Goal: Information Seeking & Learning: Learn about a topic

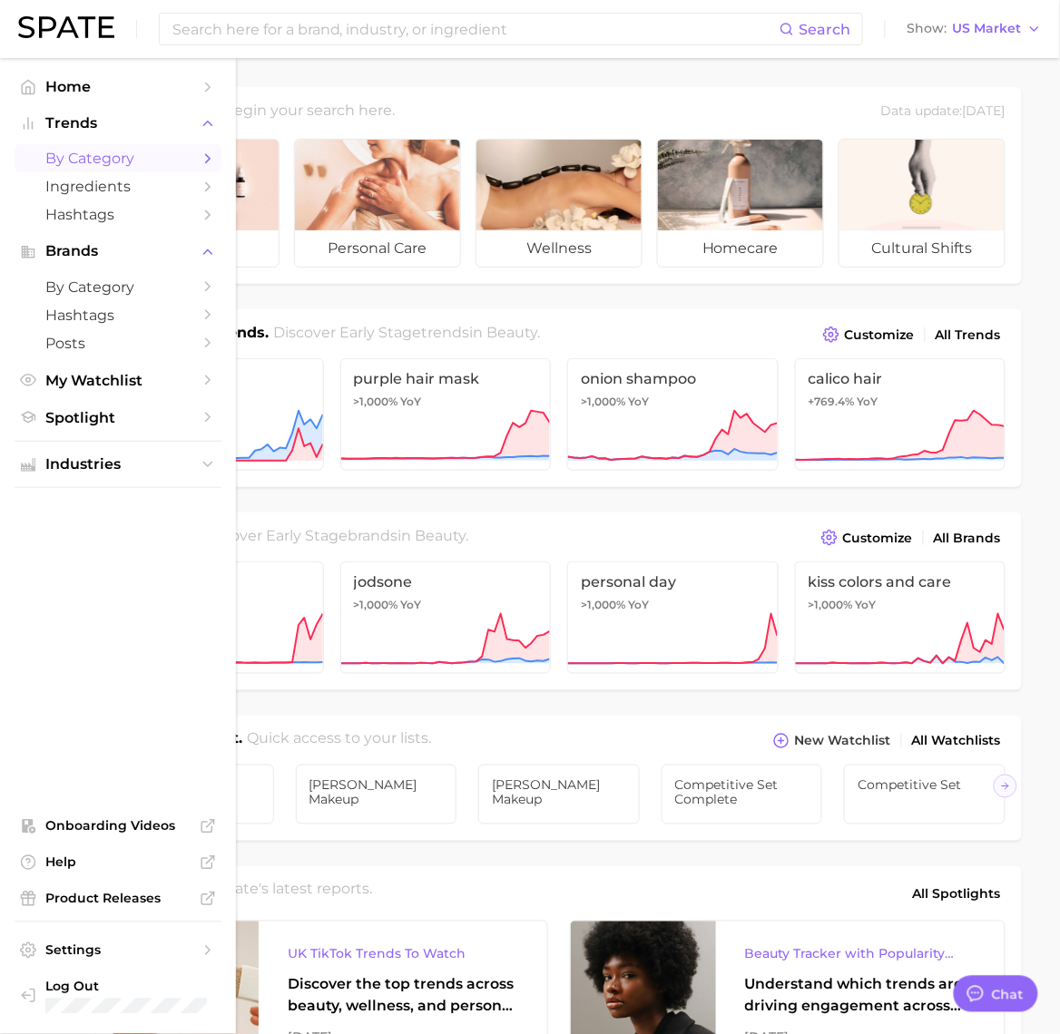
click at [113, 150] on span "by Category" at bounding box center [117, 158] width 145 height 17
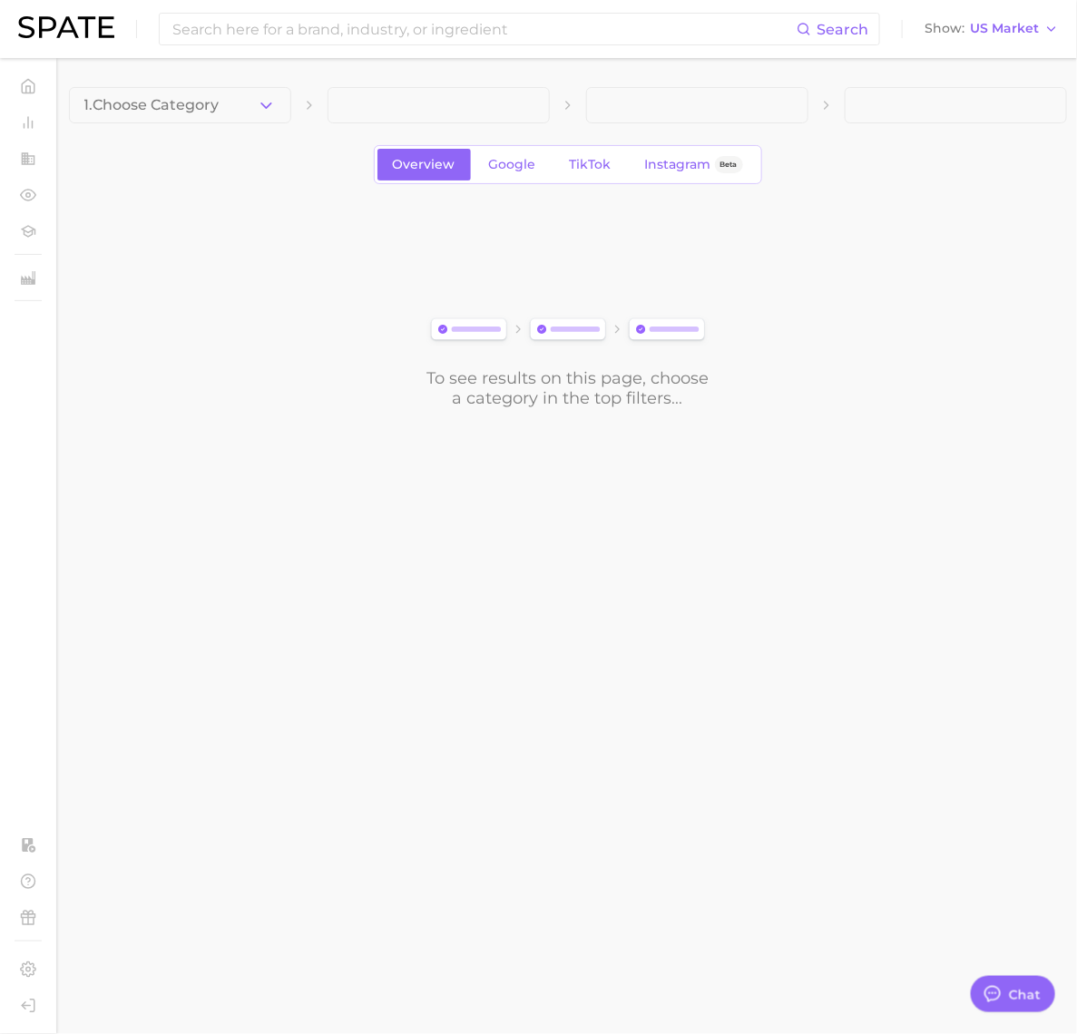
click at [279, 110] on button "1. Choose Category" at bounding box center [180, 105] width 222 height 36
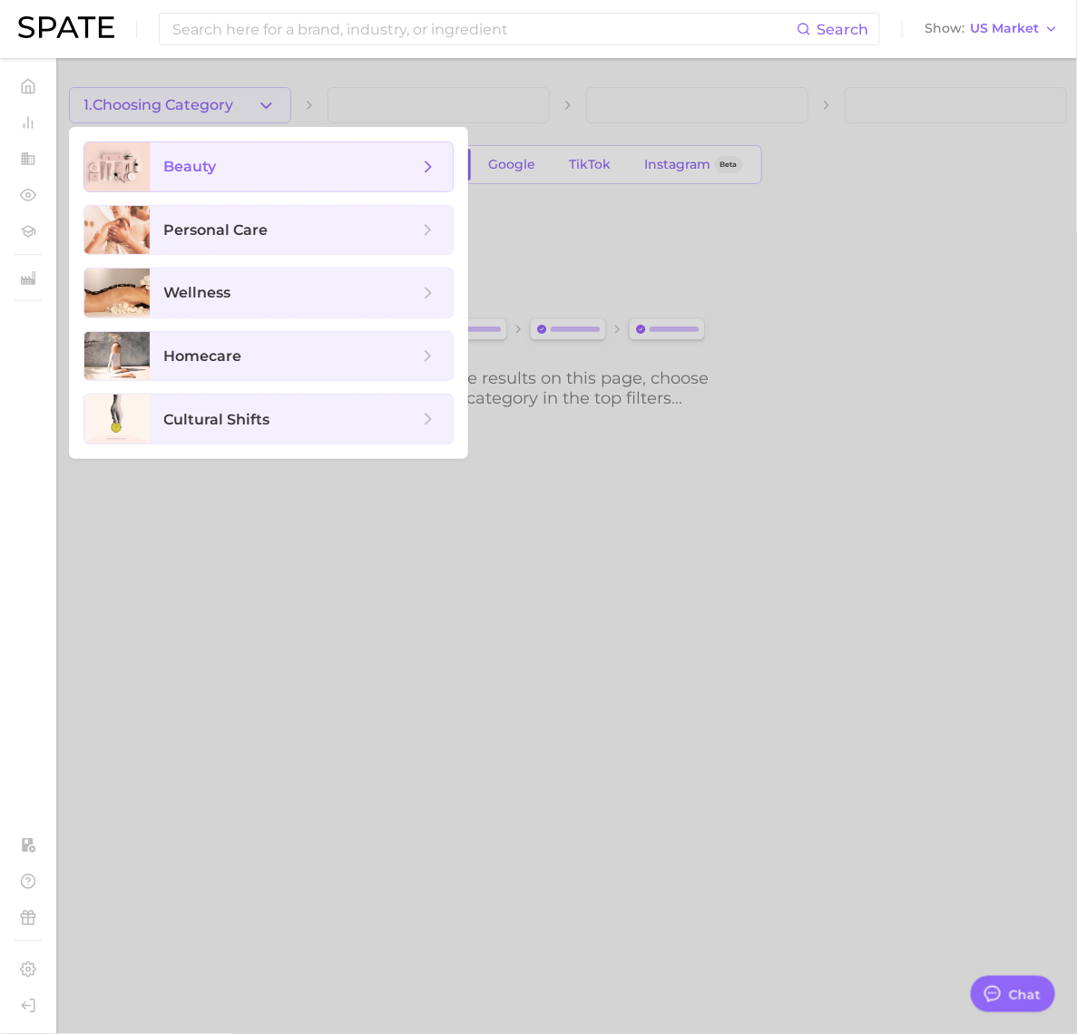
click at [243, 184] on span "beauty" at bounding box center [301, 166] width 303 height 49
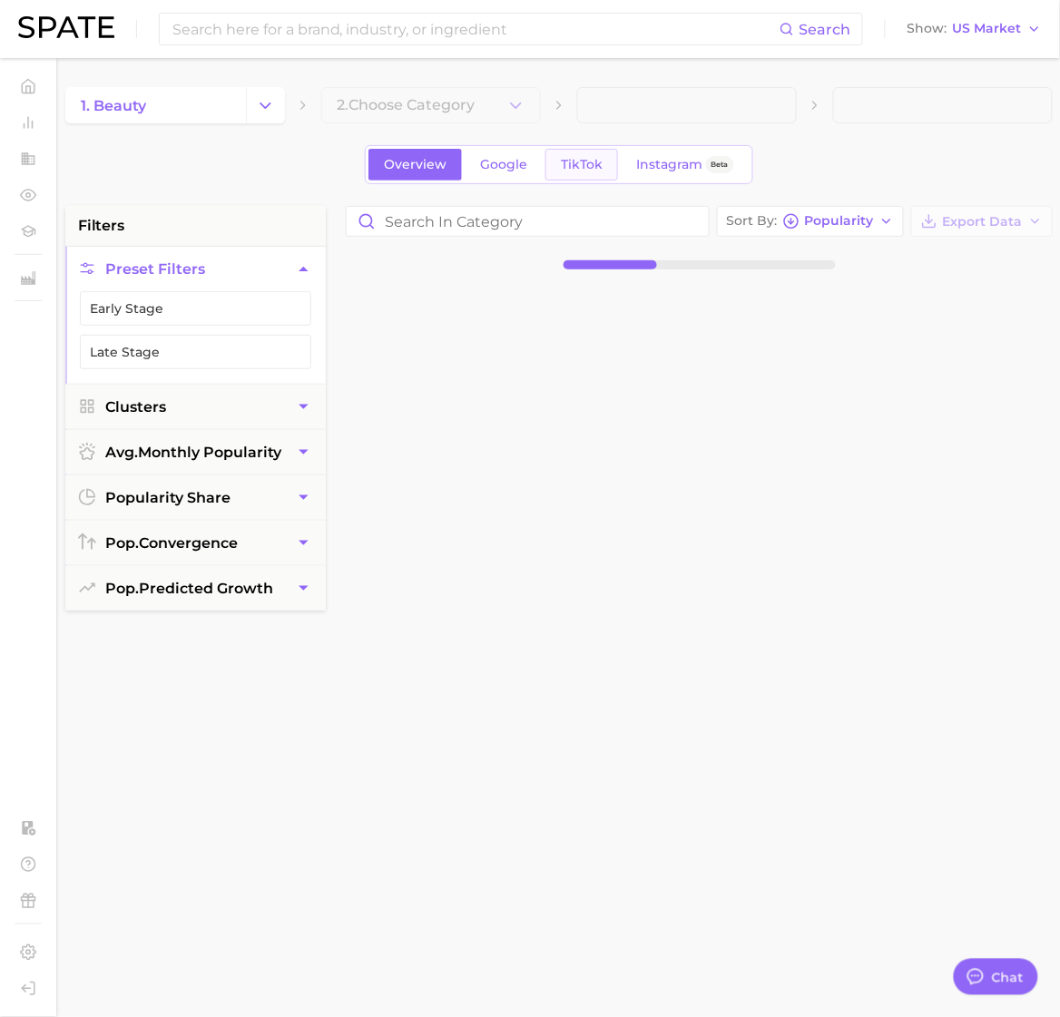
click at [588, 166] on span "TikTok" at bounding box center [582, 164] width 42 height 15
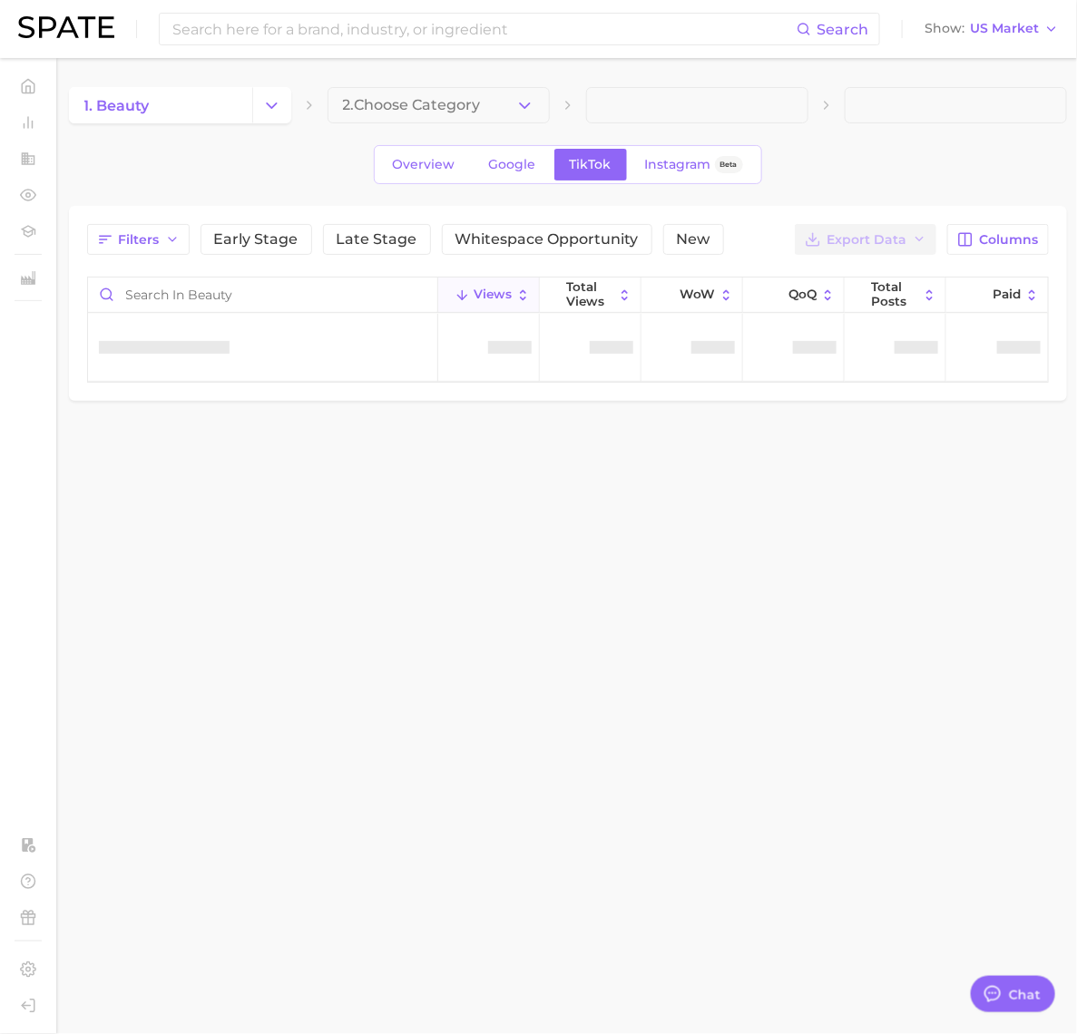
click at [525, 104] on icon "button" at bounding box center [524, 105] width 19 height 19
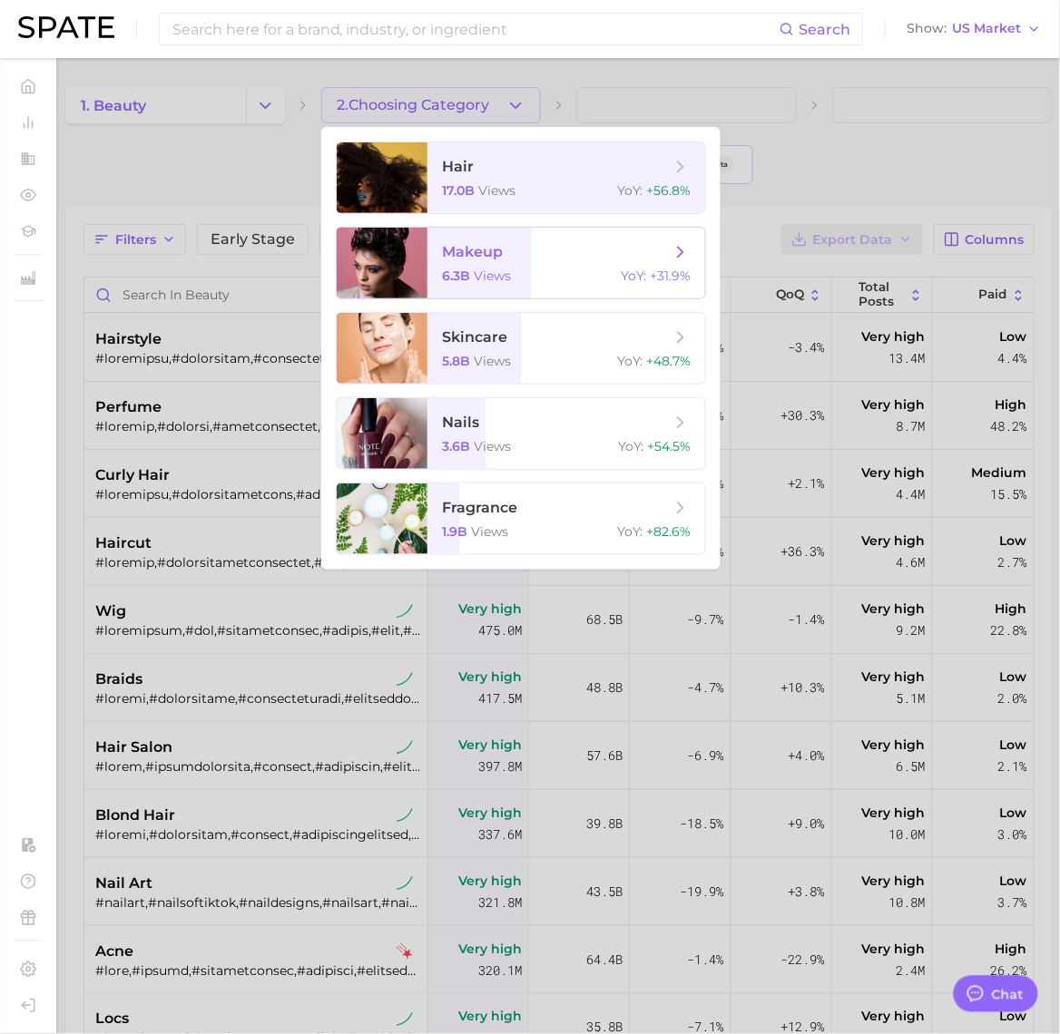
click at [587, 250] on span "makeup" at bounding box center [556, 252] width 229 height 20
type textarea "x"
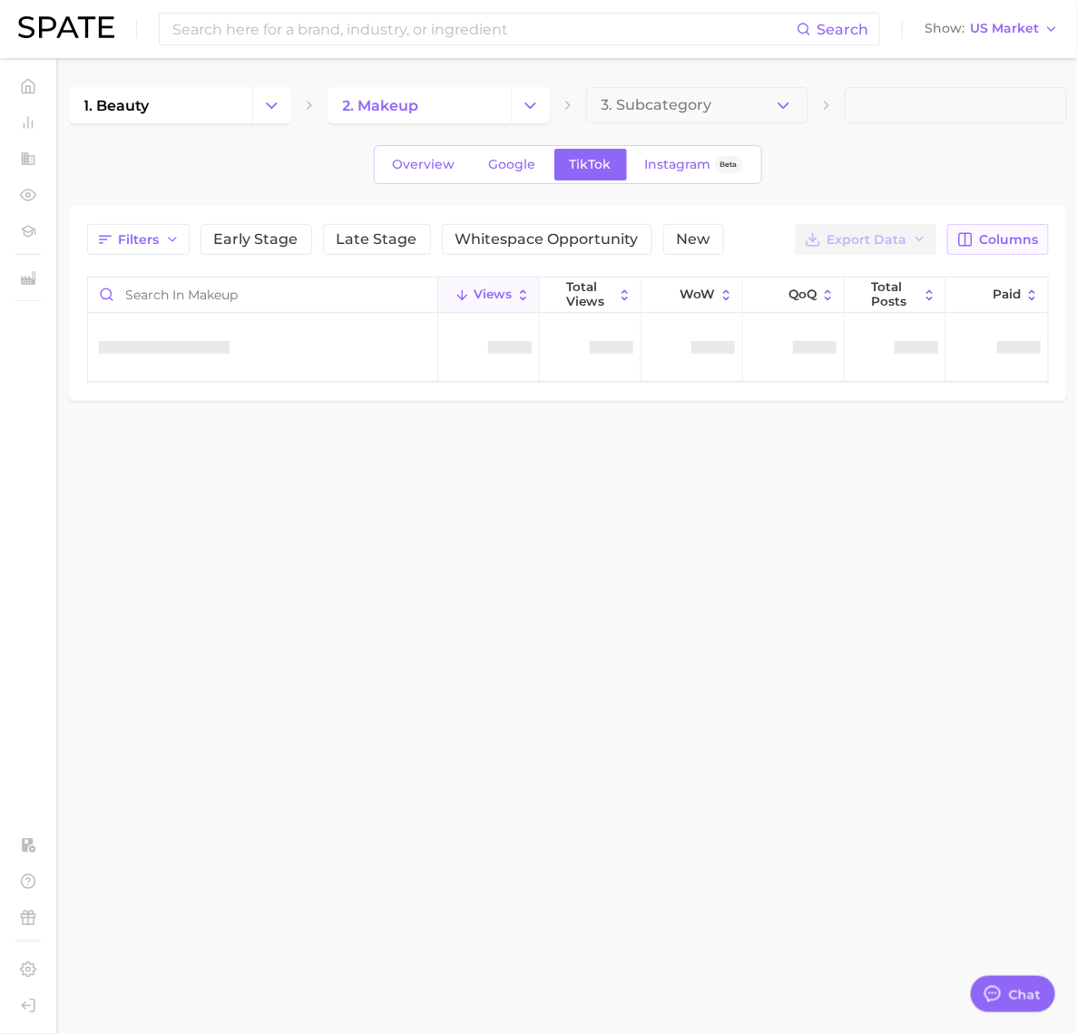
click at [985, 236] on span "Columns" at bounding box center [1009, 239] width 59 height 15
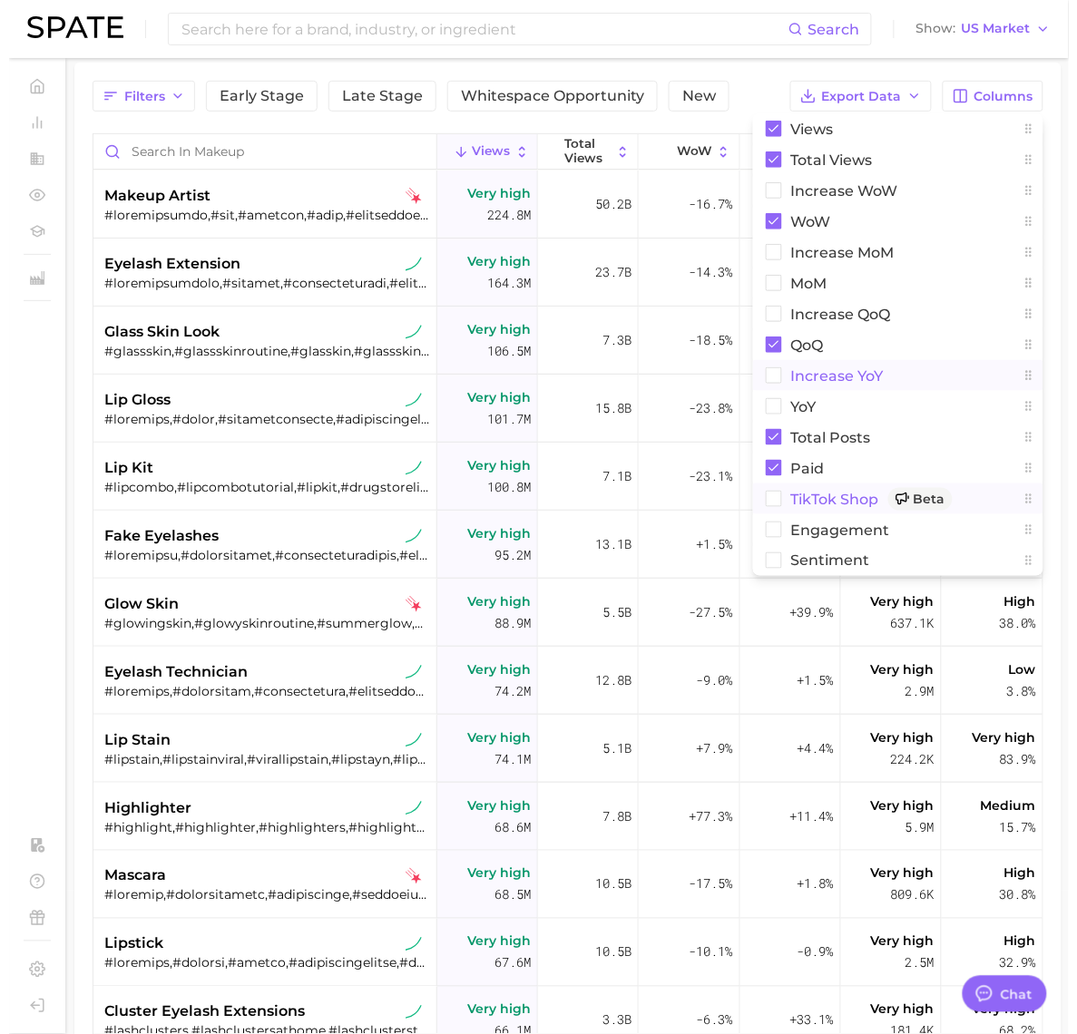
scroll to position [113, 0]
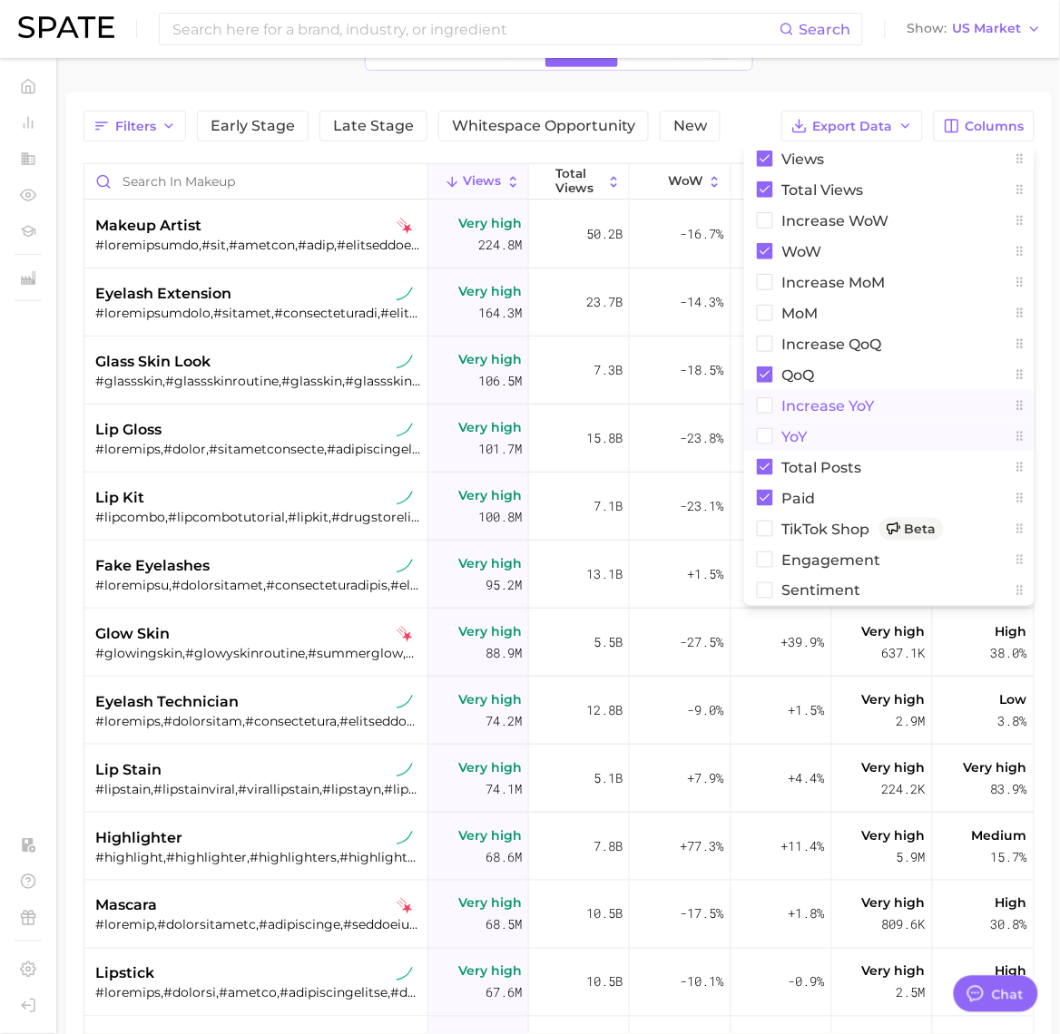
drag, startPoint x: 760, startPoint y: 408, endPoint x: 762, endPoint y: 424, distance: 15.5
click at [760, 407] on rect at bounding box center [765, 405] width 15 height 15
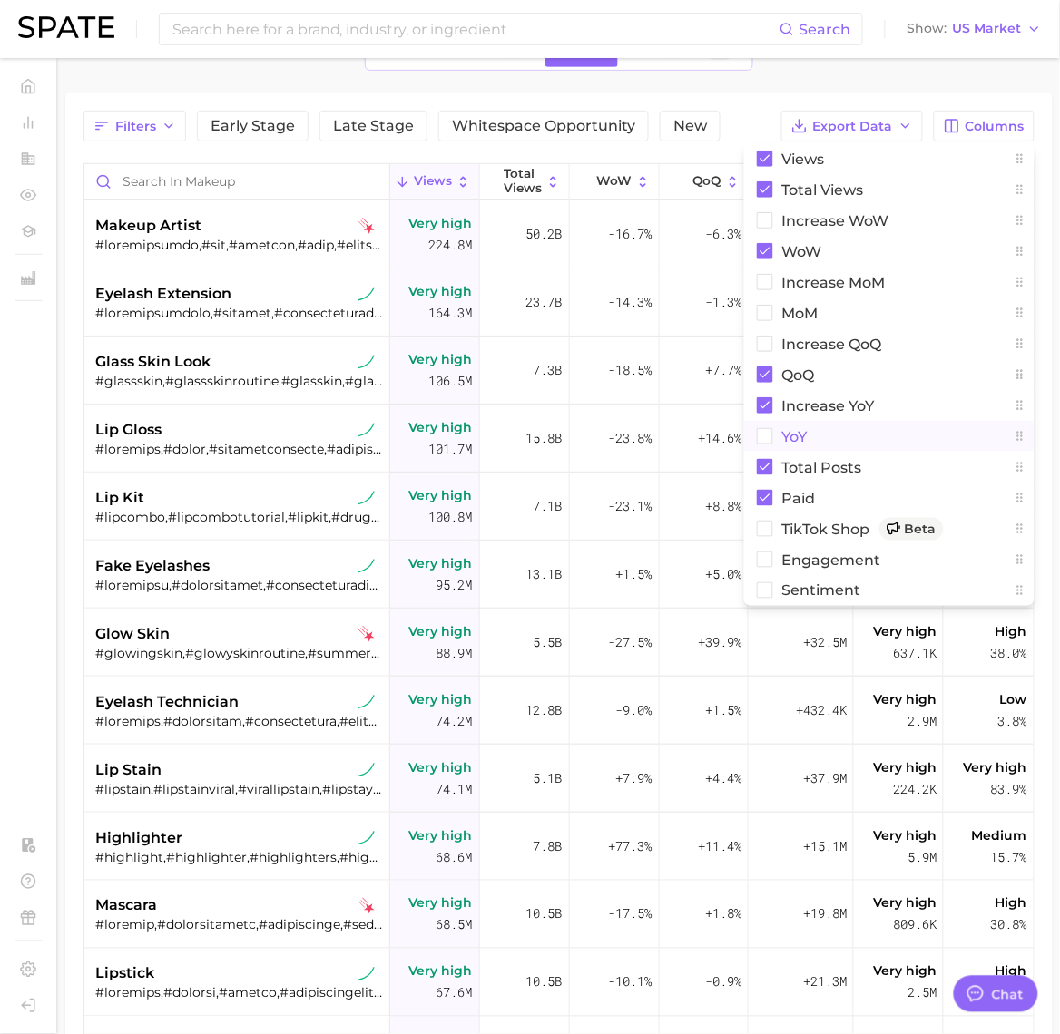
click at [762, 440] on rect at bounding box center [765, 436] width 15 height 15
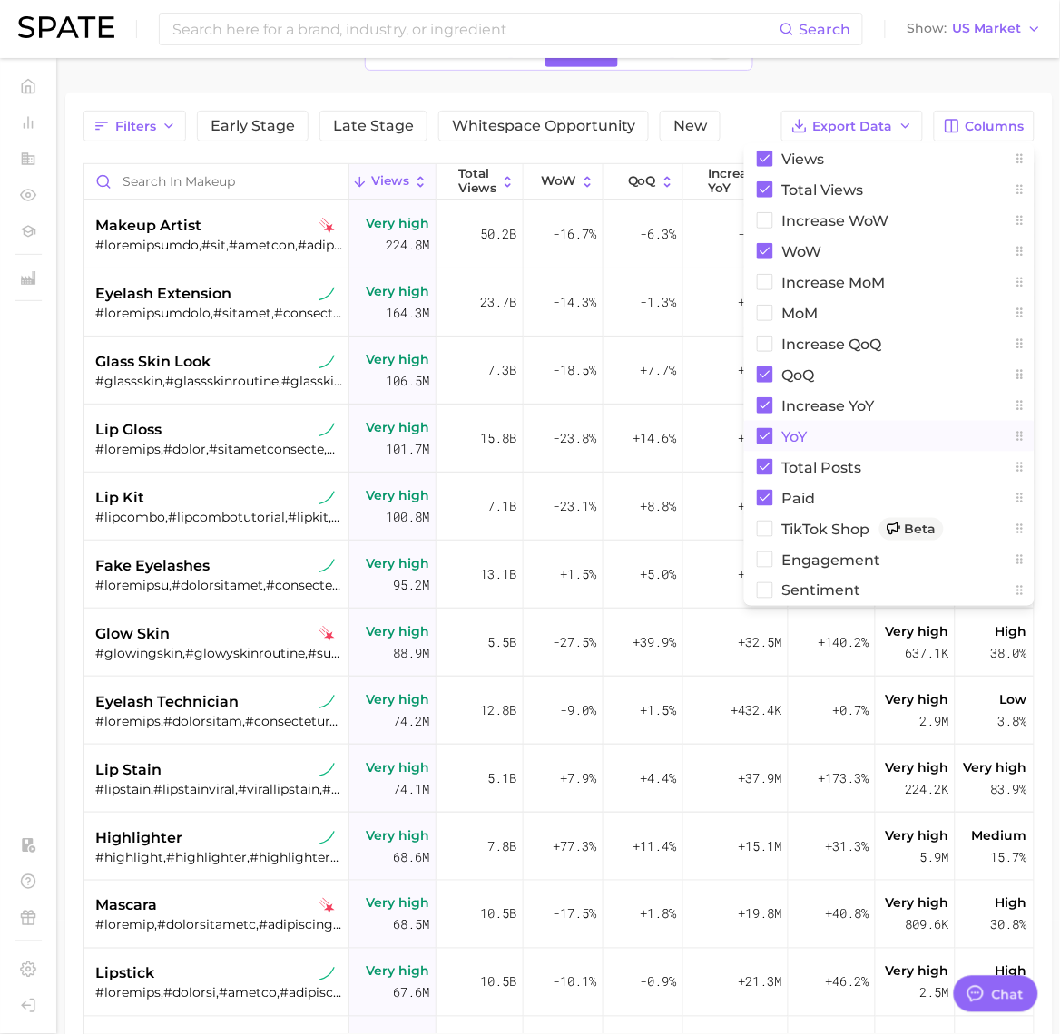
click at [758, 75] on div "1. beauty 2. makeup 3. Subcategory Overview Google TikTok Instagram Beta Filter…" at bounding box center [558, 595] width 987 height 1242
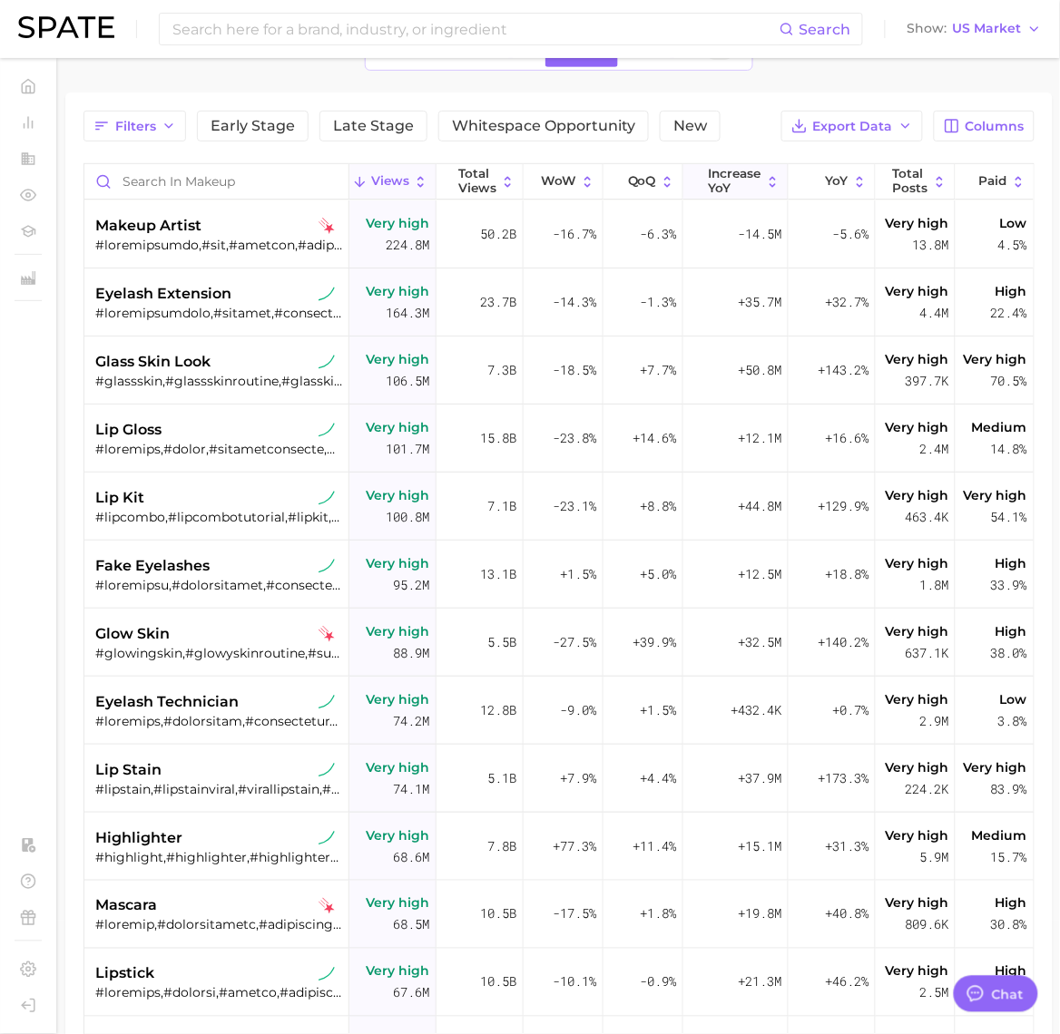
drag, startPoint x: 732, startPoint y: 184, endPoint x: 685, endPoint y: 192, distance: 47.9
click at [731, 184] on span "increase YoY" at bounding box center [735, 181] width 53 height 28
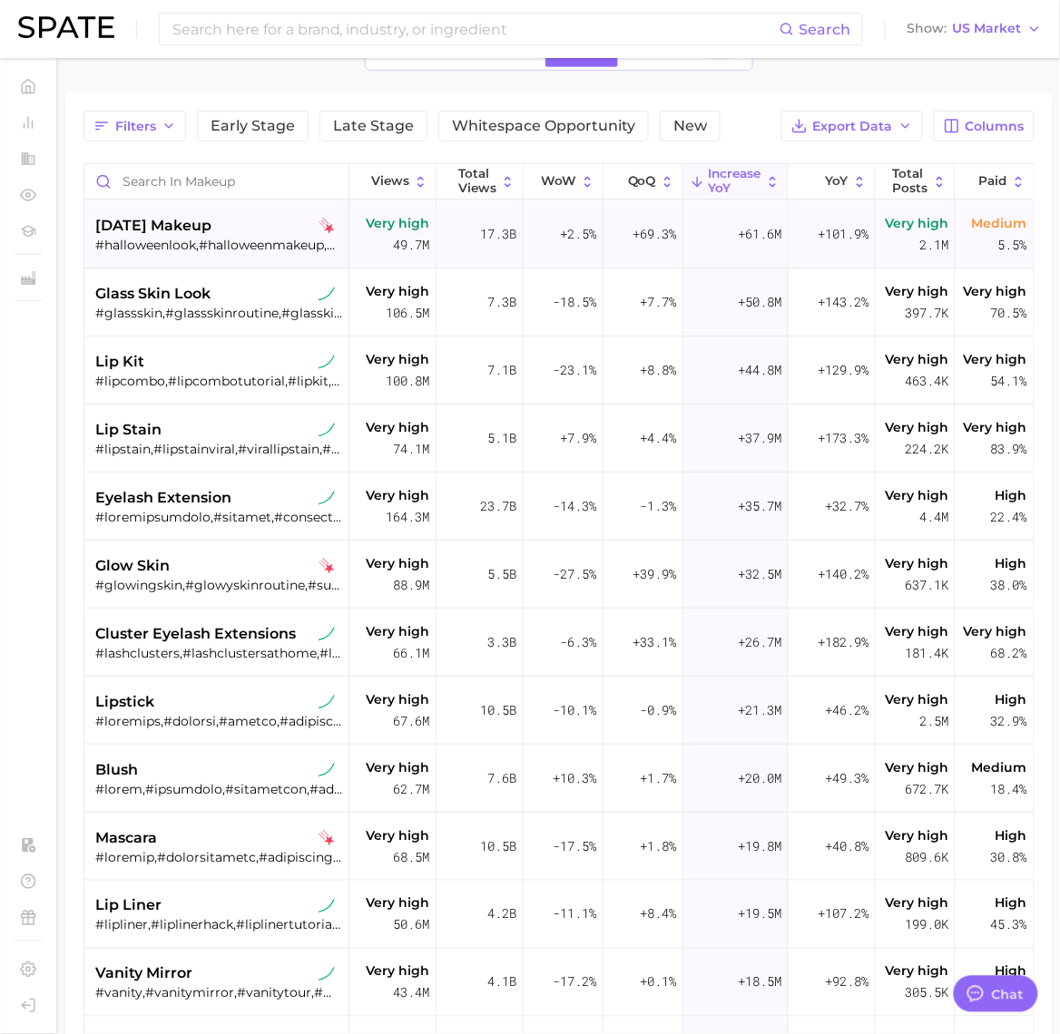
click at [211, 222] on span "[DATE] makeup" at bounding box center [153, 226] width 116 height 22
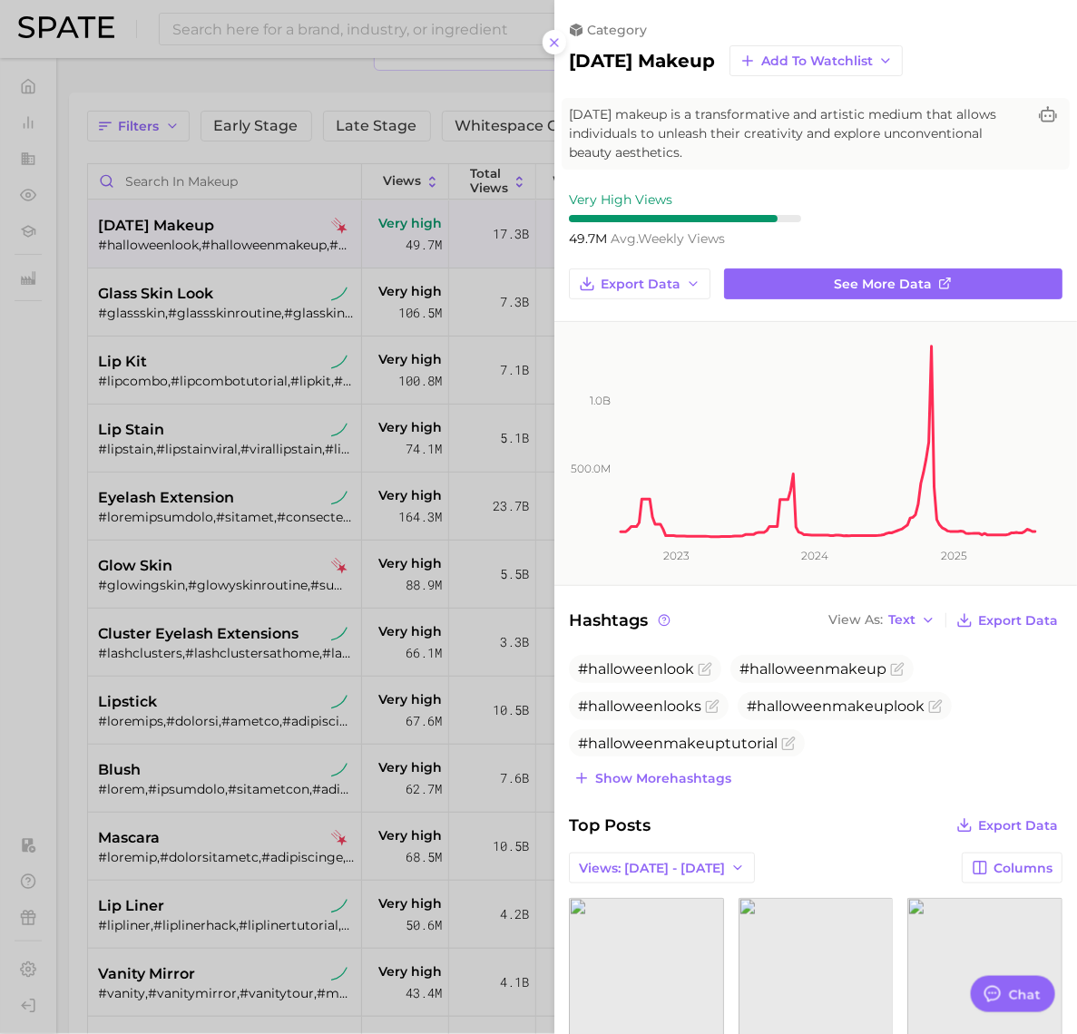
click at [358, 86] on div at bounding box center [538, 517] width 1077 height 1034
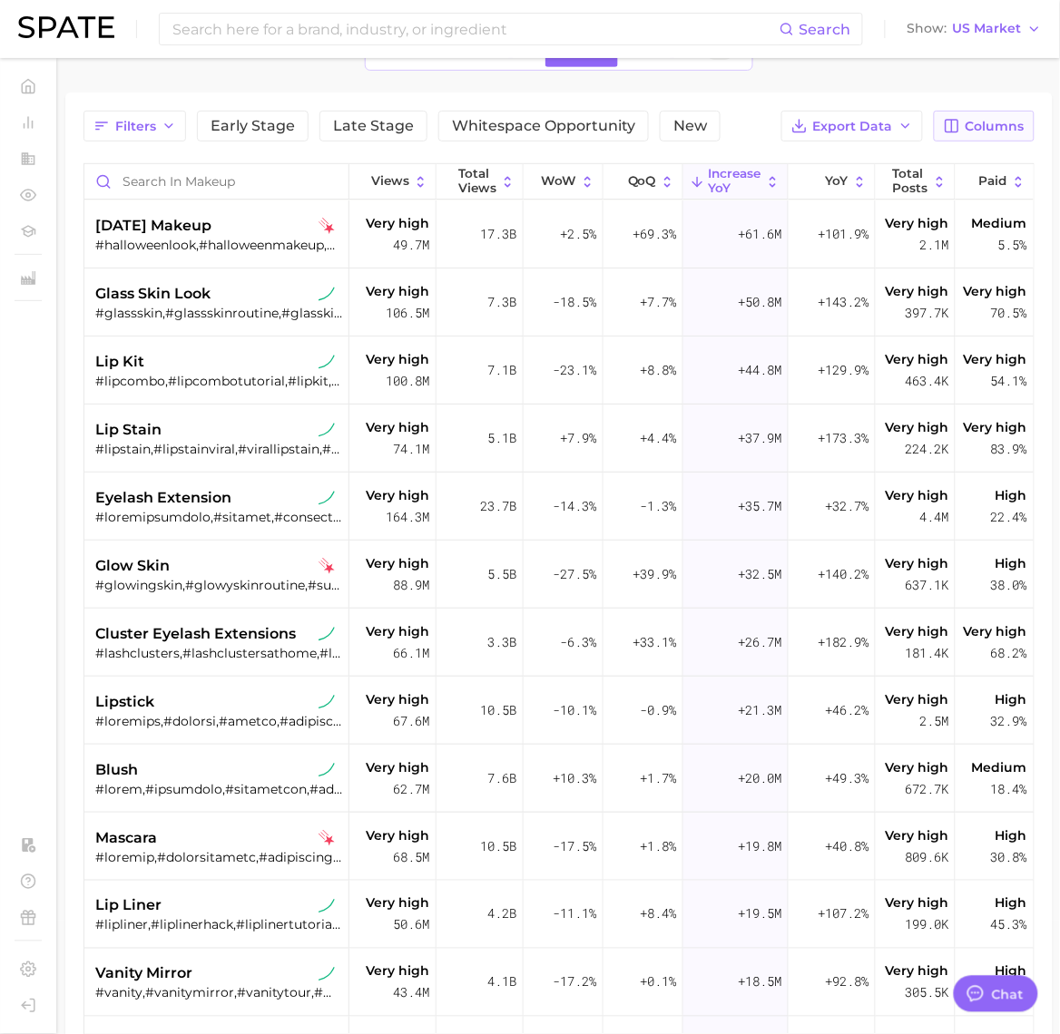
click at [971, 129] on span "Columns" at bounding box center [995, 126] width 59 height 15
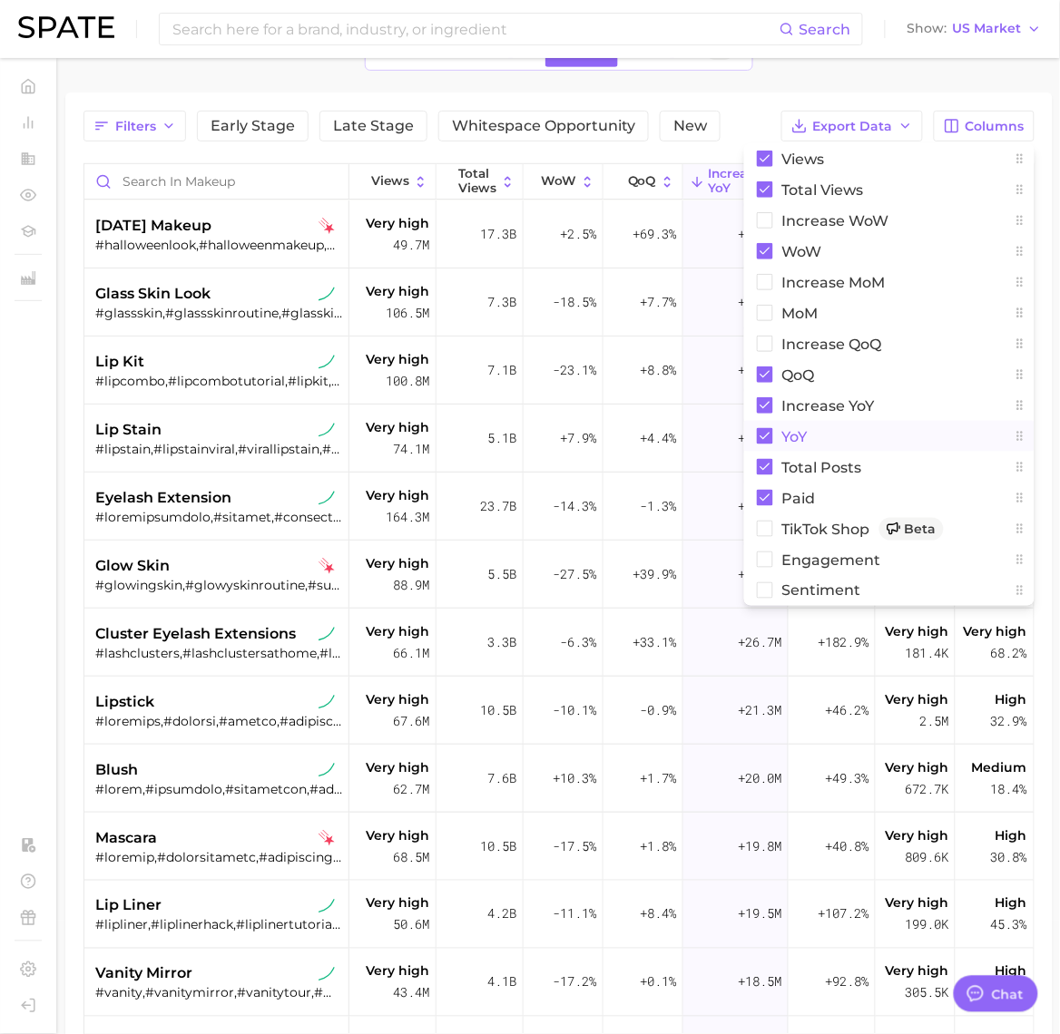
click at [764, 438] on icon at bounding box center [765, 436] width 10 height 7
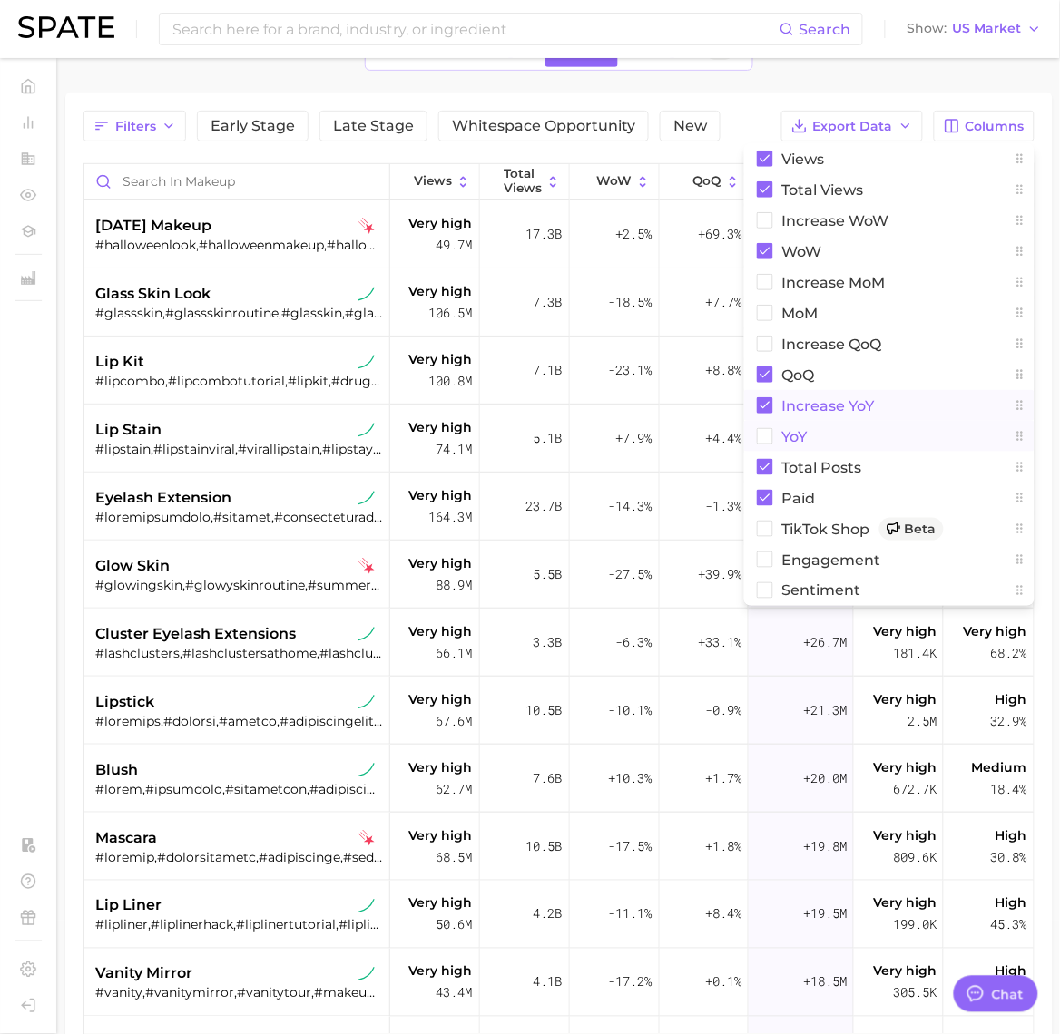
click at [771, 399] on rect at bounding box center [765, 405] width 16 height 16
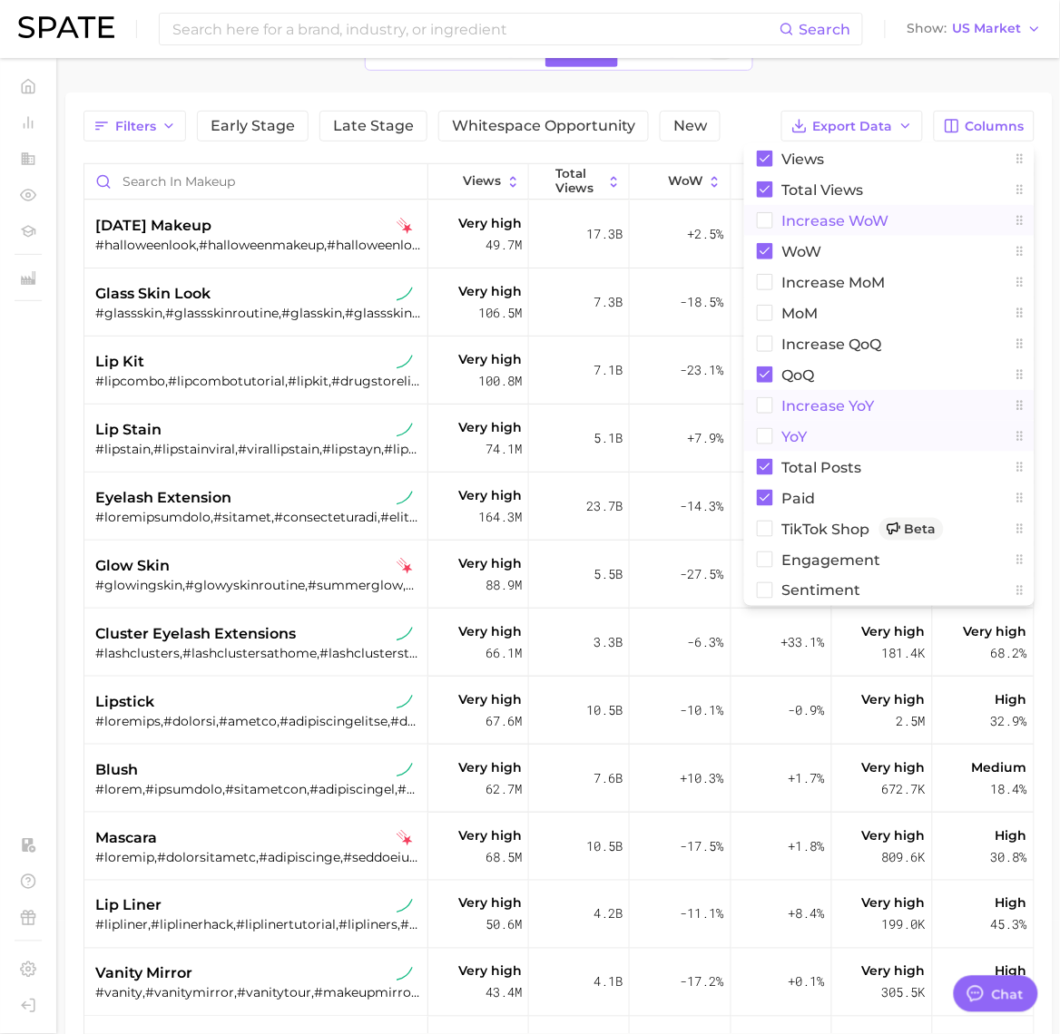
click at [760, 220] on rect at bounding box center [765, 220] width 15 height 15
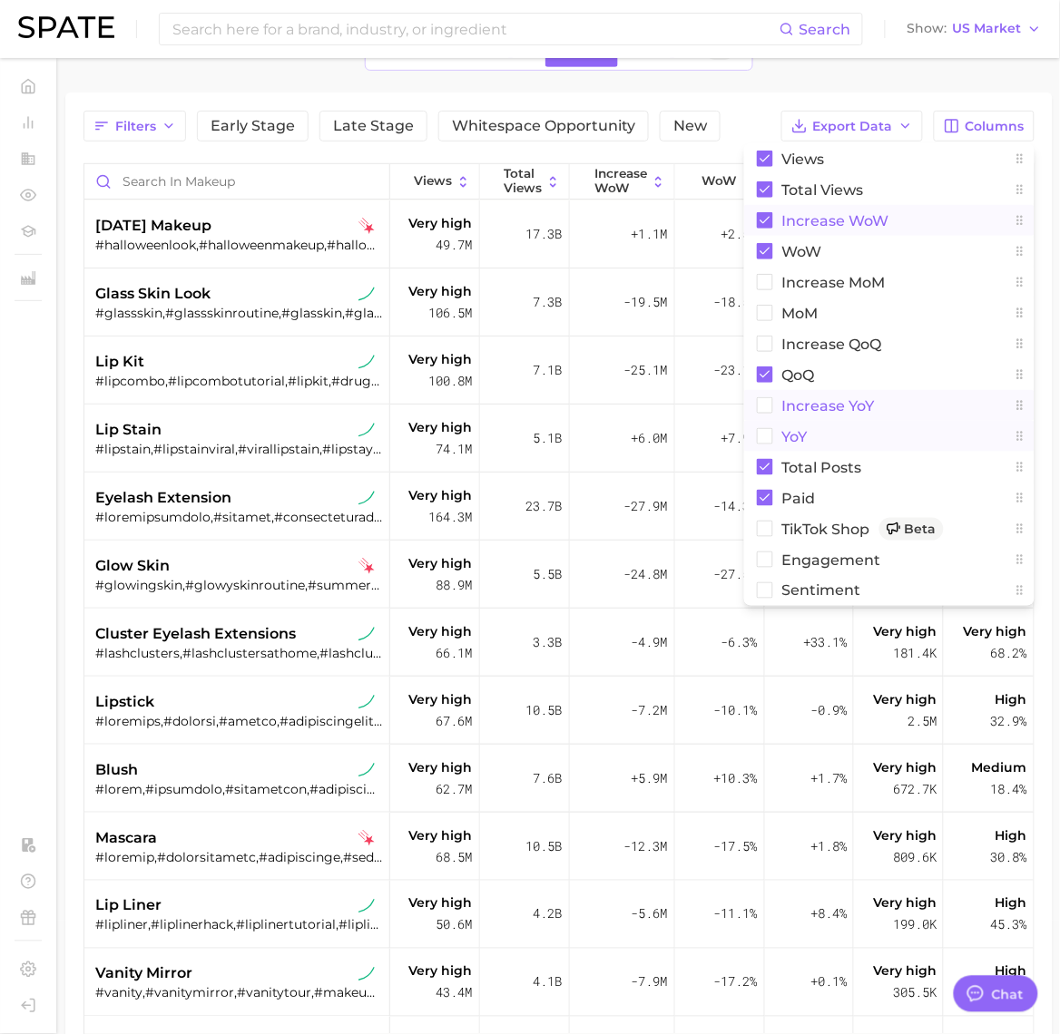
click at [763, 88] on div "1. beauty 2. makeup 3. Subcategory Overview Google TikTok Instagram Beta Filter…" at bounding box center [558, 595] width 987 height 1242
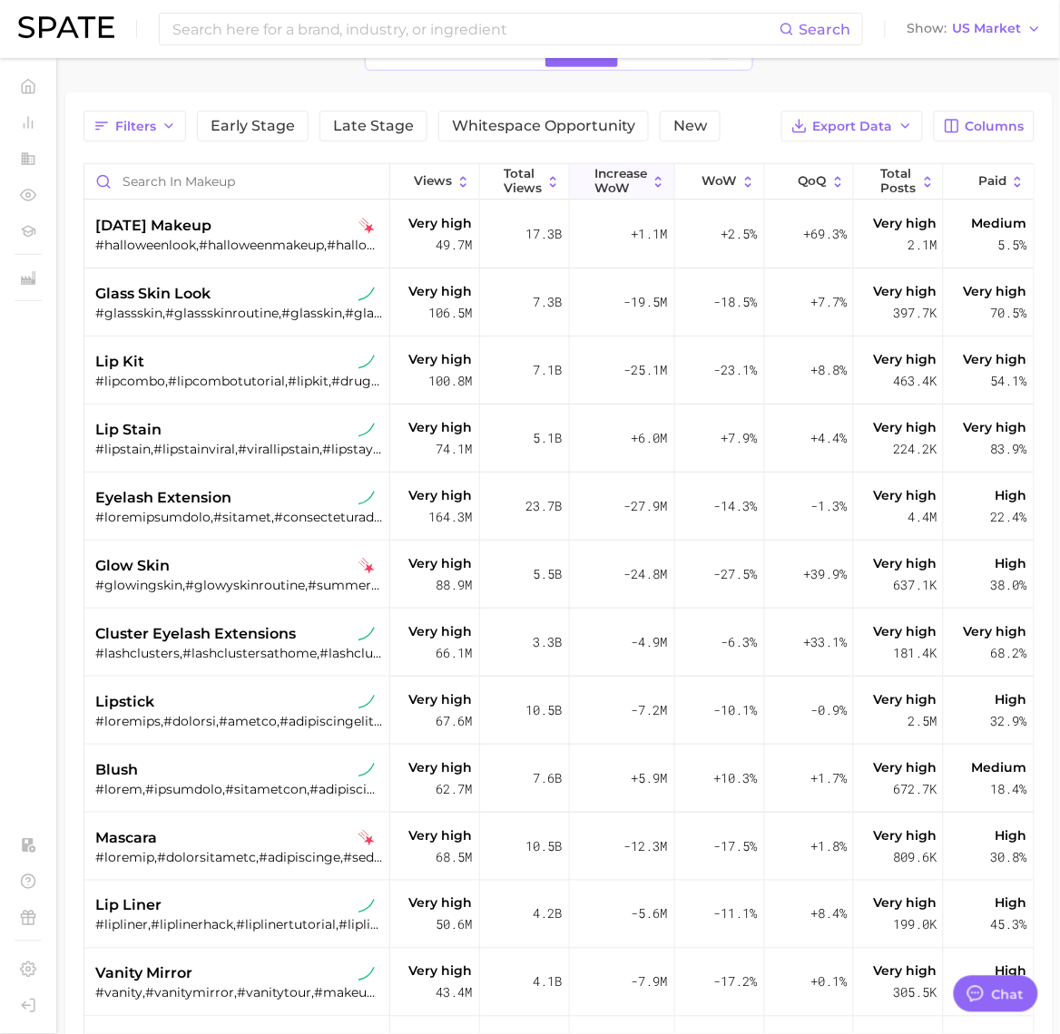
click at [622, 182] on span "Increase WoW" at bounding box center [620, 181] width 53 height 28
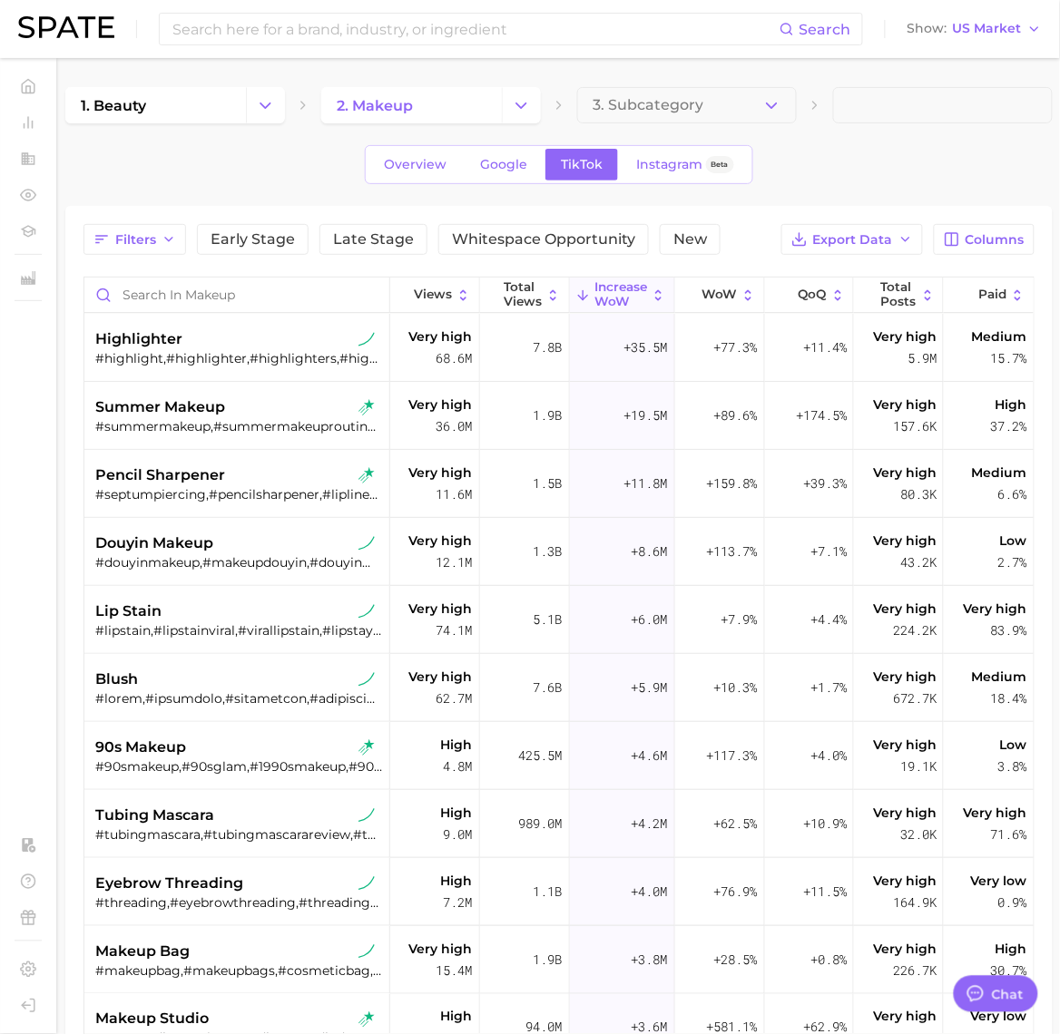
drag, startPoint x: 204, startPoint y: 191, endPoint x: 237, endPoint y: 186, distance: 33.1
click at [204, 191] on div "1. beauty 2. makeup 3. Subcategory Overview Google TikTok Instagram Beta Filter…" at bounding box center [558, 708] width 987 height 1242
click at [187, 129] on div "1. beauty 2. makeup 3. Subcategory Overview Google TikTok Instagram Beta Filter…" at bounding box center [558, 708] width 987 height 1242
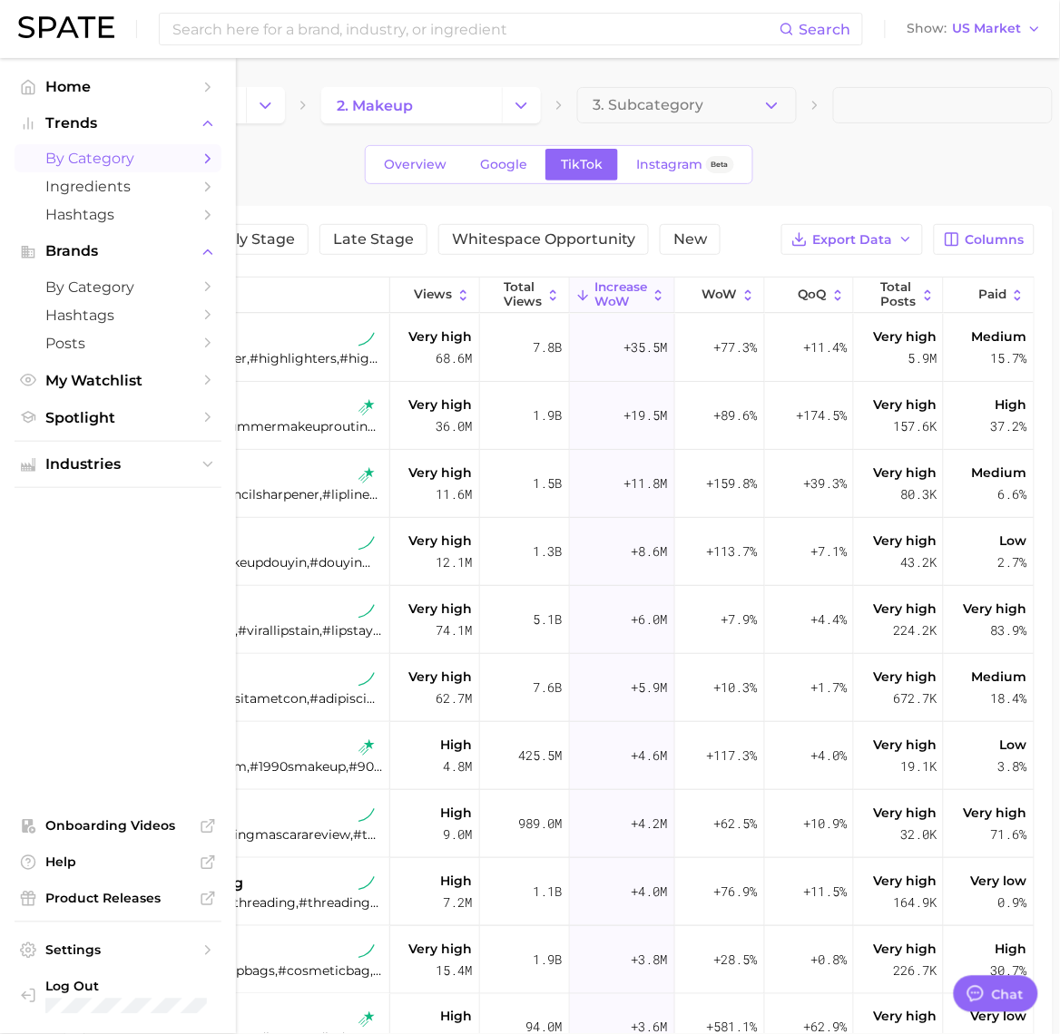
click at [78, 475] on button "Industries" at bounding box center [118, 464] width 207 height 27
click at [118, 501] on span "beauty" at bounding box center [117, 499] width 145 height 17
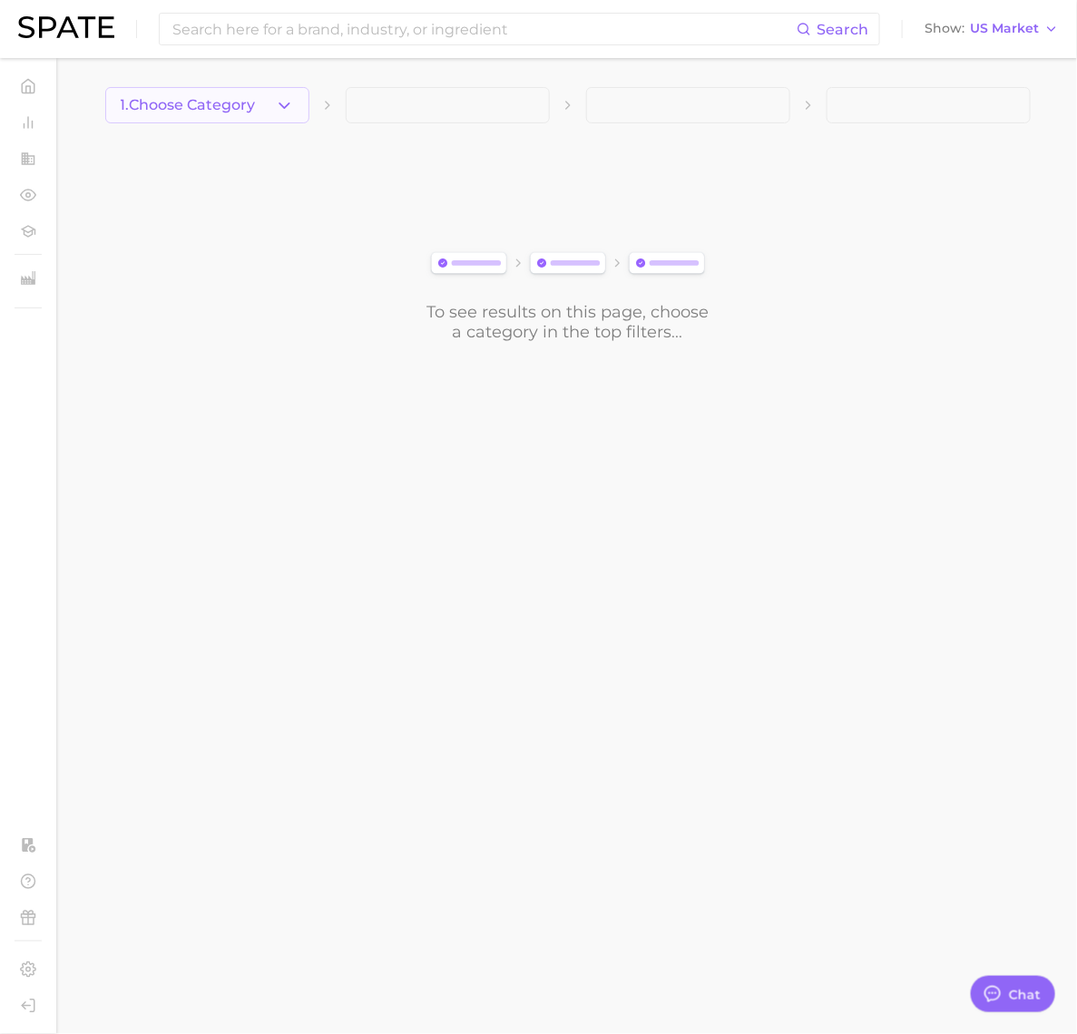
click at [273, 98] on button "1. Choose Category" at bounding box center [207, 105] width 204 height 36
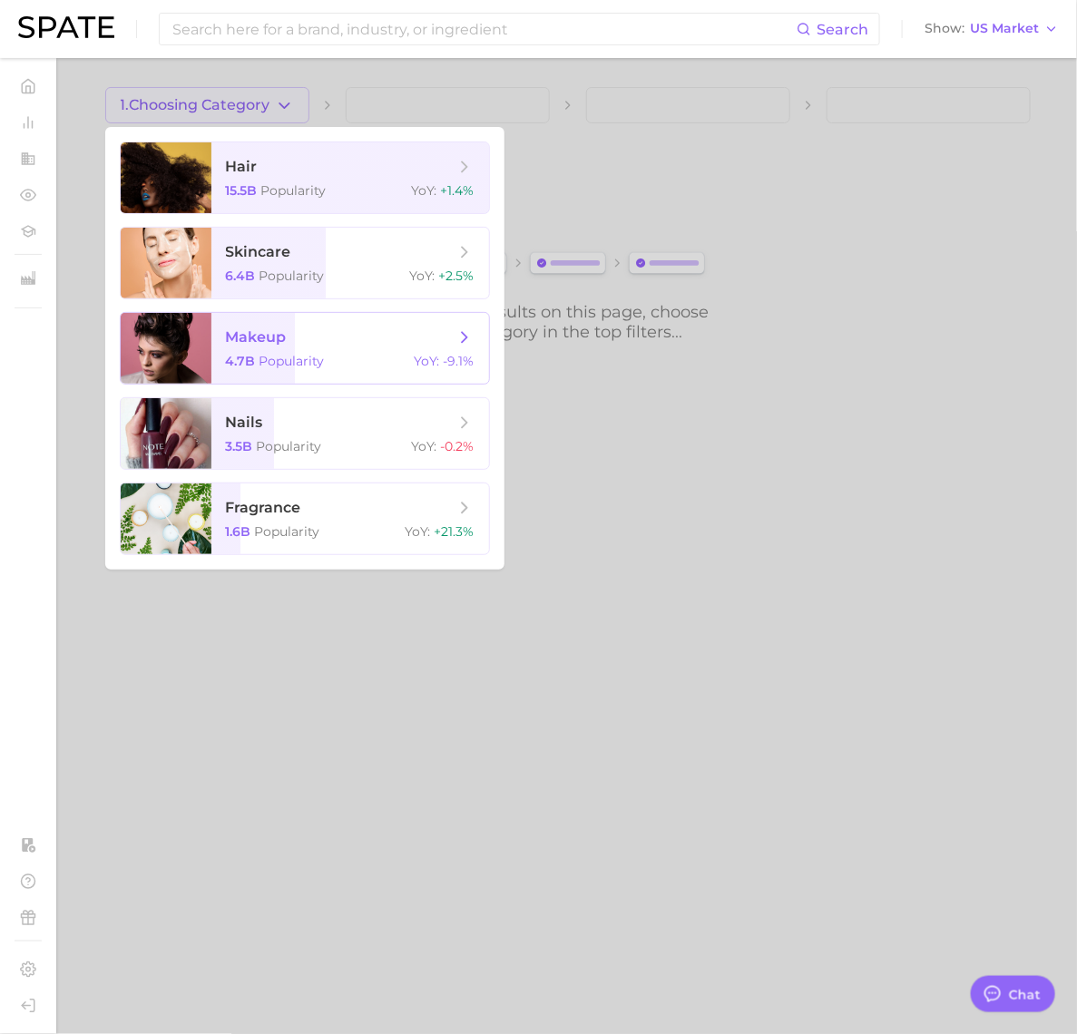
click at [292, 328] on span "makeup" at bounding box center [340, 338] width 229 height 20
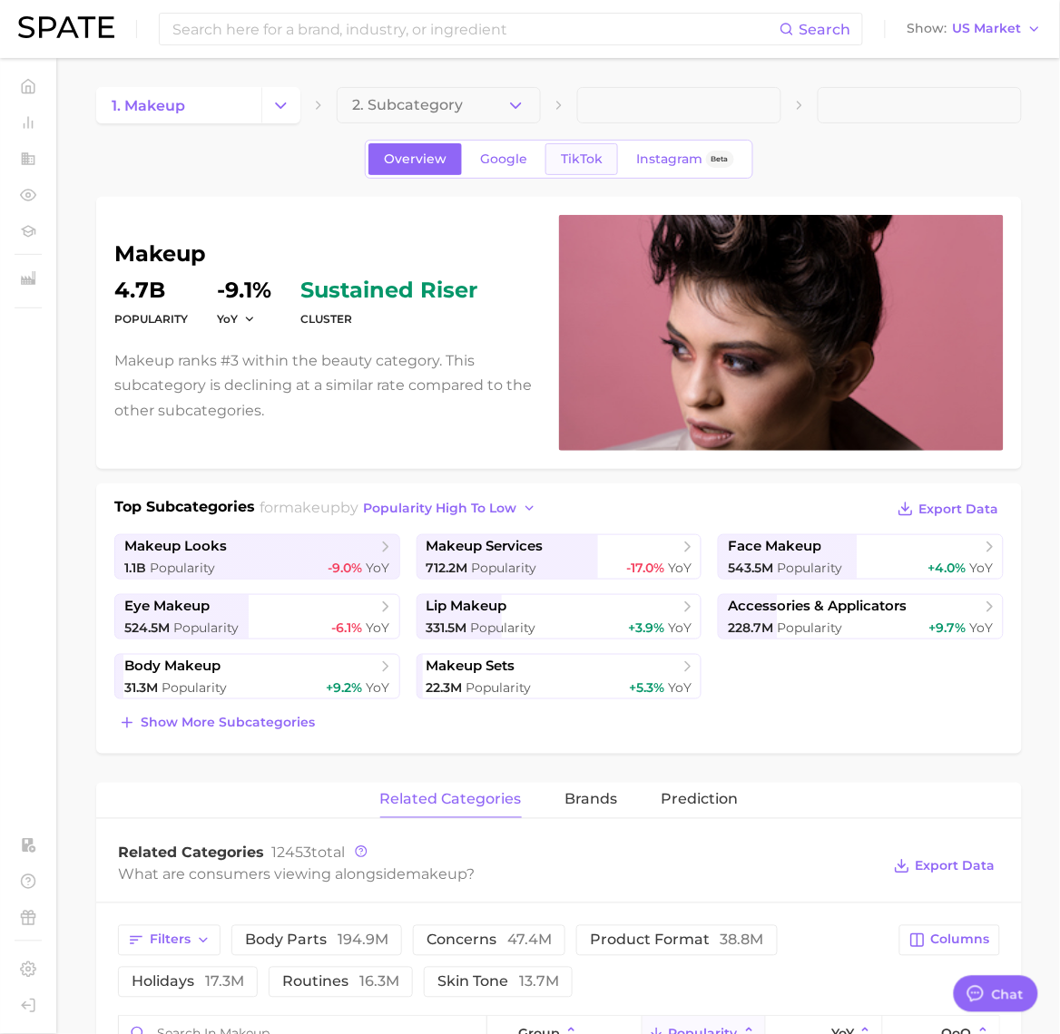
click at [577, 156] on span "TikTok" at bounding box center [582, 159] width 42 height 15
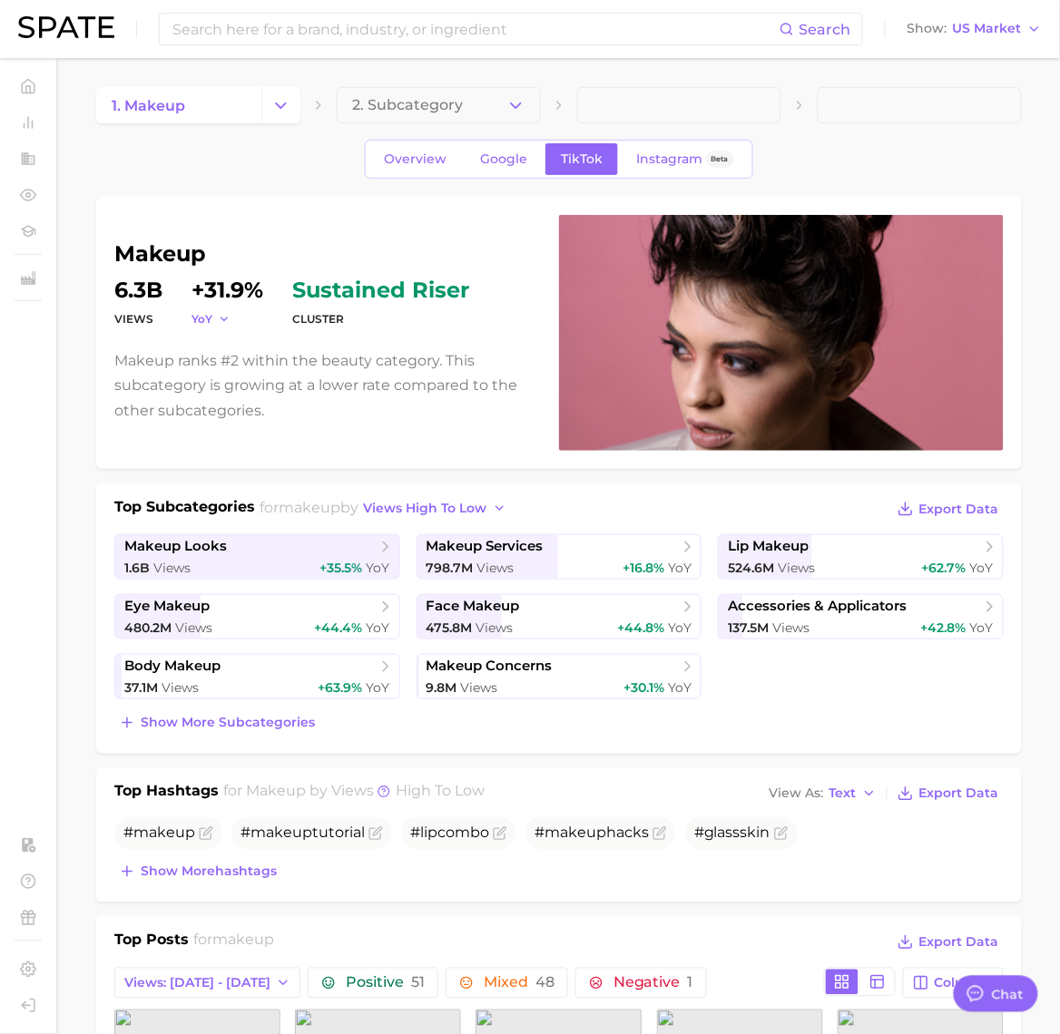
click at [197, 318] on span "YoY" at bounding box center [201, 318] width 21 height 15
click at [273, 456] on button "WoW" at bounding box center [291, 442] width 200 height 33
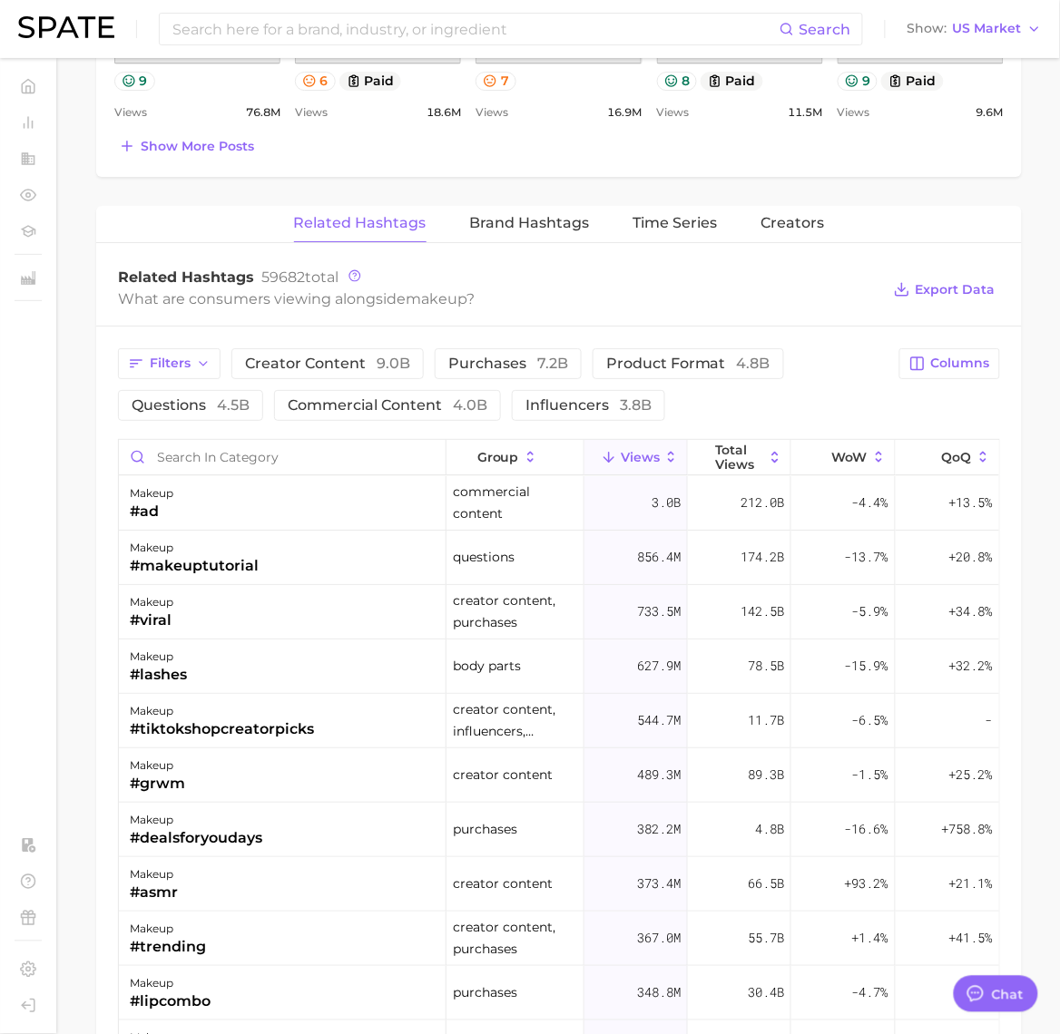
scroll to position [1001, 0]
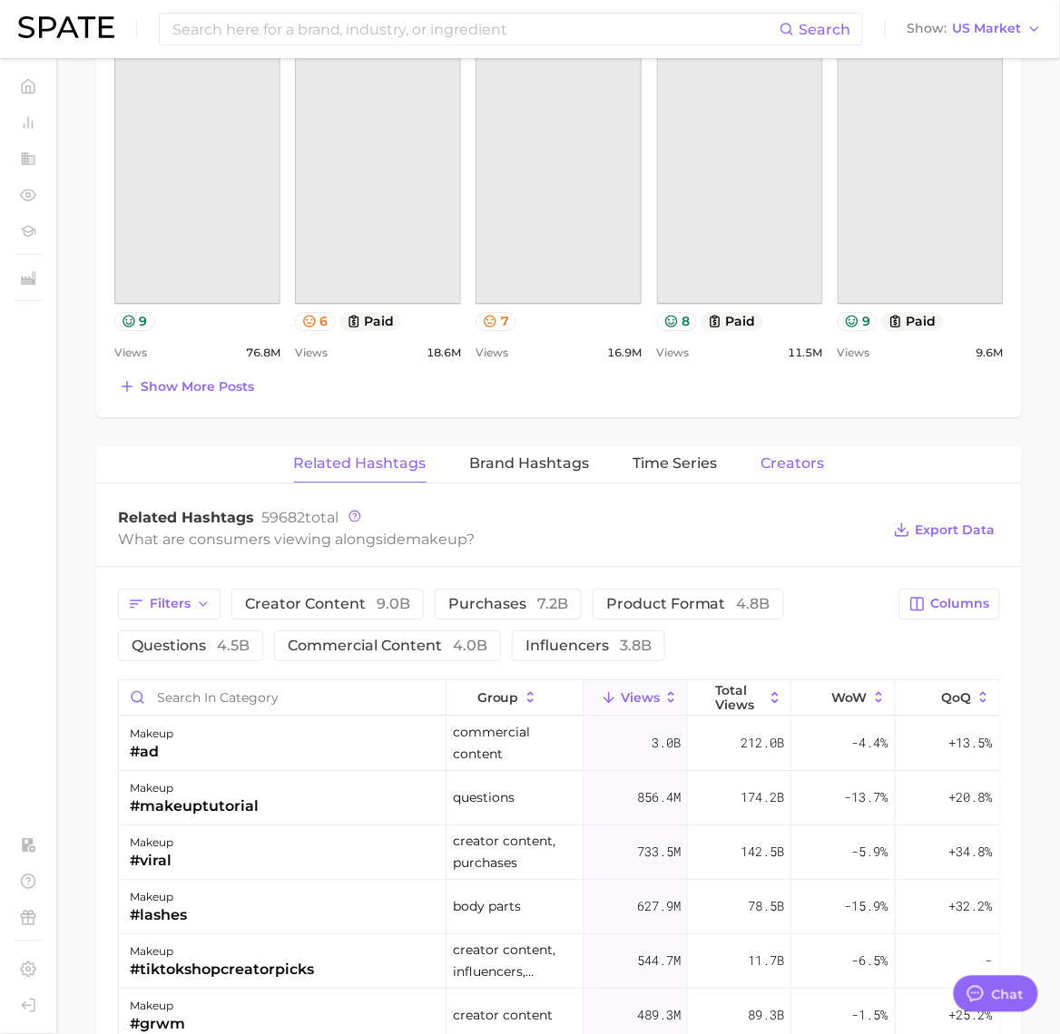
click at [790, 468] on span "Creators" at bounding box center [793, 464] width 64 height 16
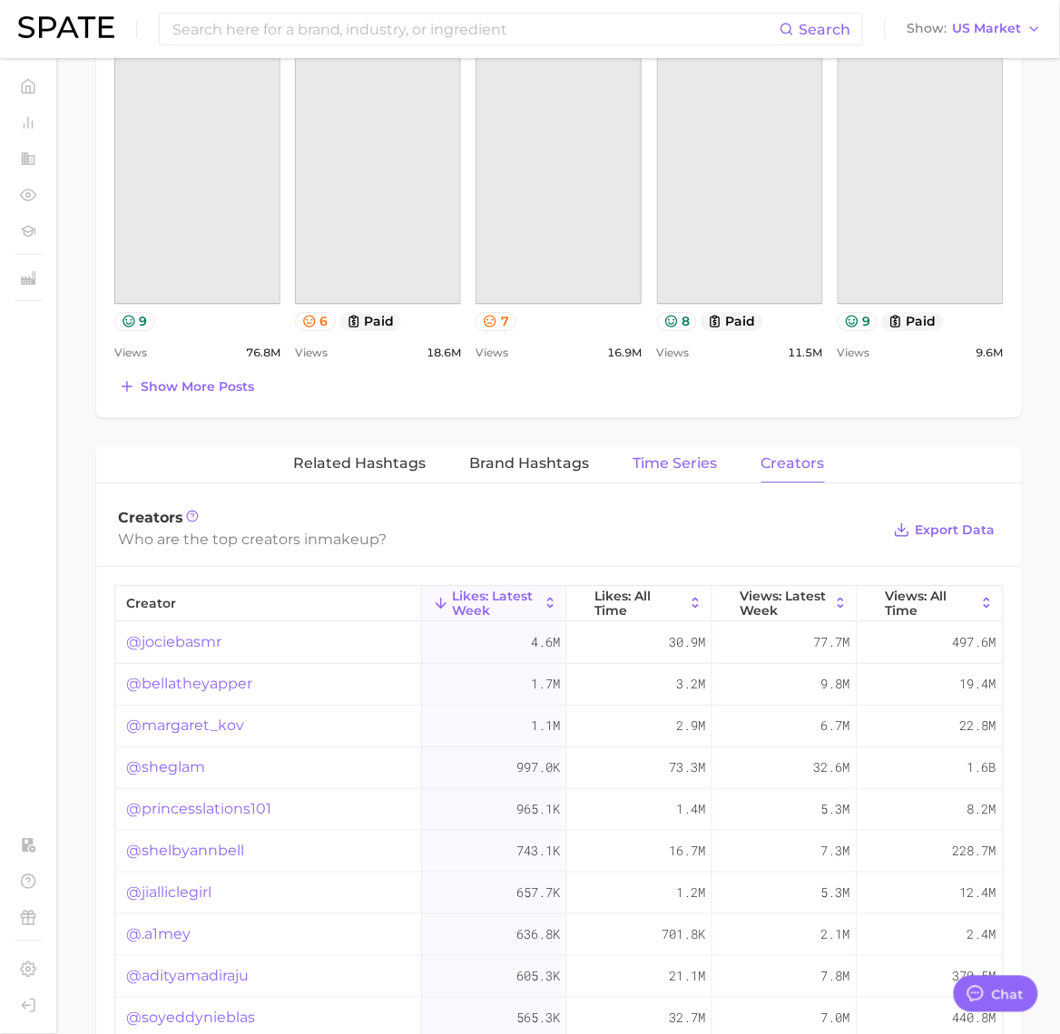
click at [682, 478] on button "Time Series" at bounding box center [675, 463] width 84 height 35
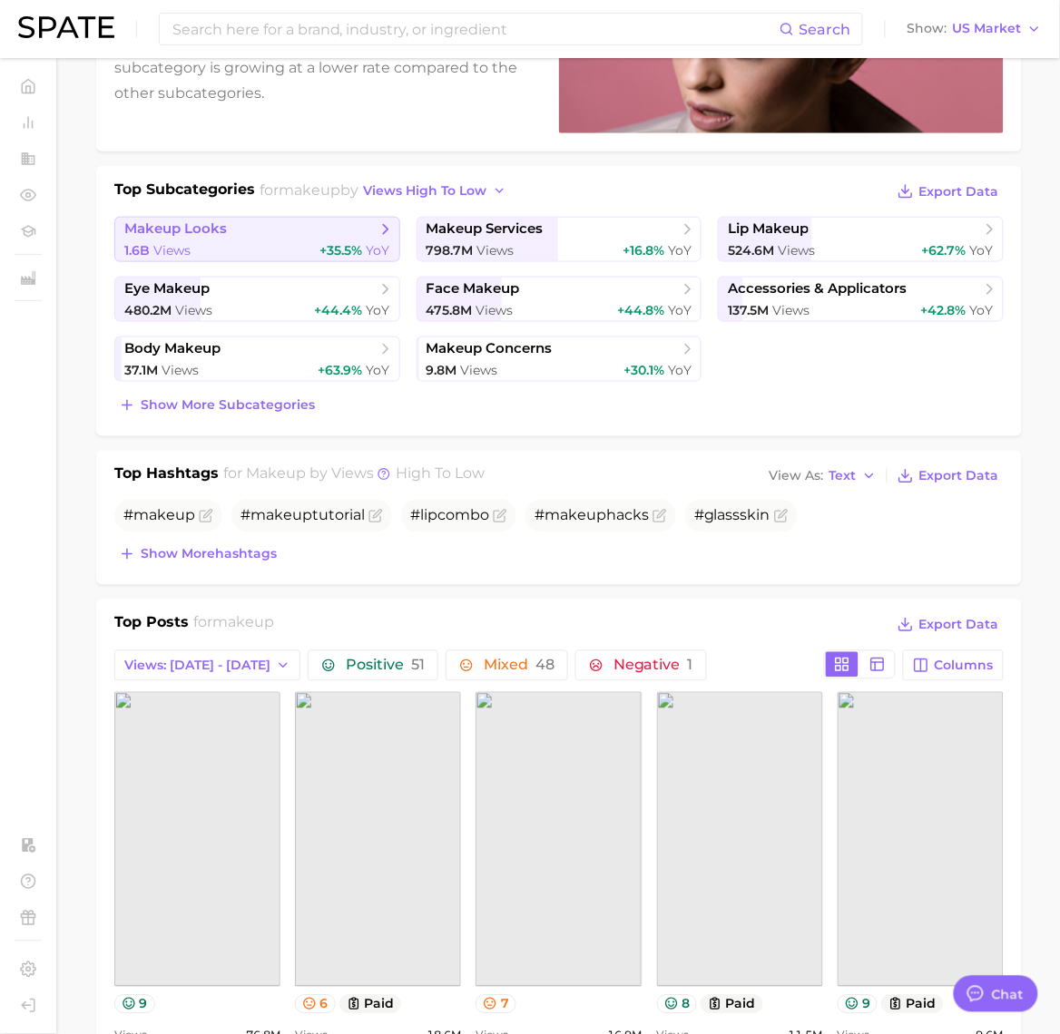
scroll to position [0, 0]
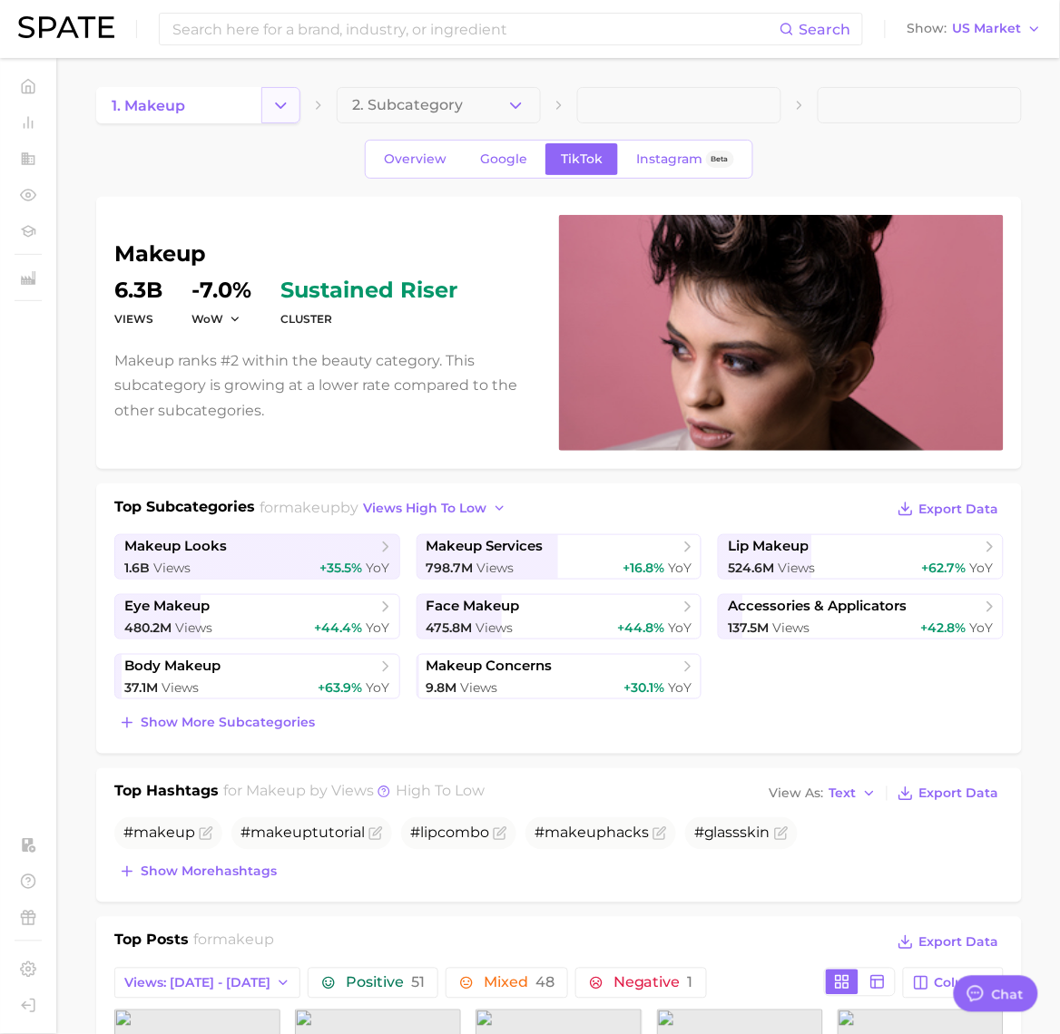
click at [278, 96] on icon "Change Category" at bounding box center [280, 105] width 19 height 19
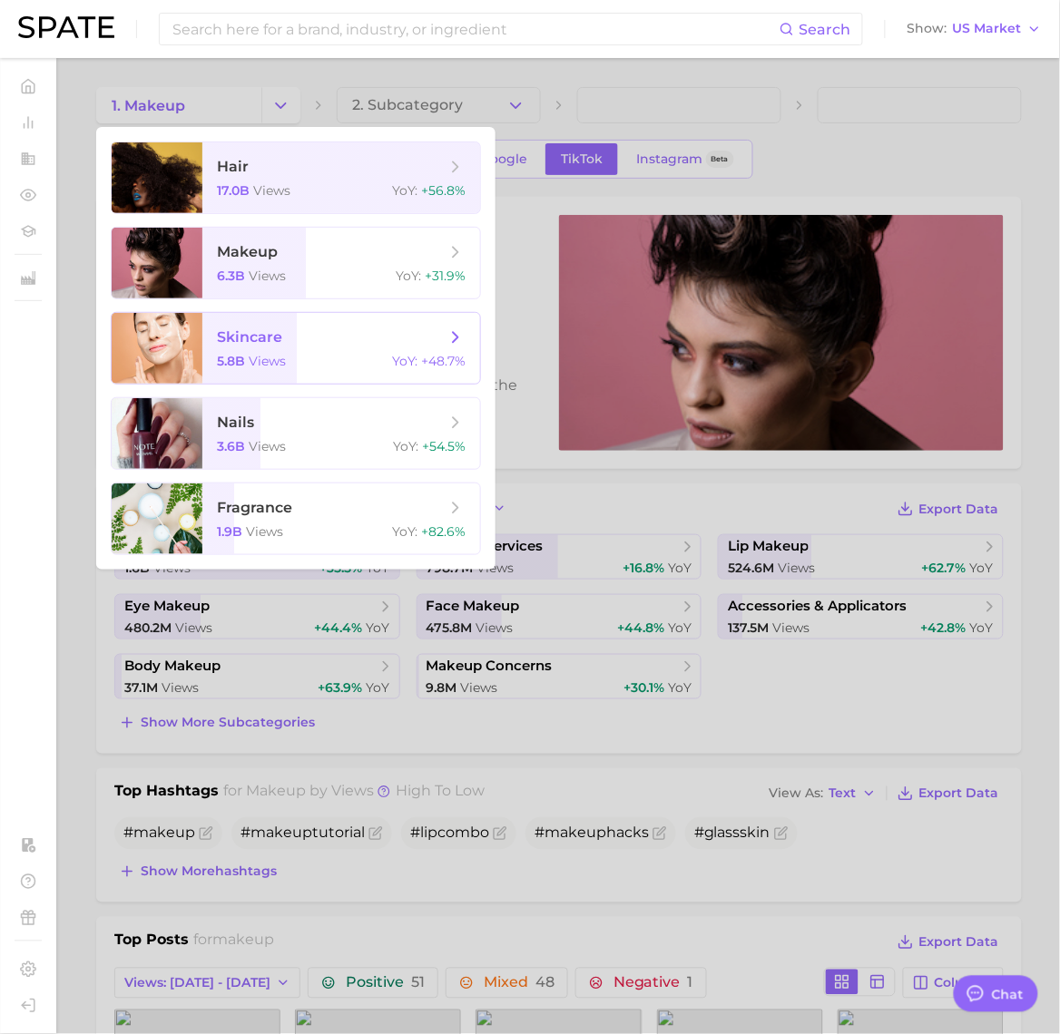
click at [268, 340] on span "skincare" at bounding box center [249, 336] width 65 height 17
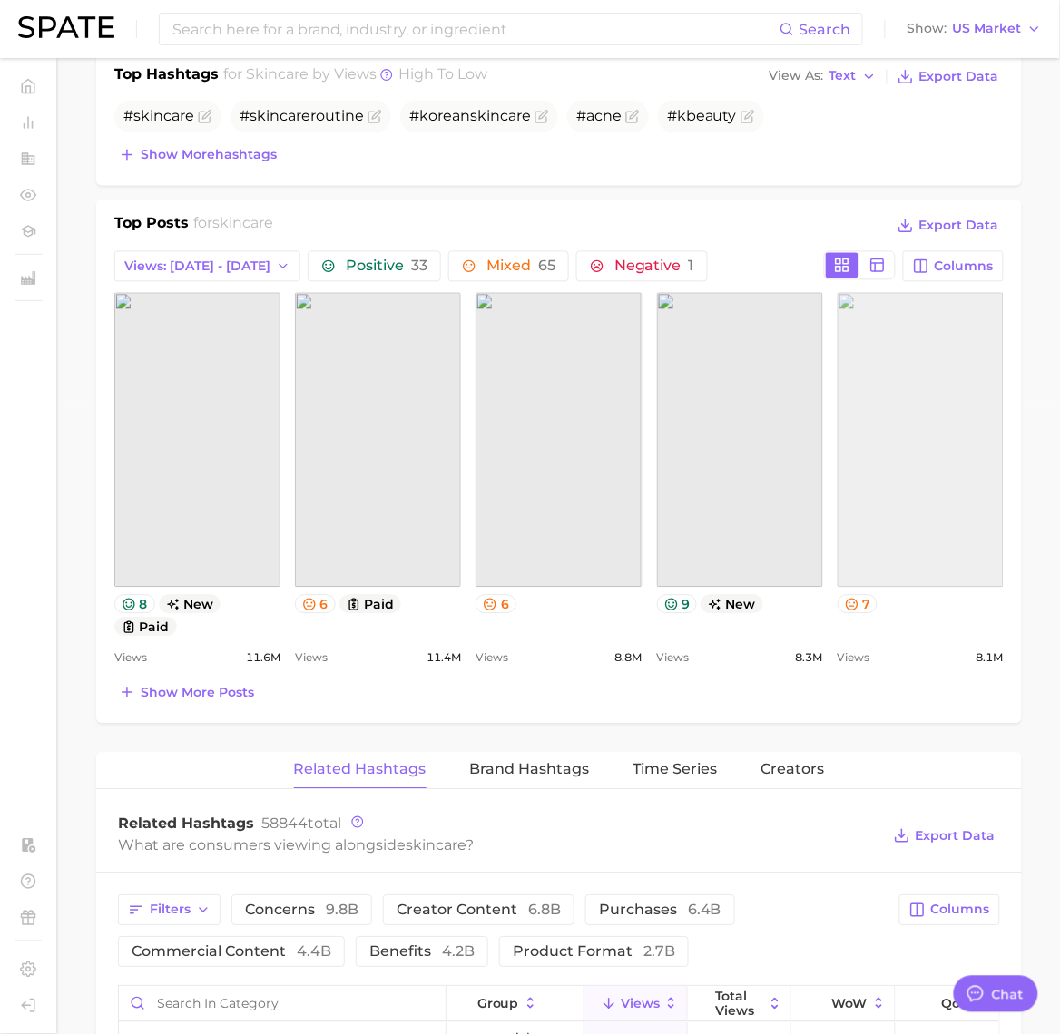
scroll to position [681, 0]
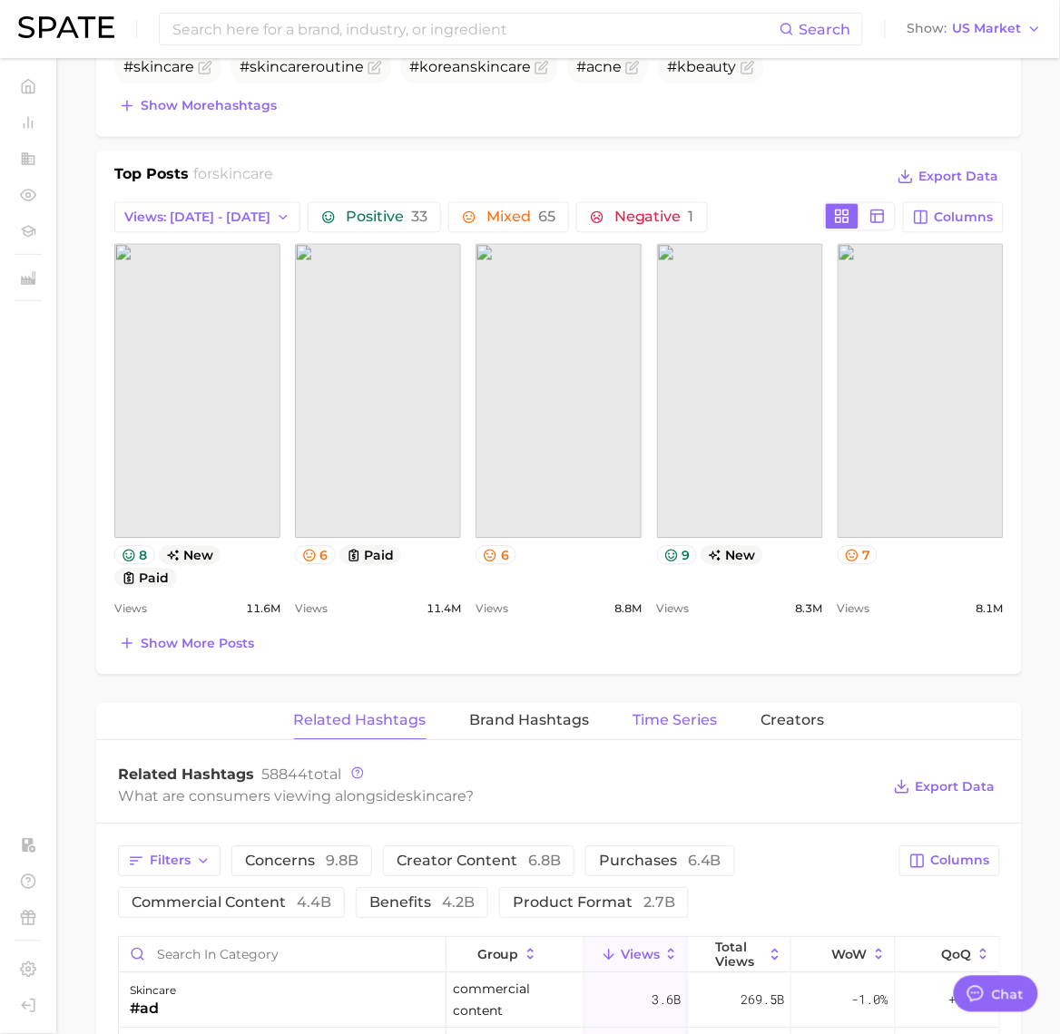
click at [661, 729] on span "Time Series" at bounding box center [675, 721] width 84 height 16
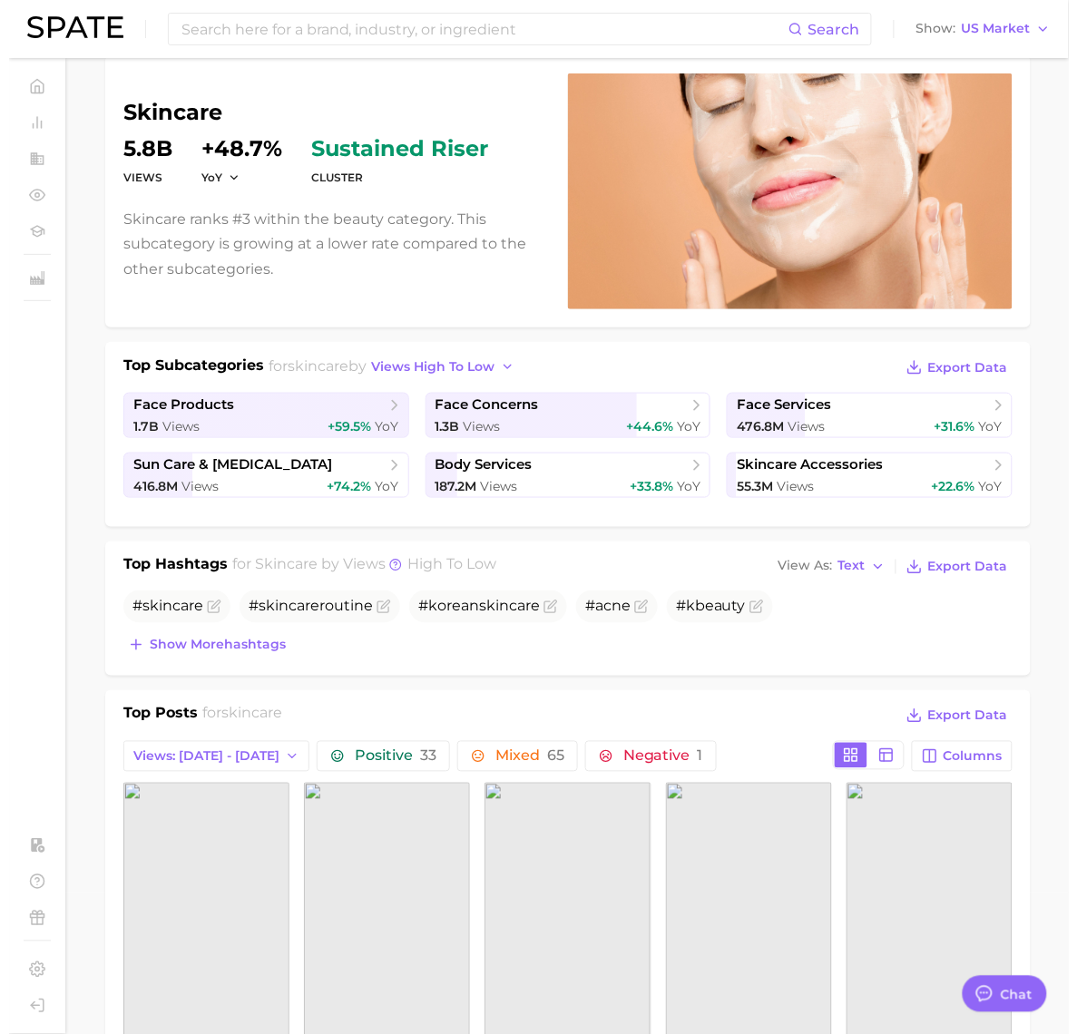
scroll to position [0, 0]
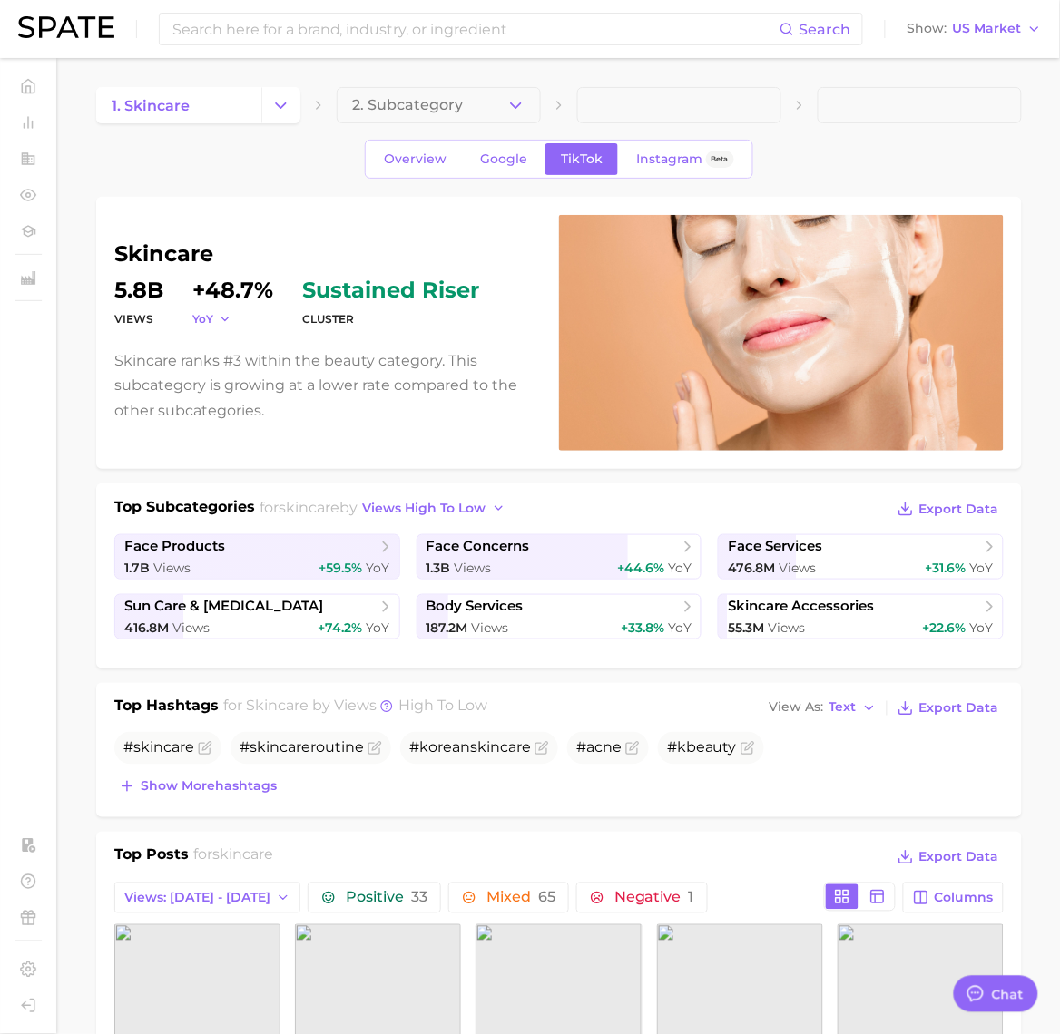
click at [227, 318] on icon "button" at bounding box center [225, 319] width 13 height 13
click at [268, 442] on button "WoW" at bounding box center [292, 442] width 200 height 33
click at [505, 96] on button "2. Subcategory" at bounding box center [439, 105] width 204 height 36
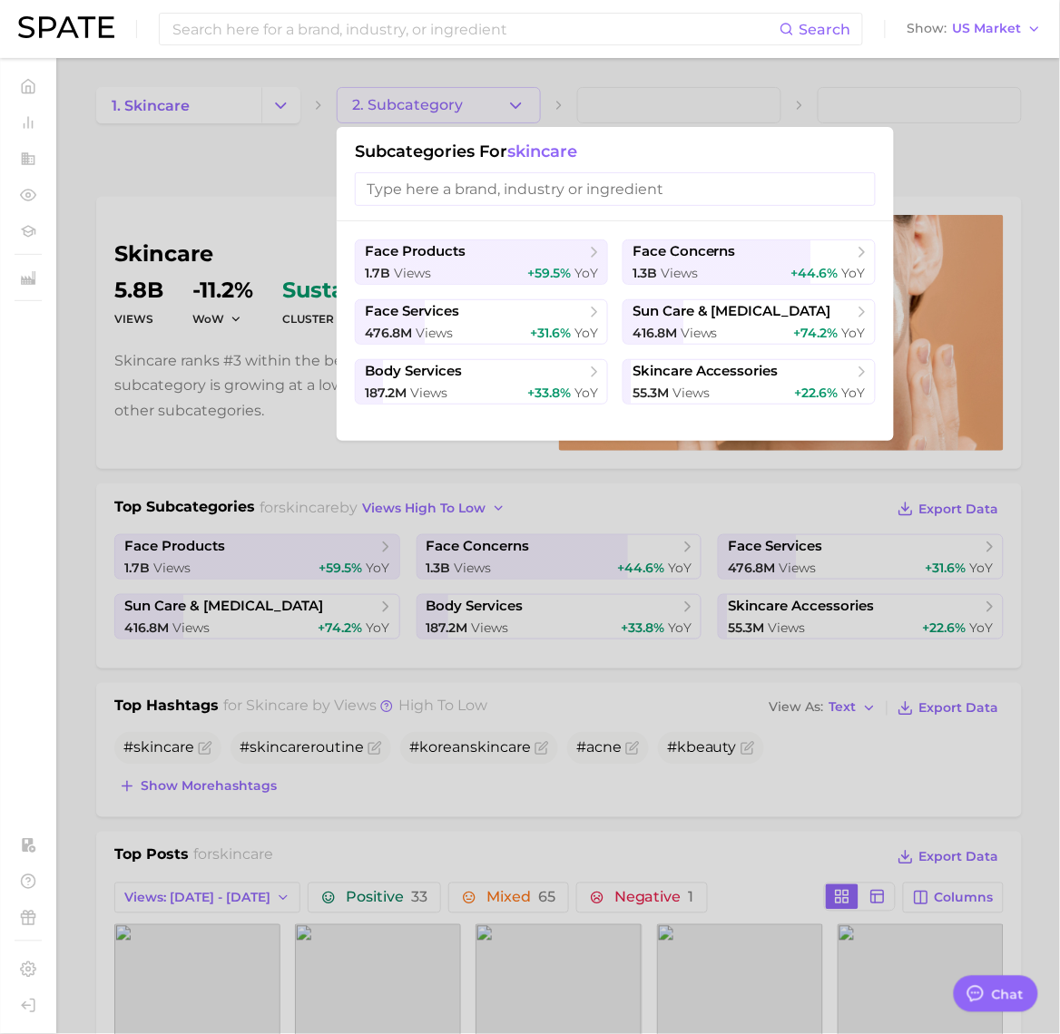
click at [499, 96] on div at bounding box center [530, 517] width 1060 height 1034
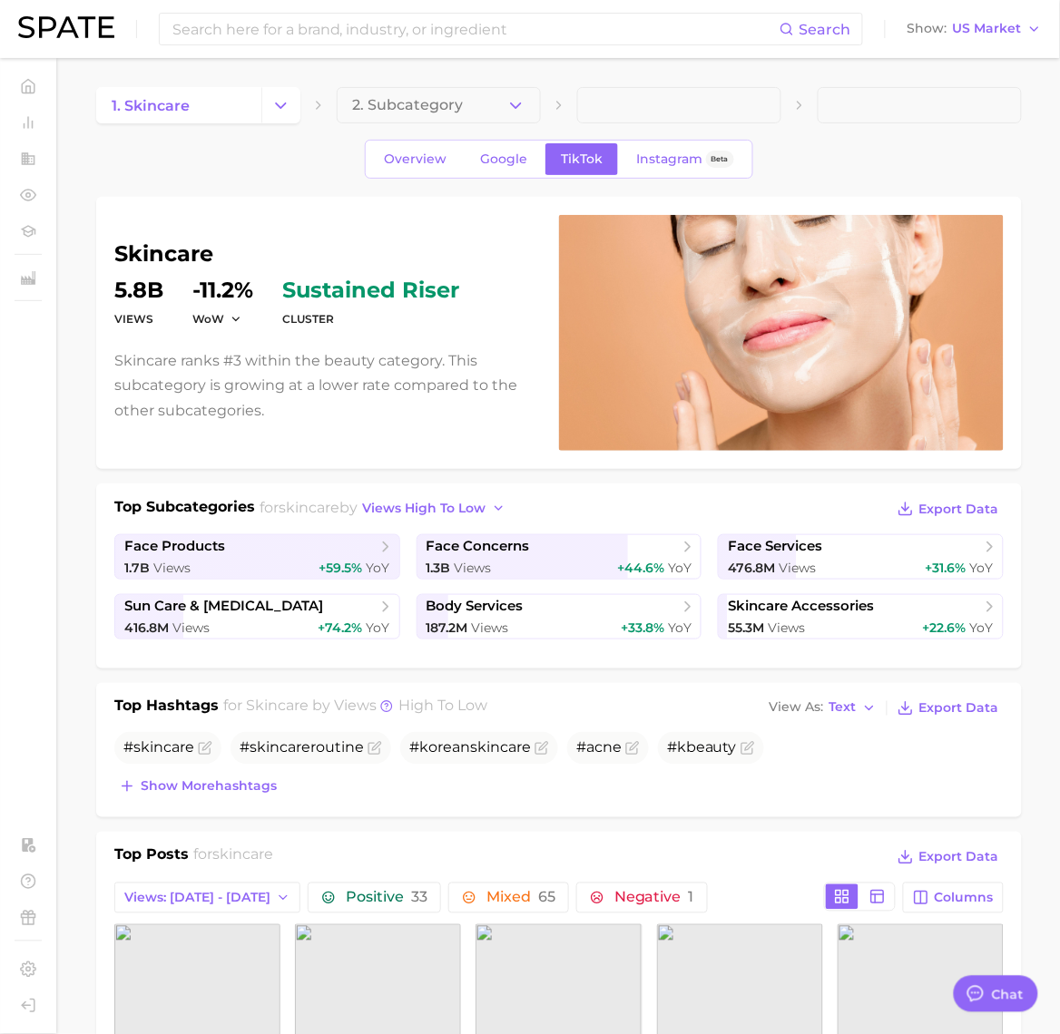
click at [218, 242] on div "skincare Views 5.8b WoW -11.2% cluster sustained riser Skincare ranks #3 within…" at bounding box center [558, 333] width 889 height 236
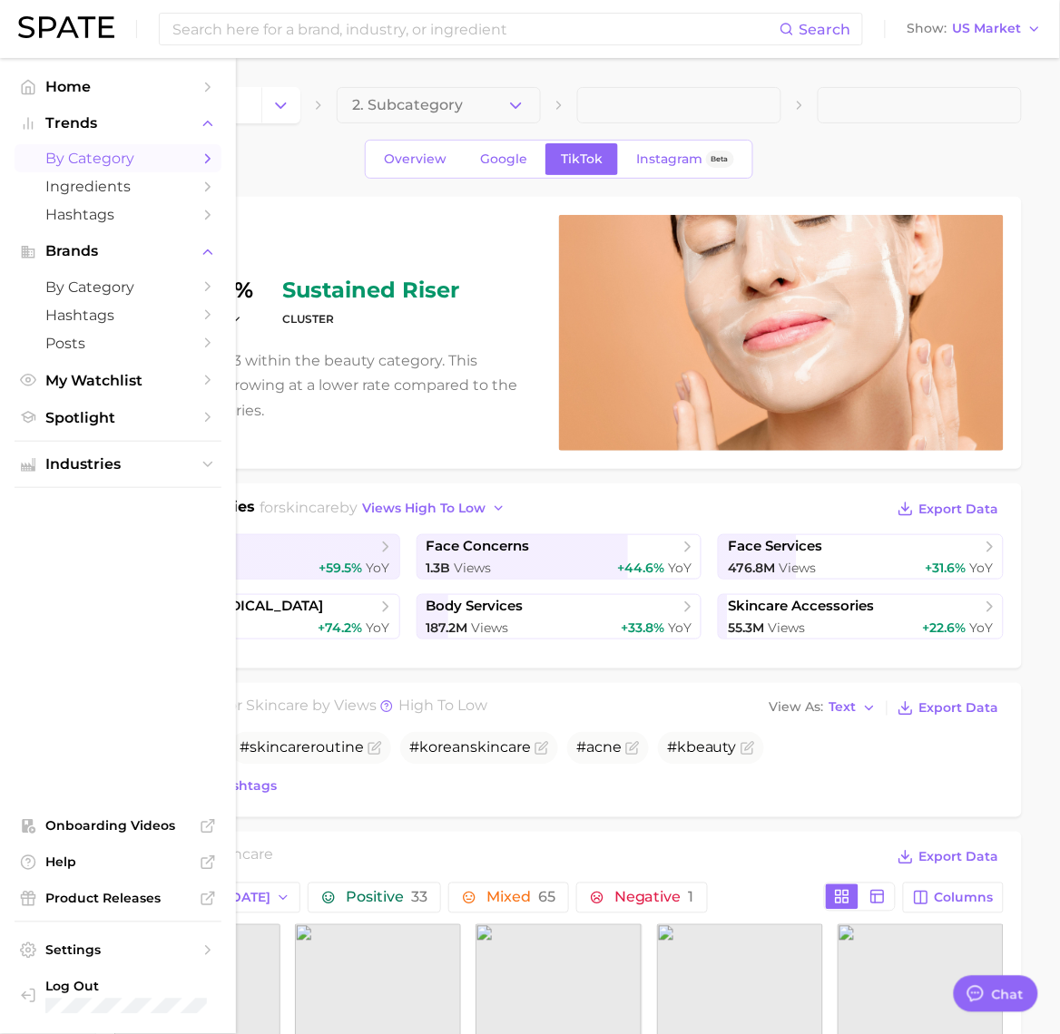
click at [128, 162] on span "by Category" at bounding box center [117, 158] width 145 height 17
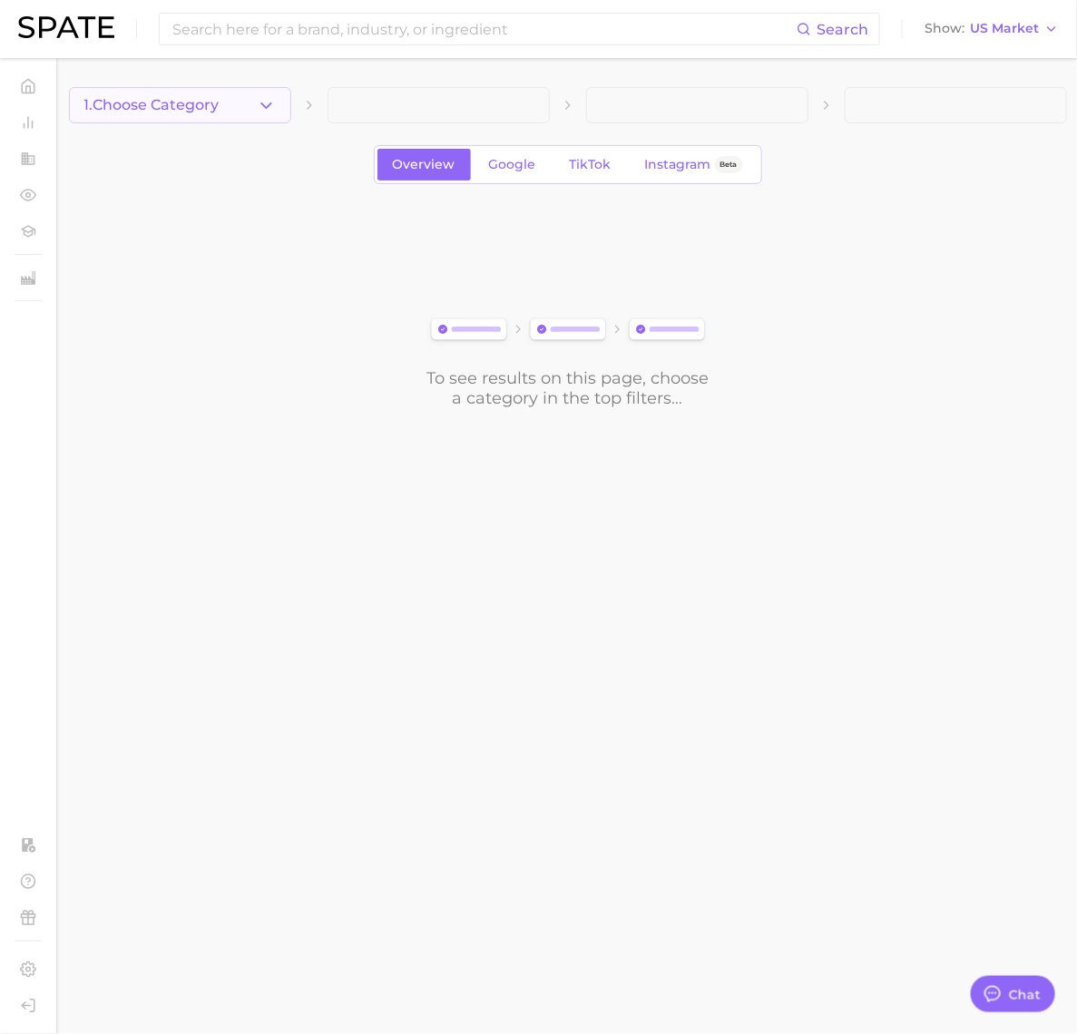
click at [220, 111] on span "1. Choose Category" at bounding box center [151, 105] width 135 height 16
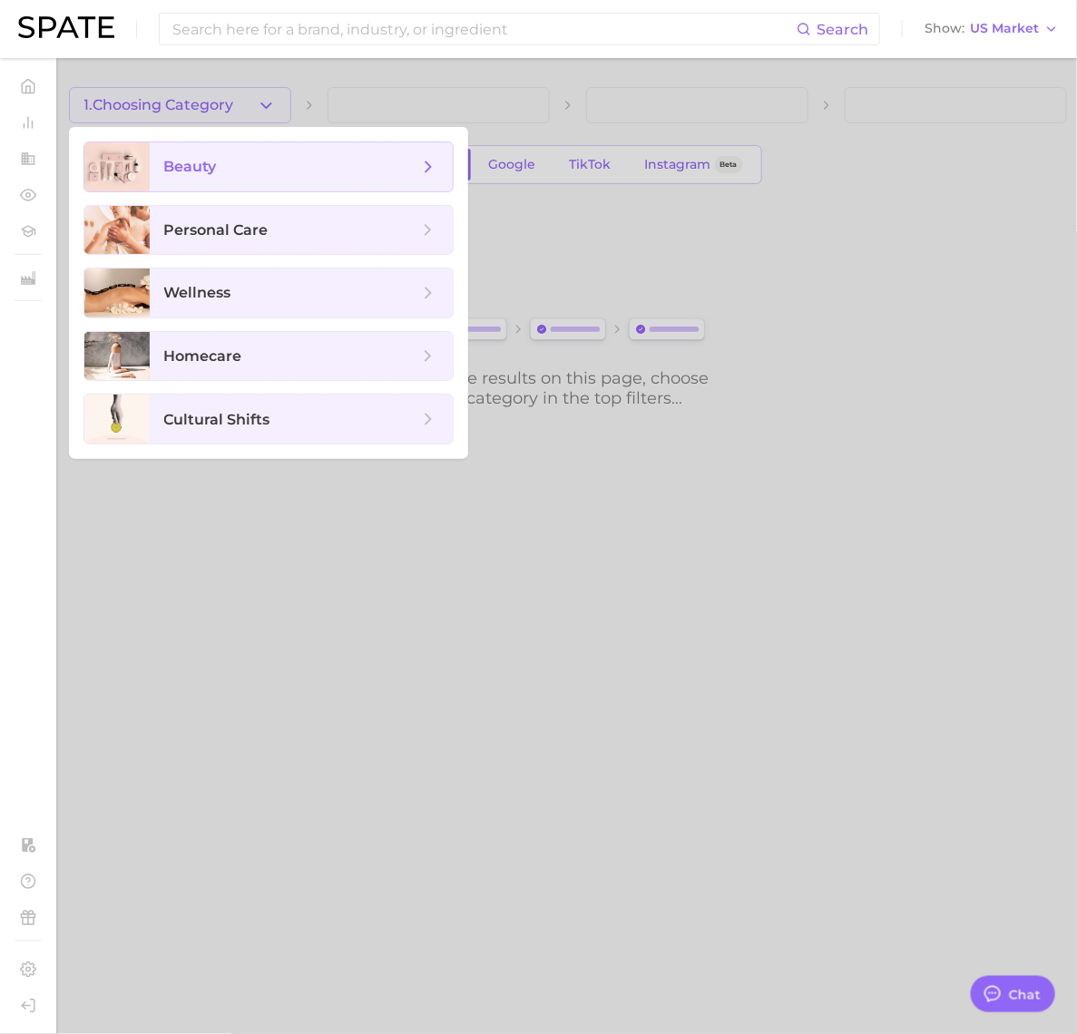
click at [202, 179] on span "beauty" at bounding box center [301, 166] width 303 height 49
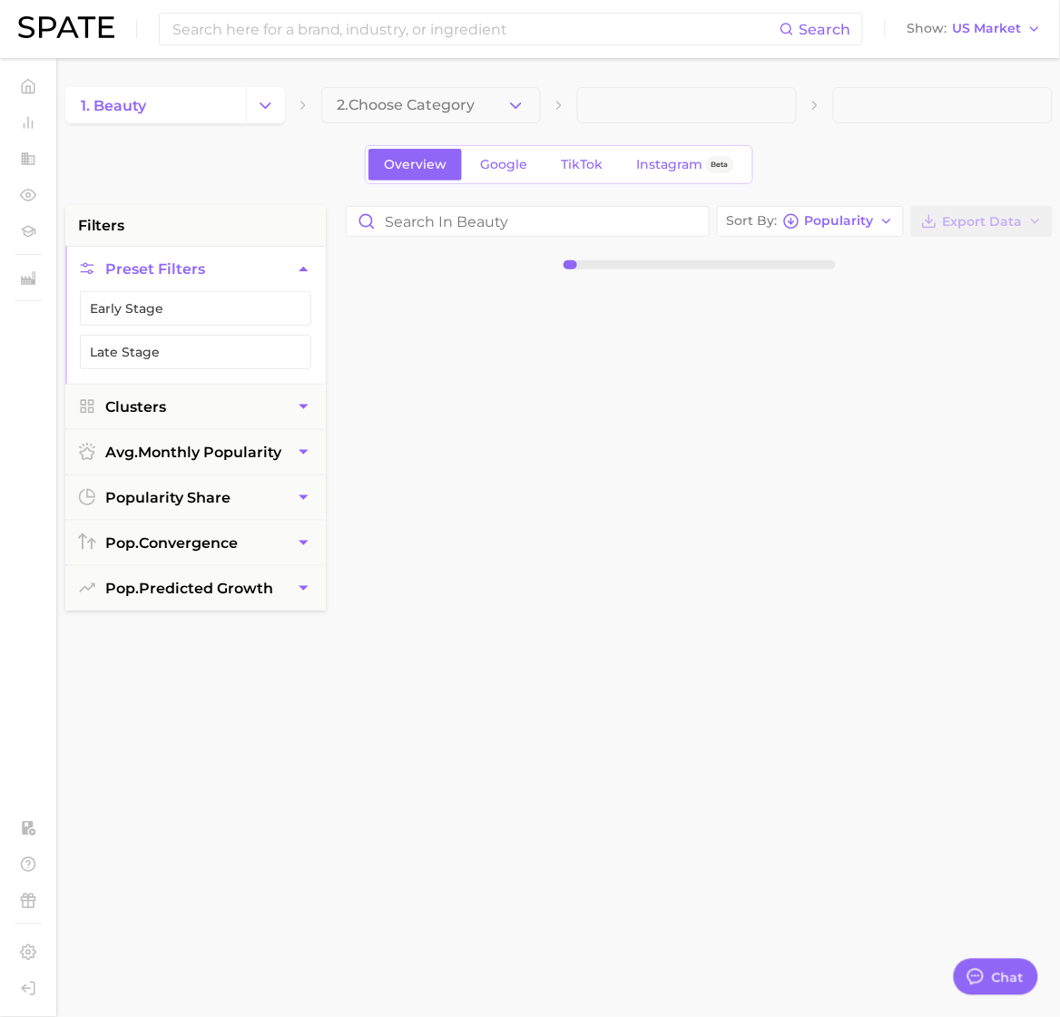
click at [434, 74] on main "1. beauty 2. Choose Category Overview Google TikTok Instagram Beta filters Pres…" at bounding box center [559, 746] width 1002 height 1377
click at [454, 97] on span "2. Choose Category" at bounding box center [406, 105] width 138 height 16
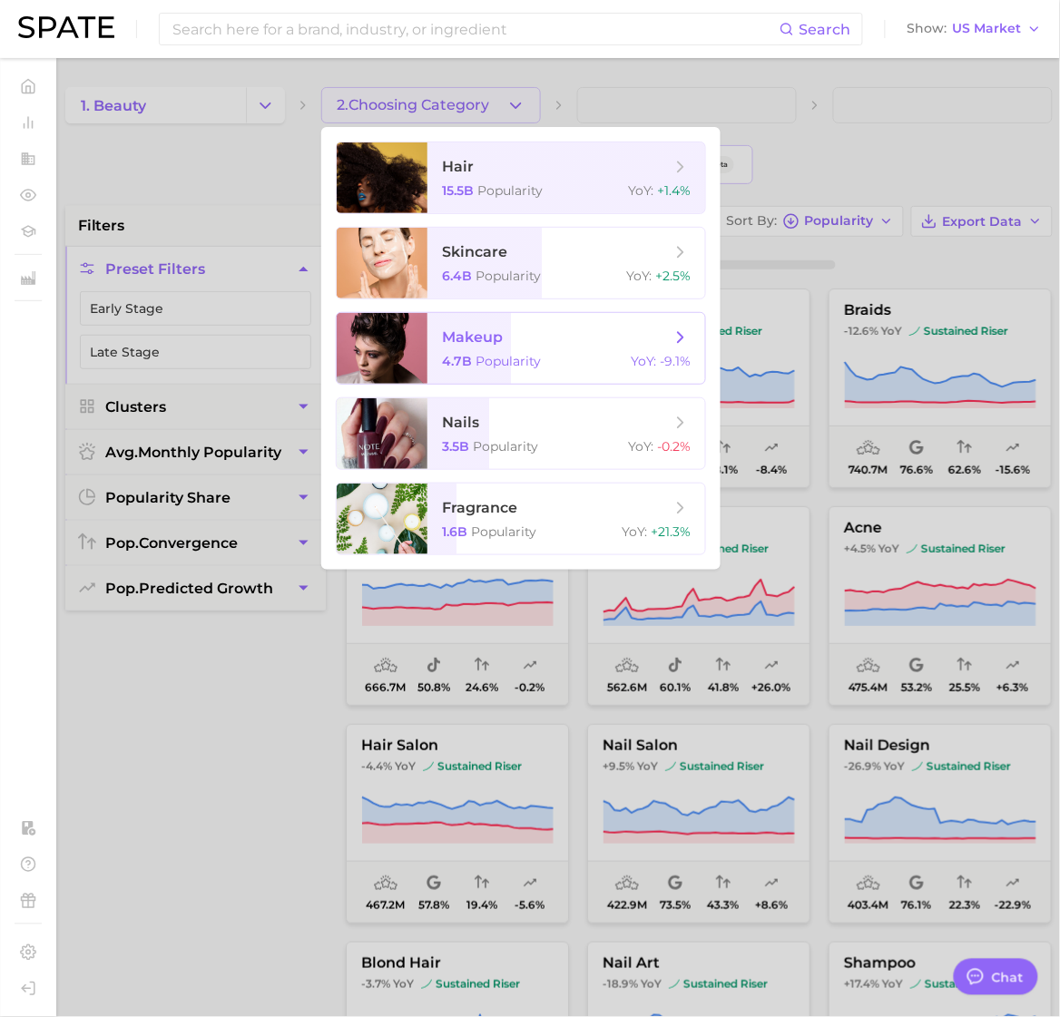
click at [493, 338] on span "makeup" at bounding box center [472, 336] width 61 height 17
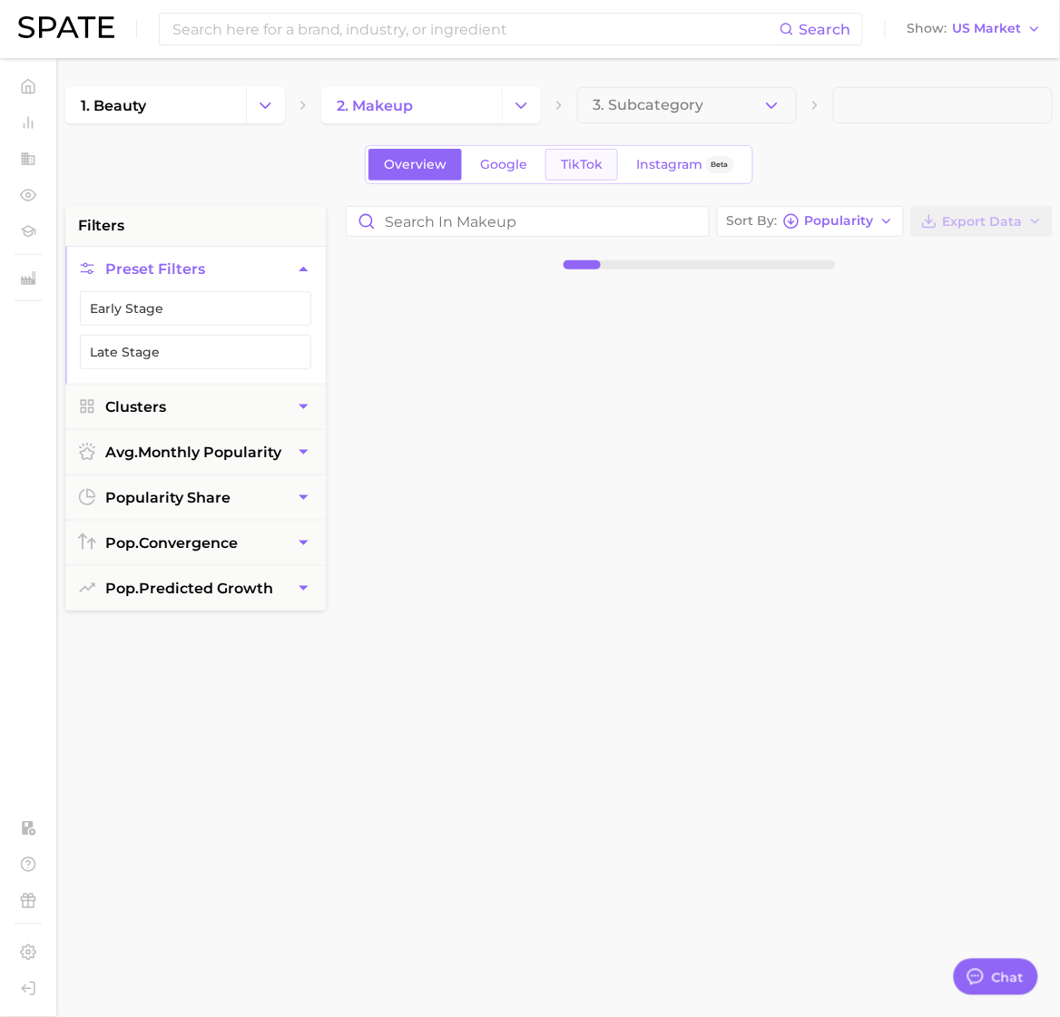
click at [551, 174] on link "TikTok" at bounding box center [581, 165] width 73 height 32
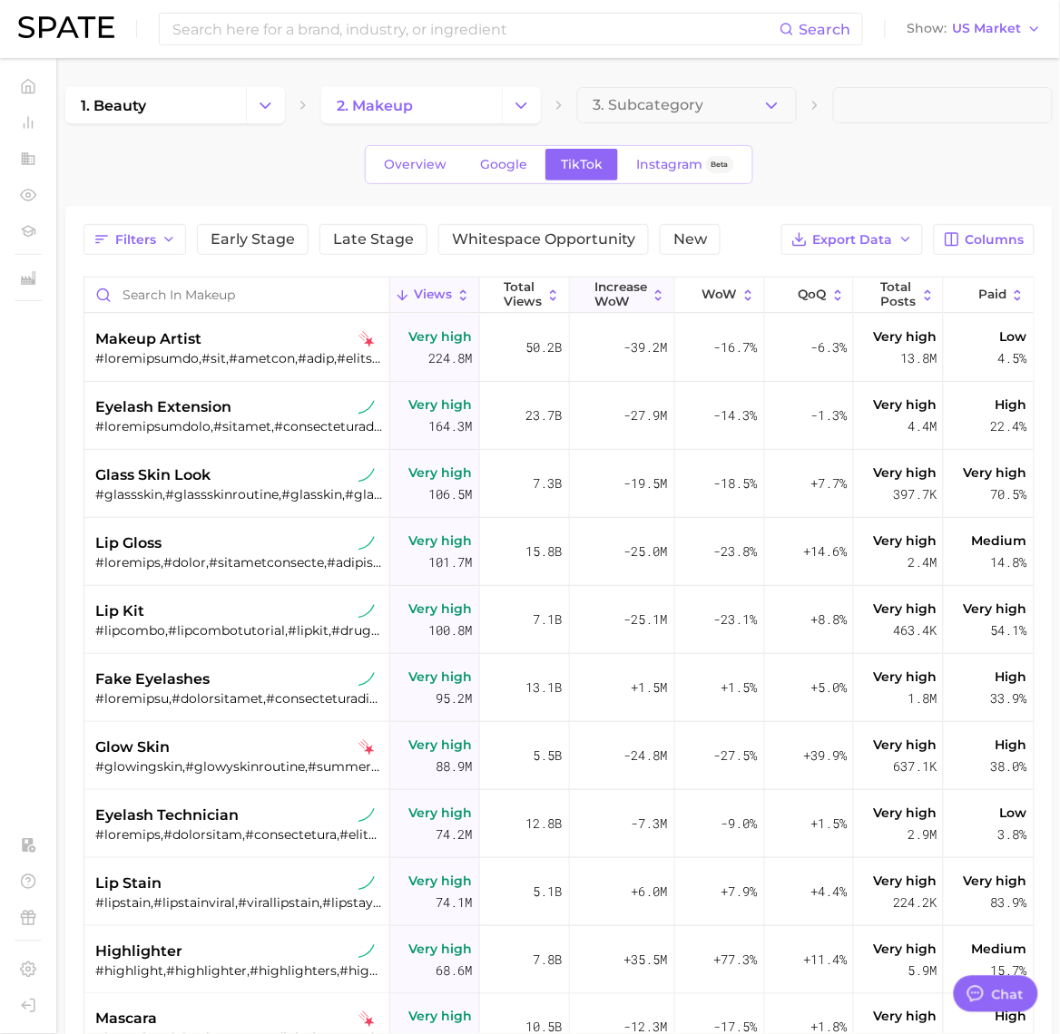
click at [575, 300] on icon at bounding box center [582, 295] width 15 height 15
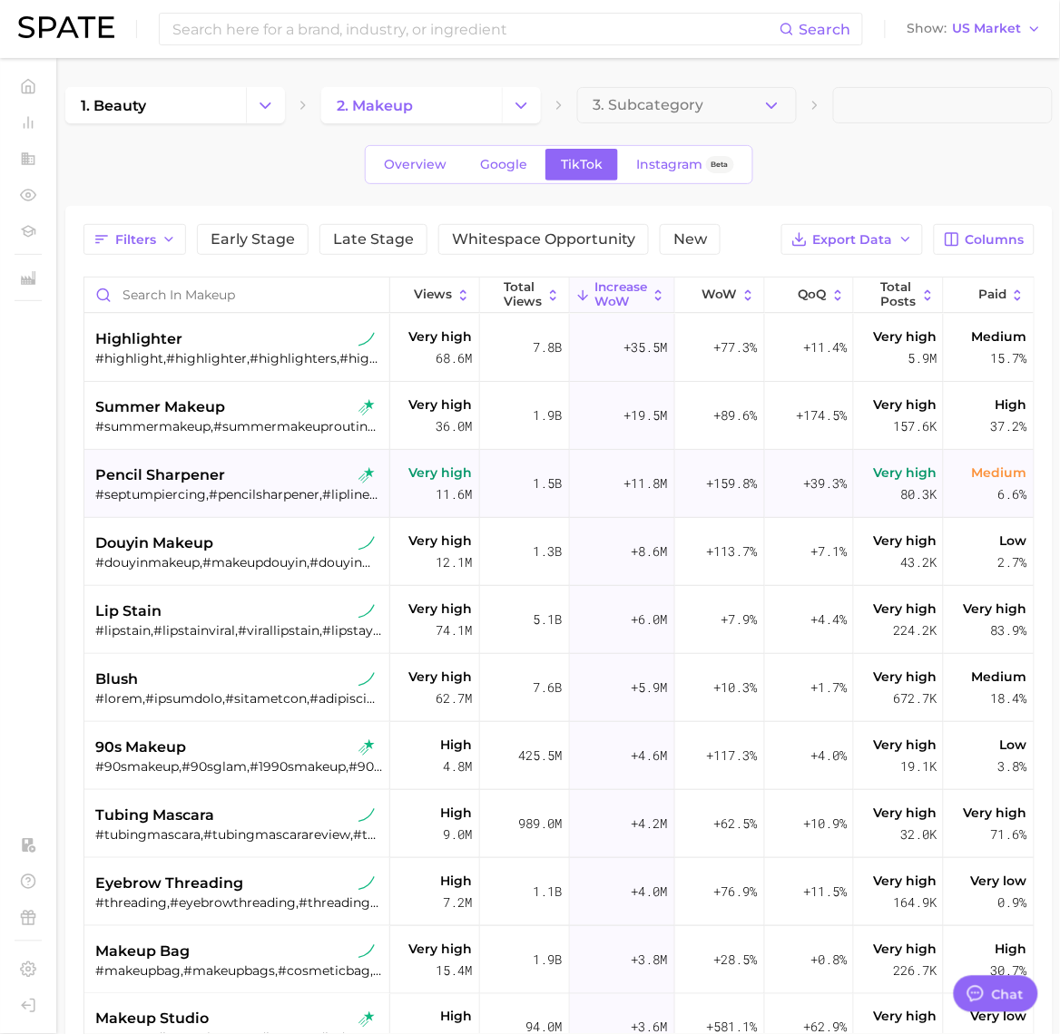
click at [196, 487] on div "#septumpiercing,#pencilsharpener,#liplinersharpener" at bounding box center [238, 494] width 287 height 16
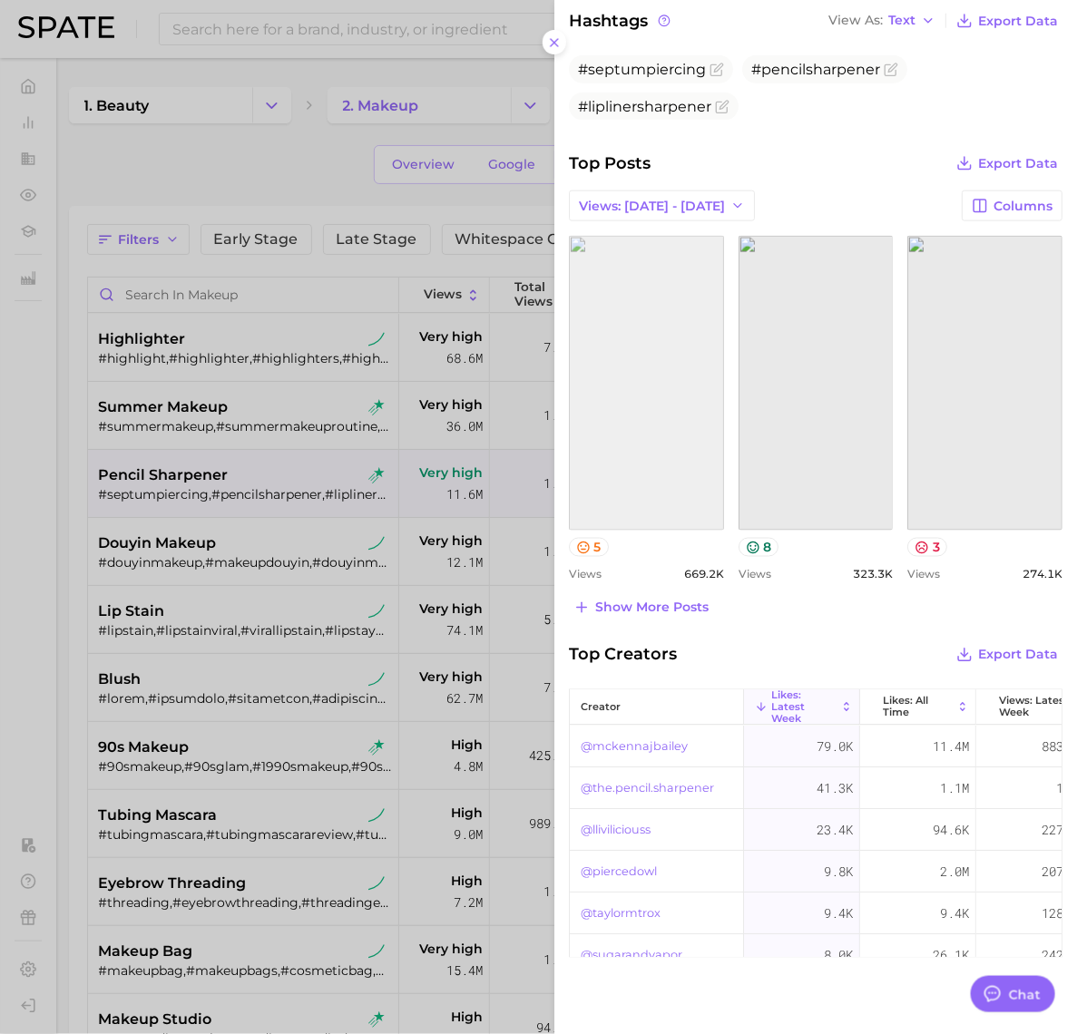
scroll to position [606, 0]
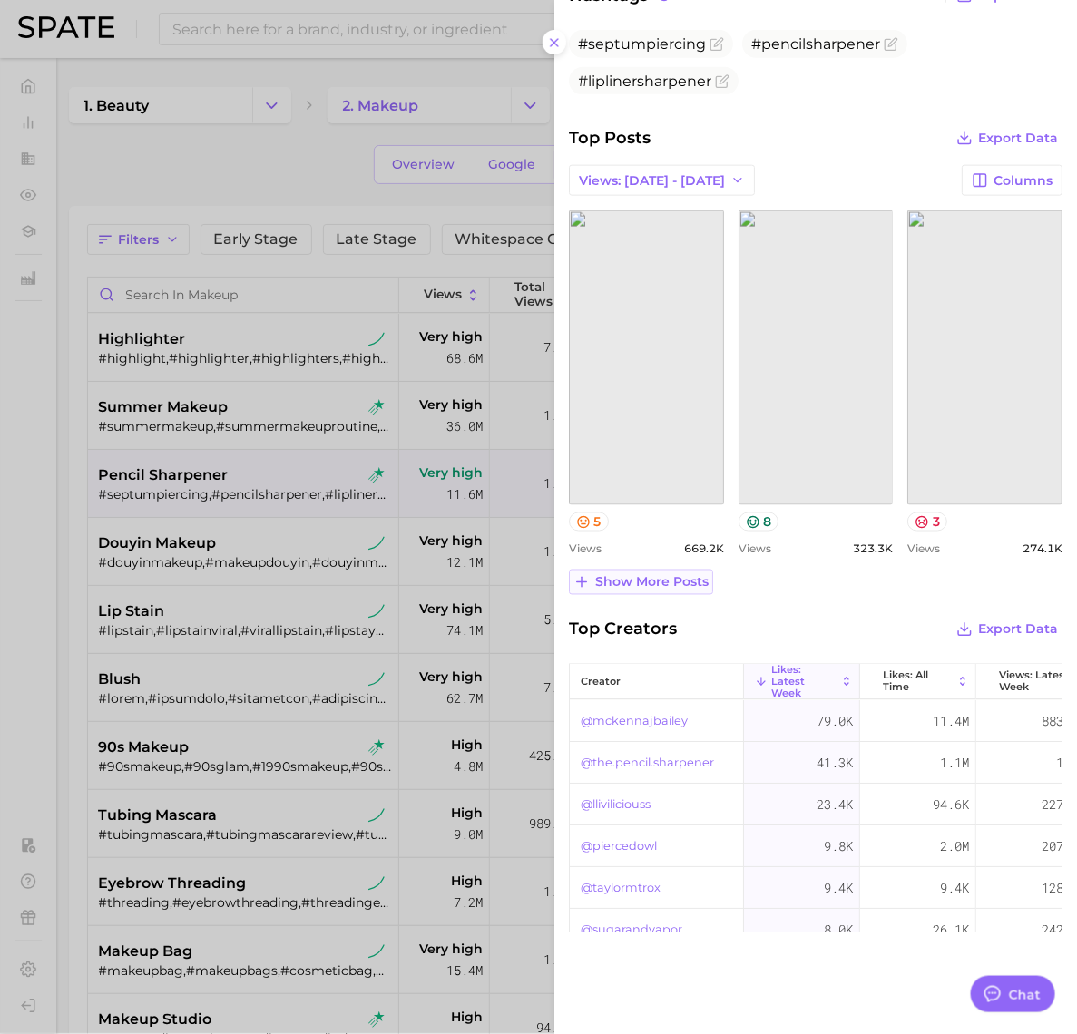
click at [647, 582] on span "Show more posts" at bounding box center [651, 582] width 113 height 15
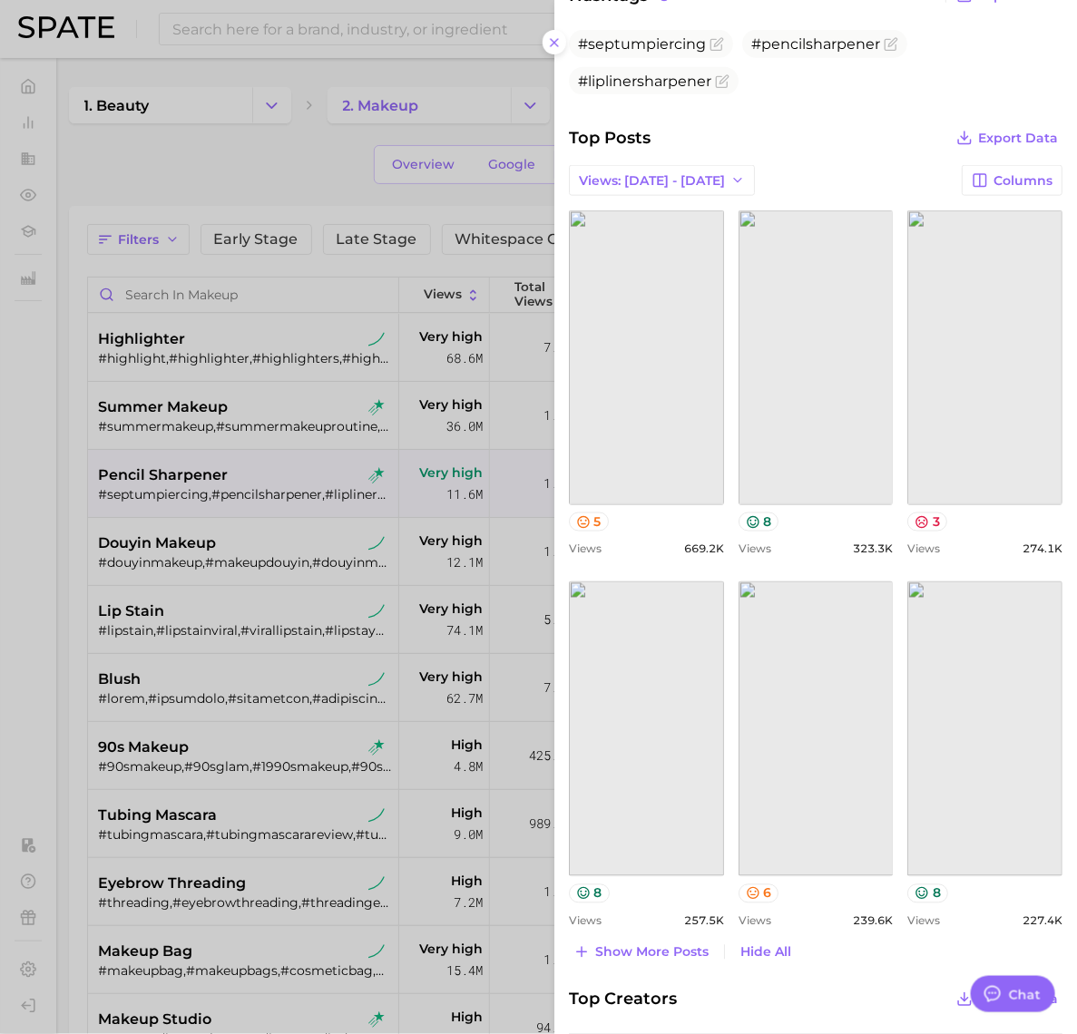
scroll to position [977, 0]
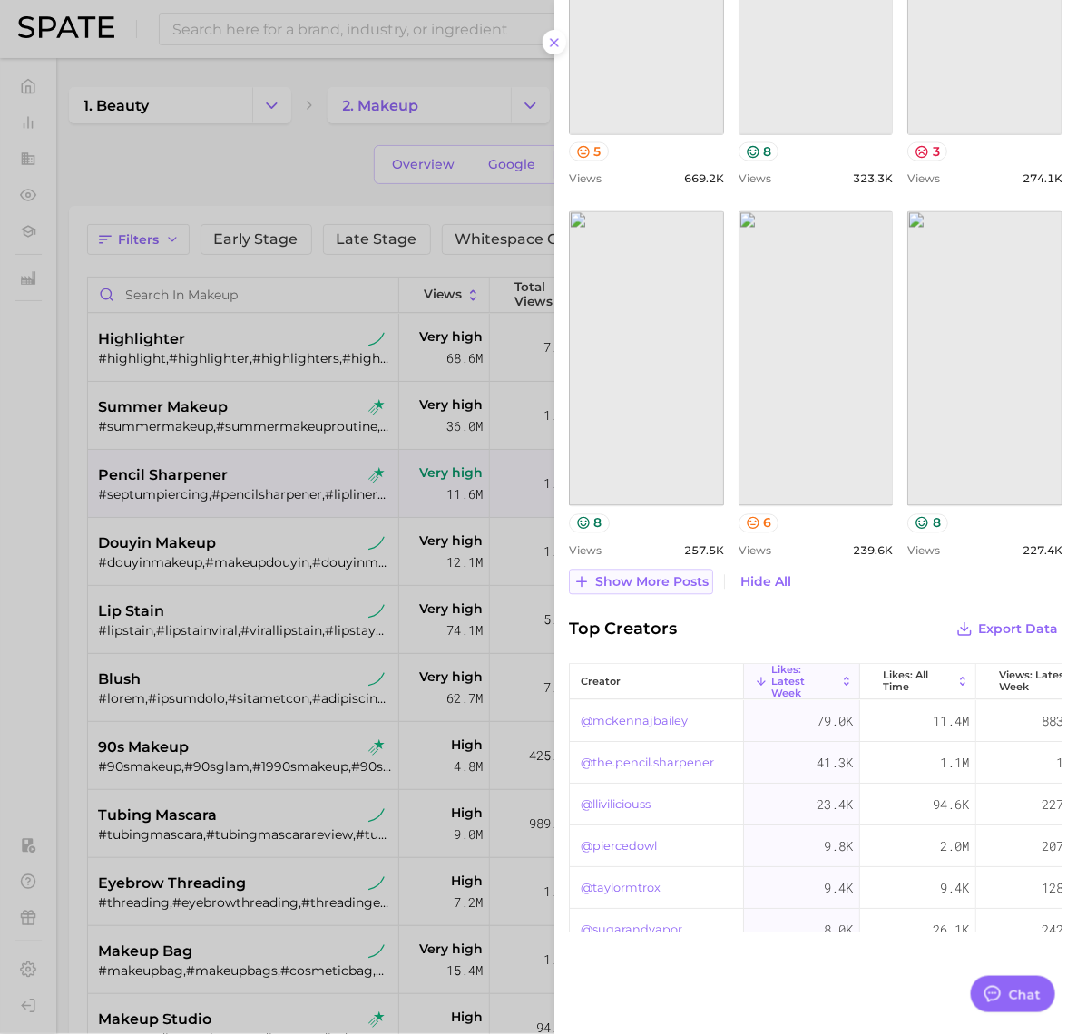
click at [651, 588] on span "Show more posts" at bounding box center [651, 582] width 113 height 15
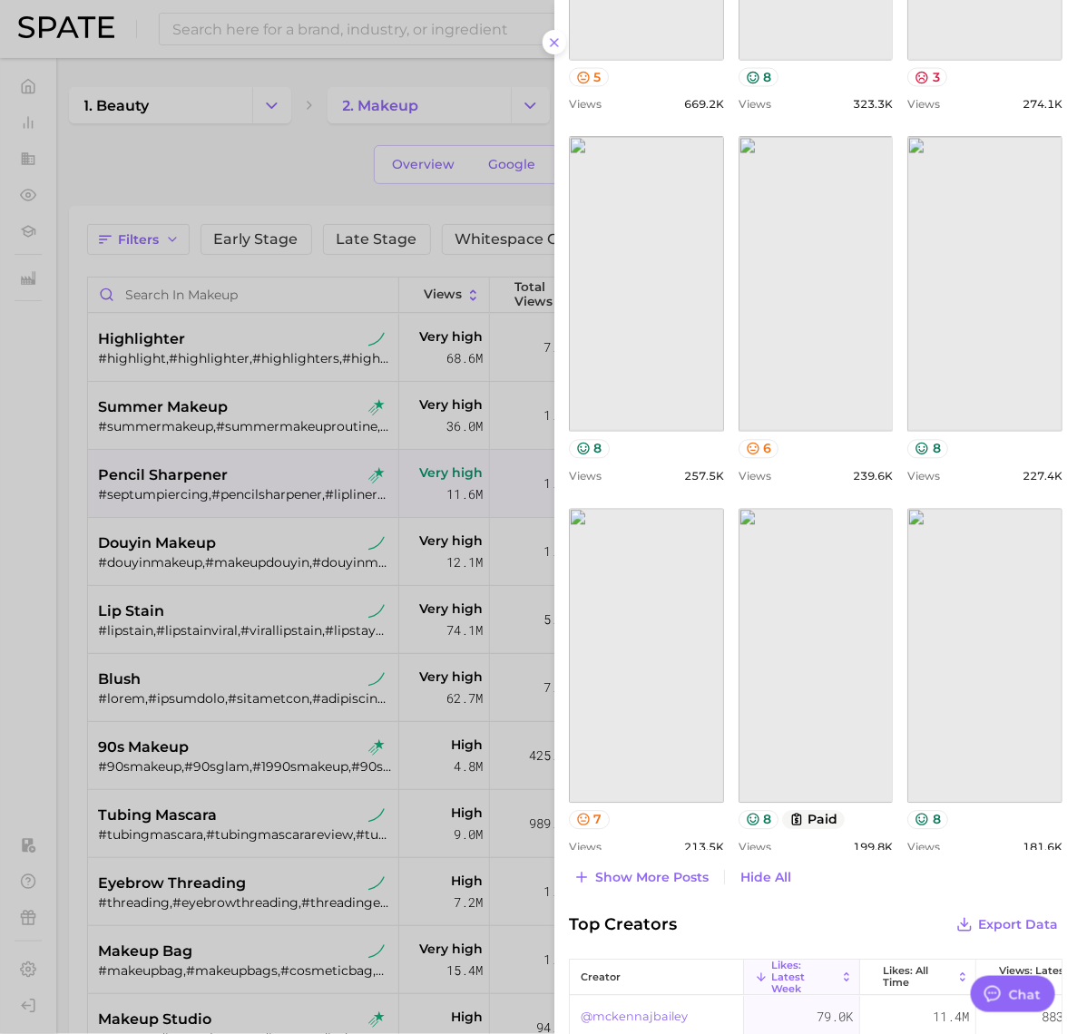
scroll to position [1091, 0]
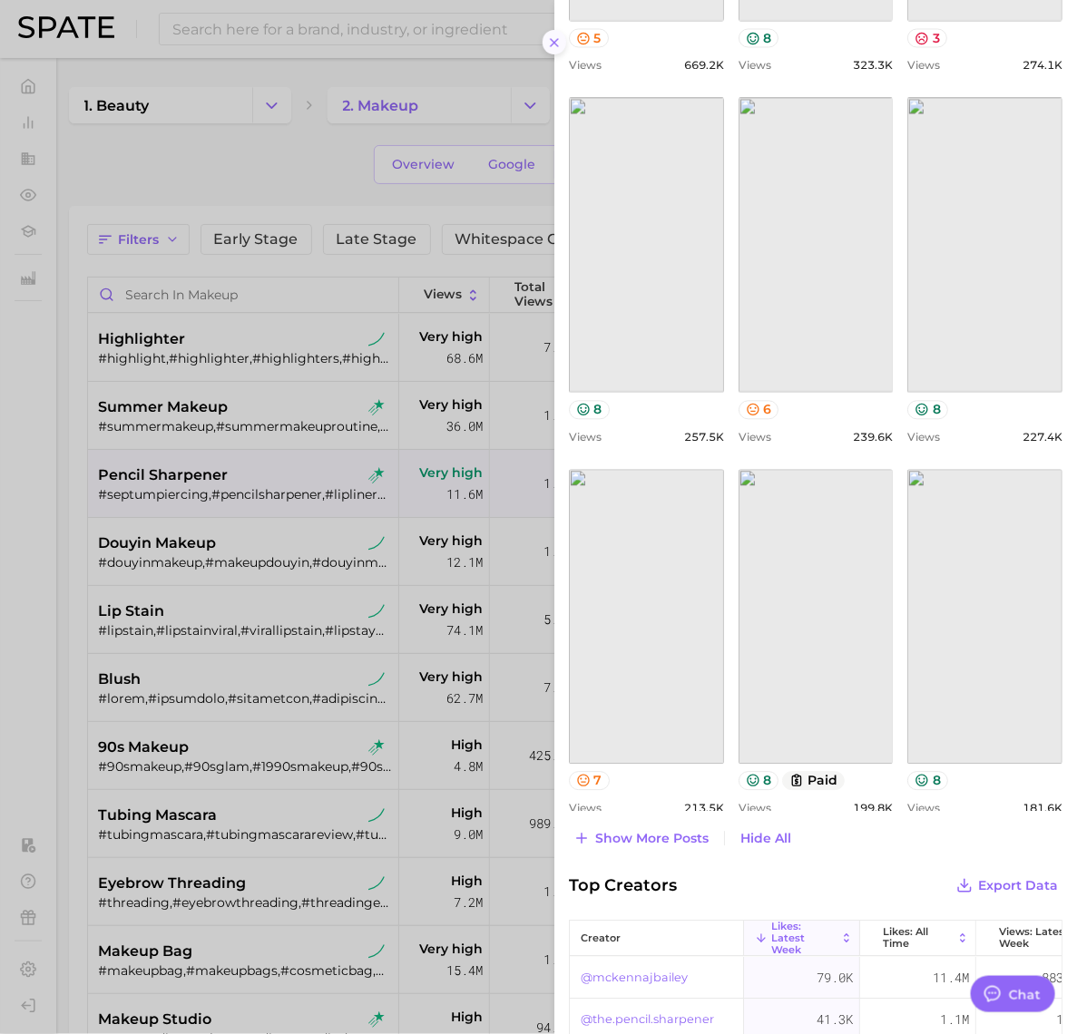
click at [556, 42] on icon at bounding box center [554, 42] width 15 height 15
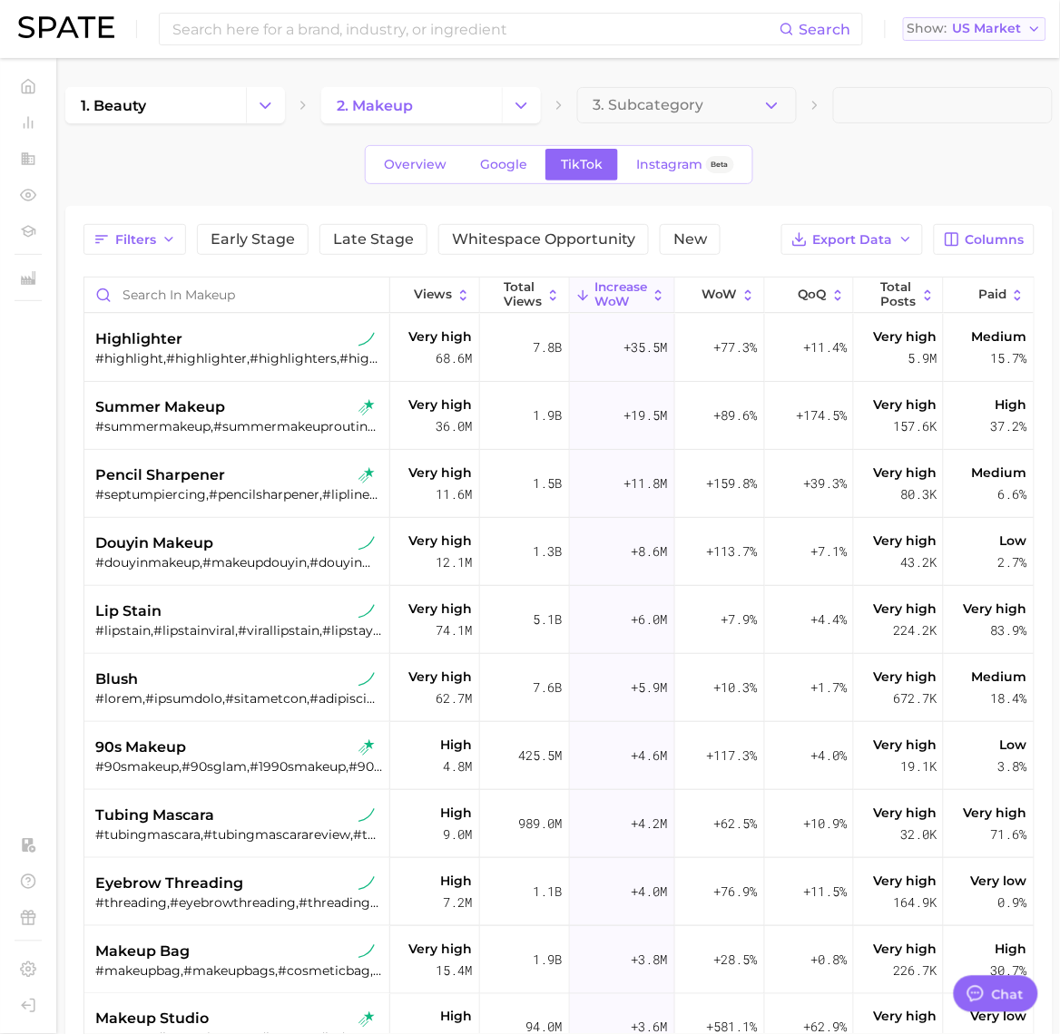
click at [978, 33] on span "US Market" at bounding box center [987, 29] width 69 height 10
click at [955, 91] on span "[GEOGRAPHIC_DATA]" at bounding box center [967, 90] width 141 height 15
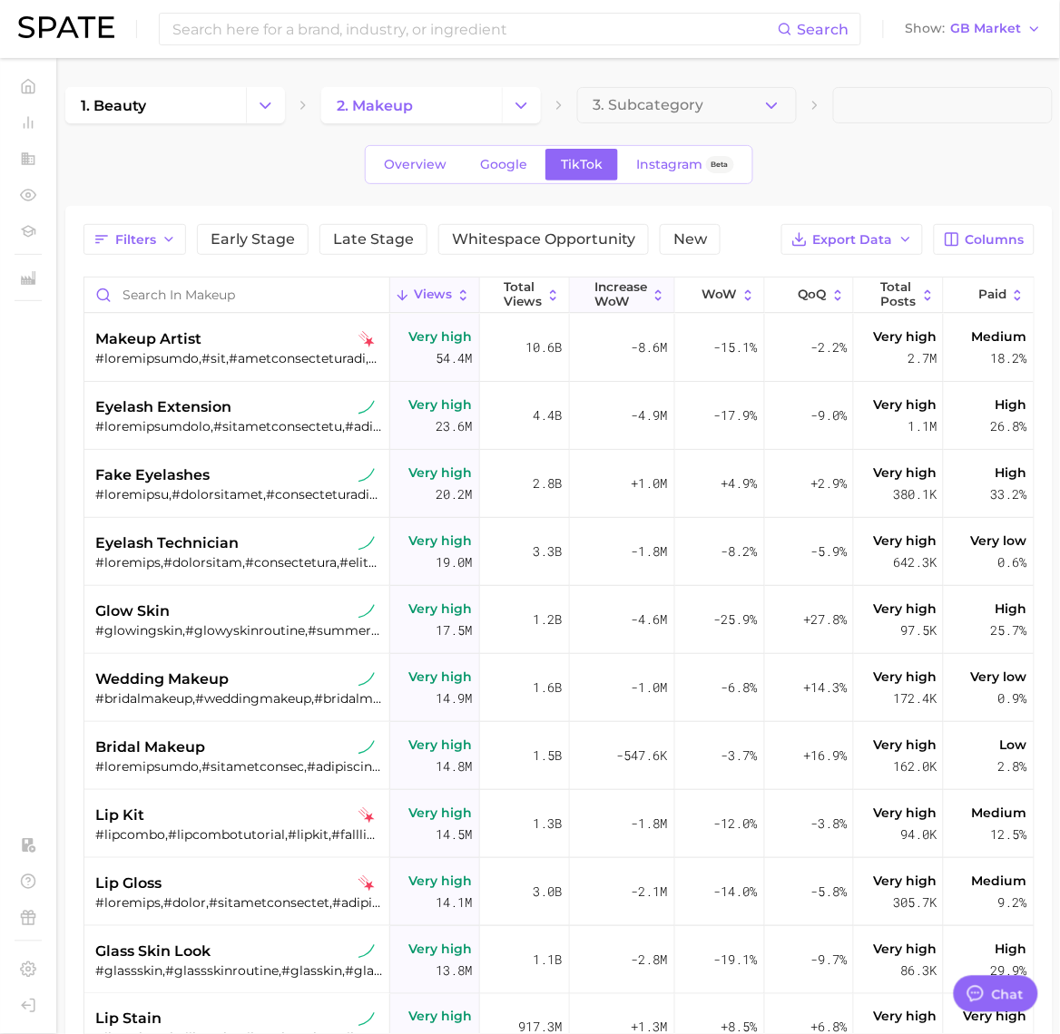
click at [631, 291] on span "Increase WoW" at bounding box center [620, 294] width 53 height 28
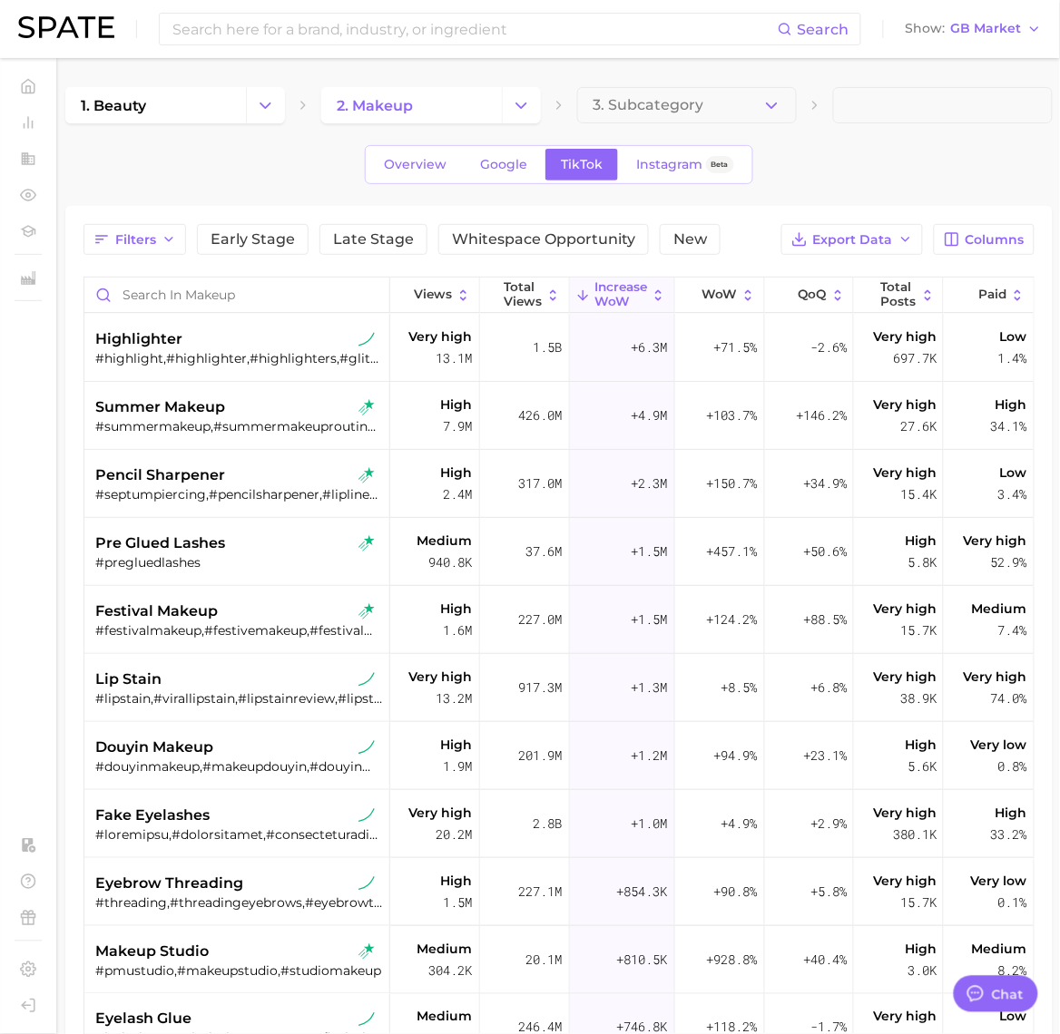
drag, startPoint x: 918, startPoint y: 180, endPoint x: 981, endPoint y: 107, distance: 95.9
click at [921, 178] on div "Overview Google TikTok Instagram Beta" at bounding box center [558, 164] width 987 height 39
click at [1023, 25] on button "Show GB Market" at bounding box center [973, 29] width 145 height 24
click at [969, 215] on button "Global" at bounding box center [966, 222] width 159 height 33
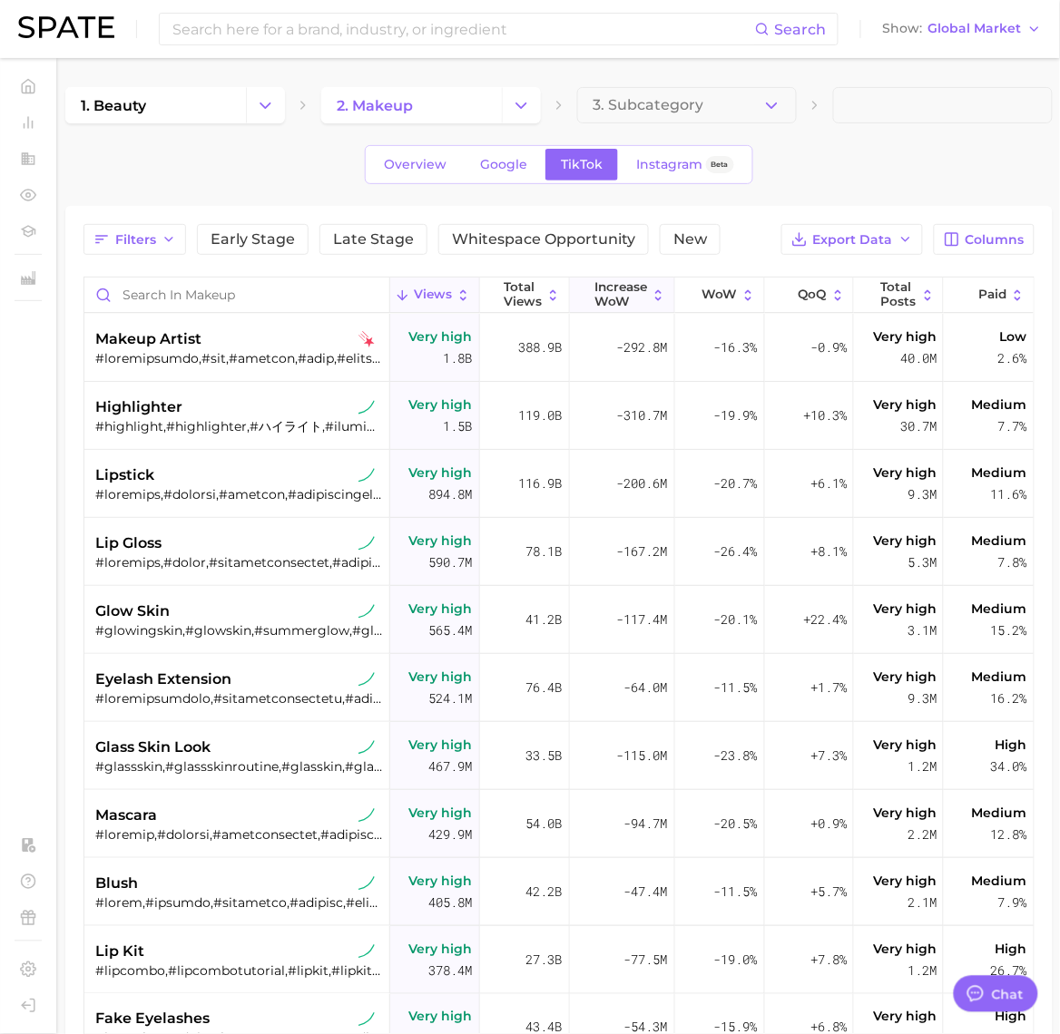
click at [627, 292] on span "Increase WoW" at bounding box center [620, 294] width 53 height 28
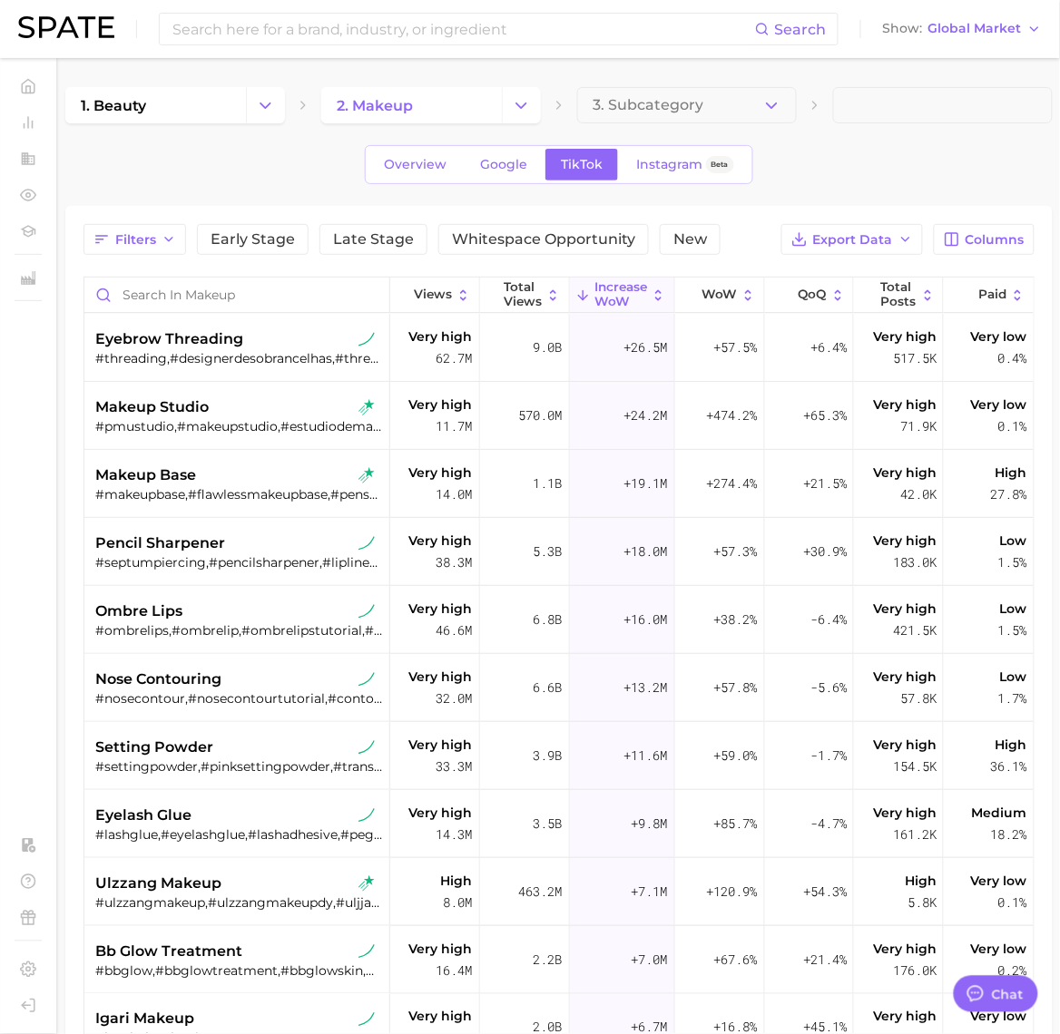
click at [523, 97] on icon "Change Category" at bounding box center [521, 105] width 19 height 19
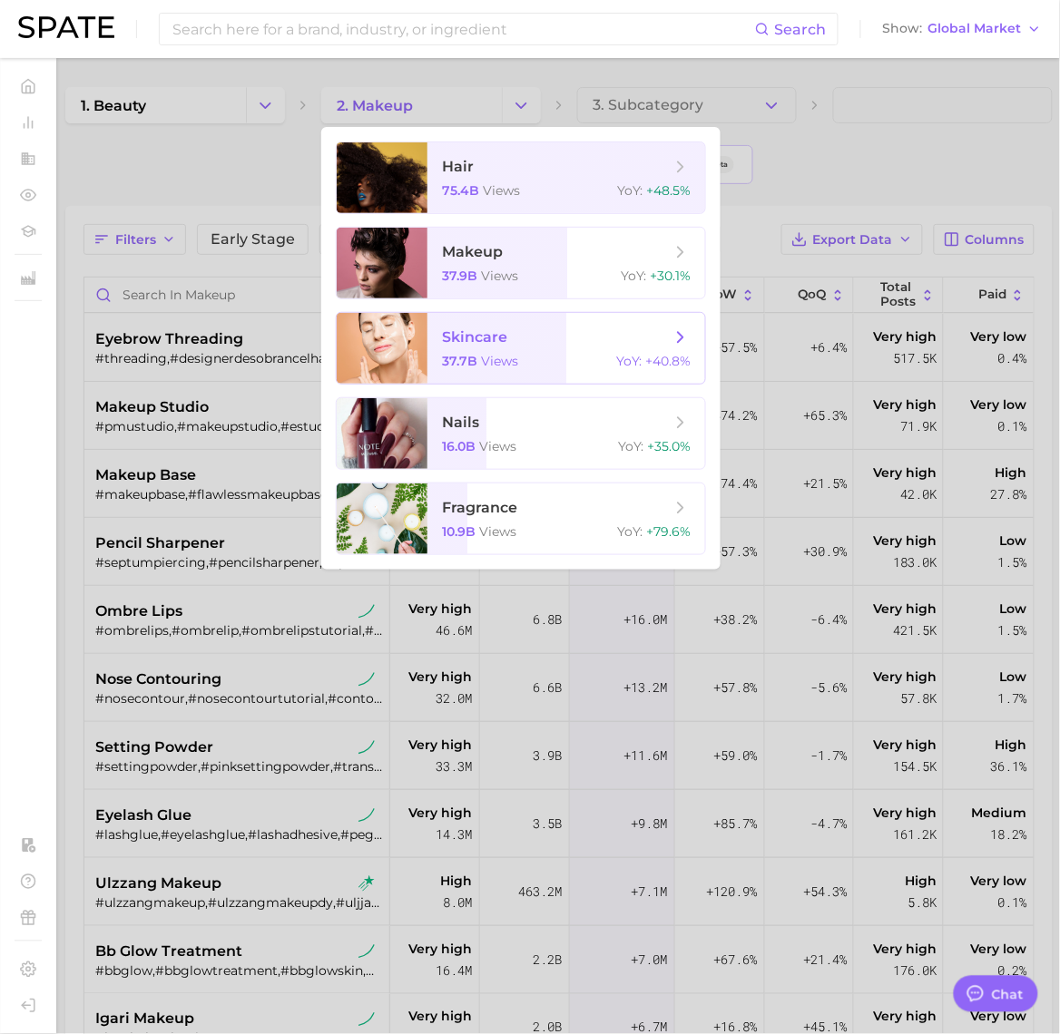
click at [449, 340] on span "skincare" at bounding box center [474, 336] width 65 height 17
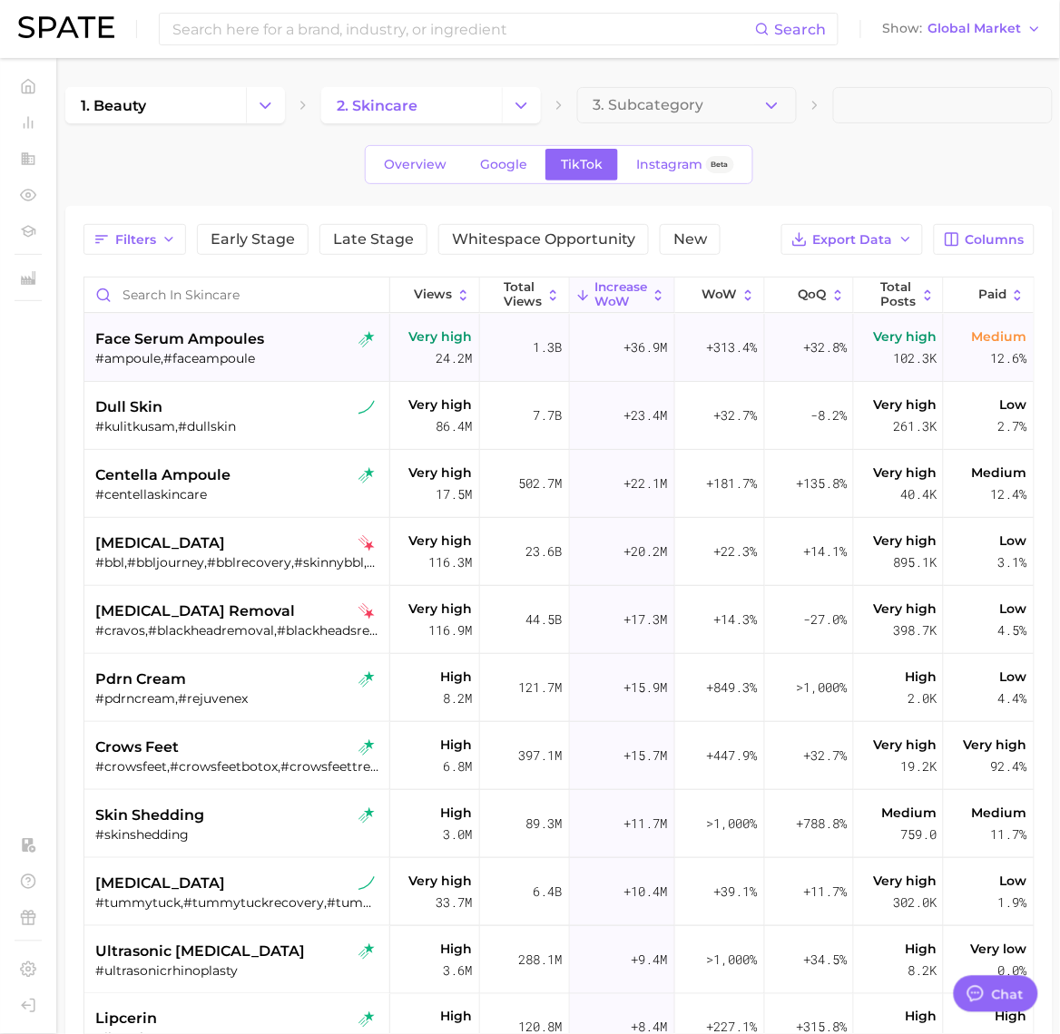
click at [236, 340] on span "face serum ampoules" at bounding box center [179, 339] width 169 height 22
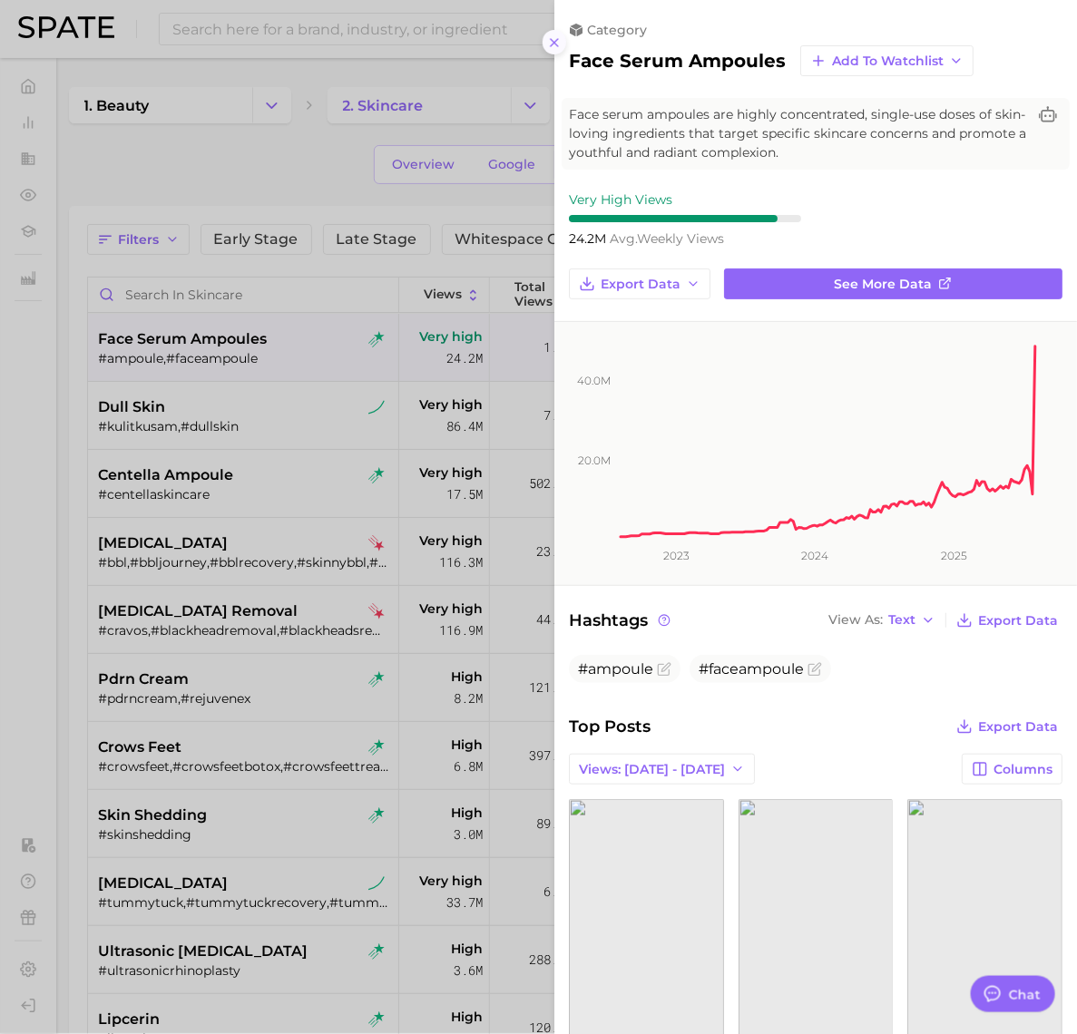
click at [559, 42] on icon at bounding box center [554, 42] width 15 height 15
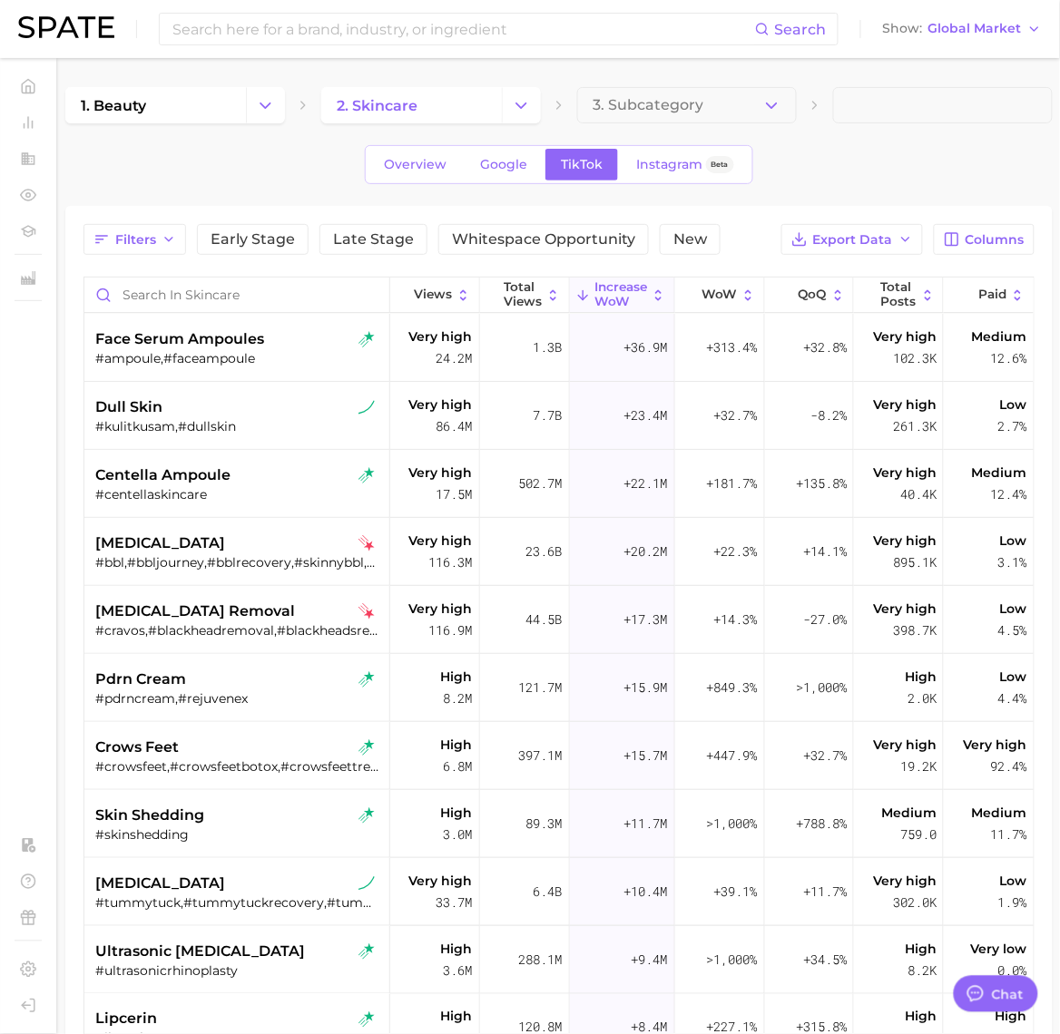
drag, startPoint x: 968, startPoint y: 141, endPoint x: 968, endPoint y: 120, distance: 20.9
click at [968, 136] on div "1. beauty 2. skincare 3. Subcategory Overview Google TikTok Instagram Beta Filt…" at bounding box center [558, 708] width 987 height 1242
click at [989, 32] on span "Global Market" at bounding box center [974, 29] width 93 height 10
click at [980, 83] on span "[GEOGRAPHIC_DATA]" at bounding box center [957, 90] width 141 height 15
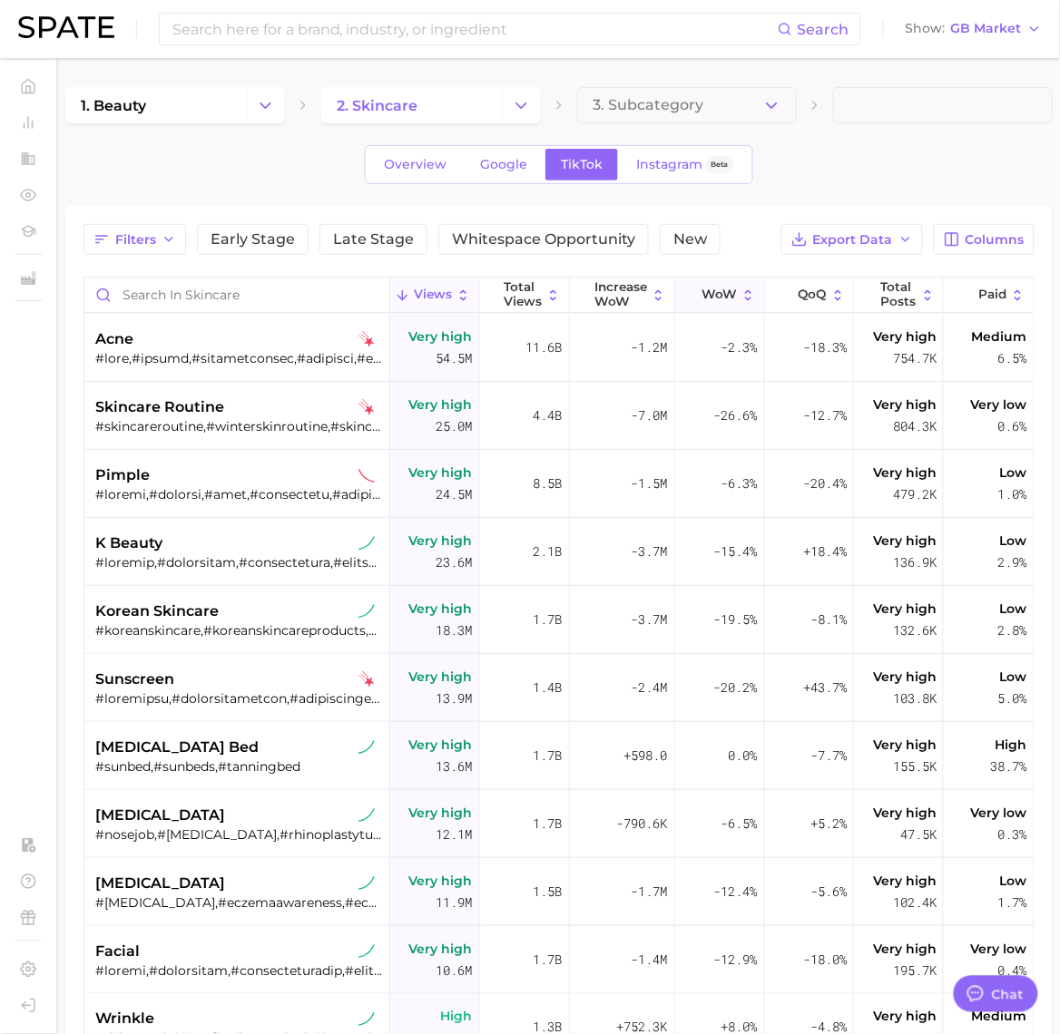
click at [710, 301] on span "WoW" at bounding box center [718, 295] width 35 height 15
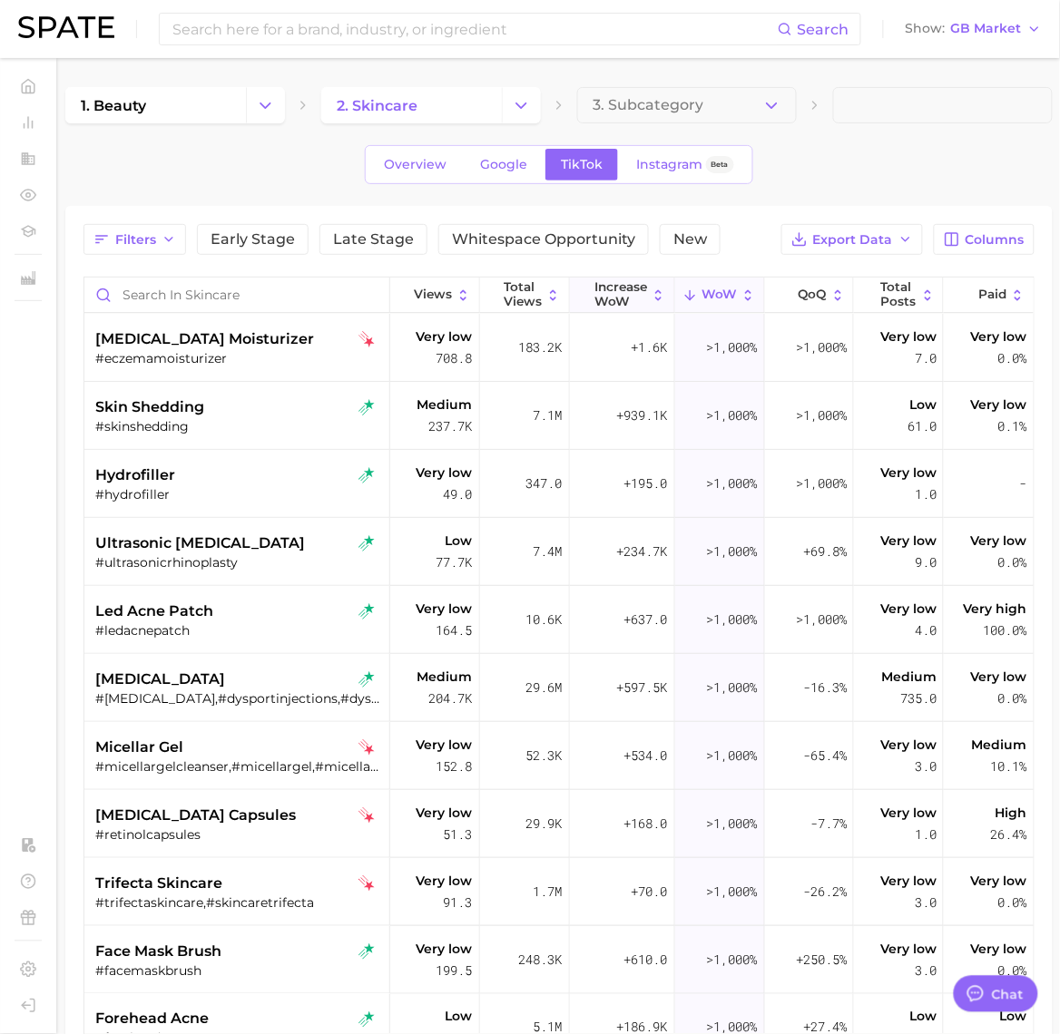
click at [611, 298] on span "Increase WoW" at bounding box center [620, 294] width 53 height 28
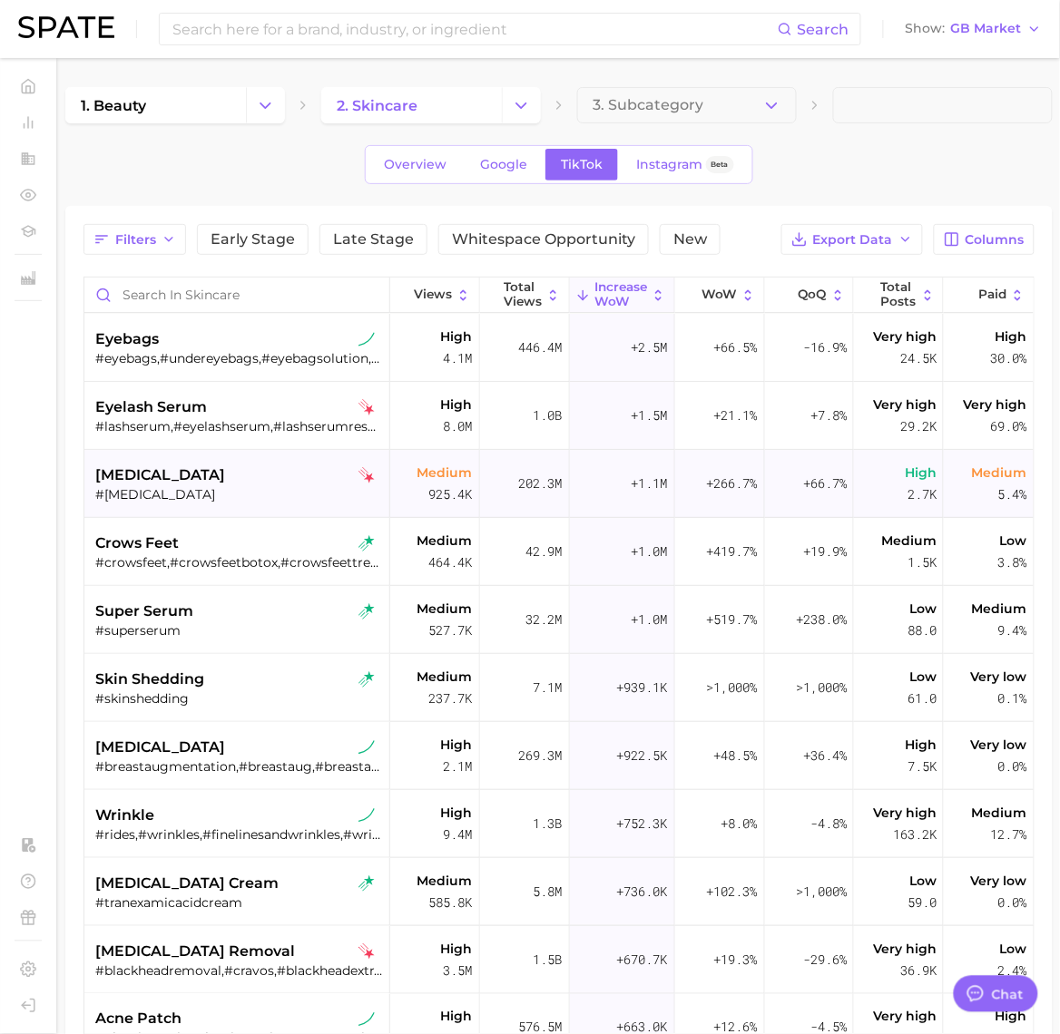
click at [177, 486] on div "#[MEDICAL_DATA]" at bounding box center [238, 494] width 287 height 16
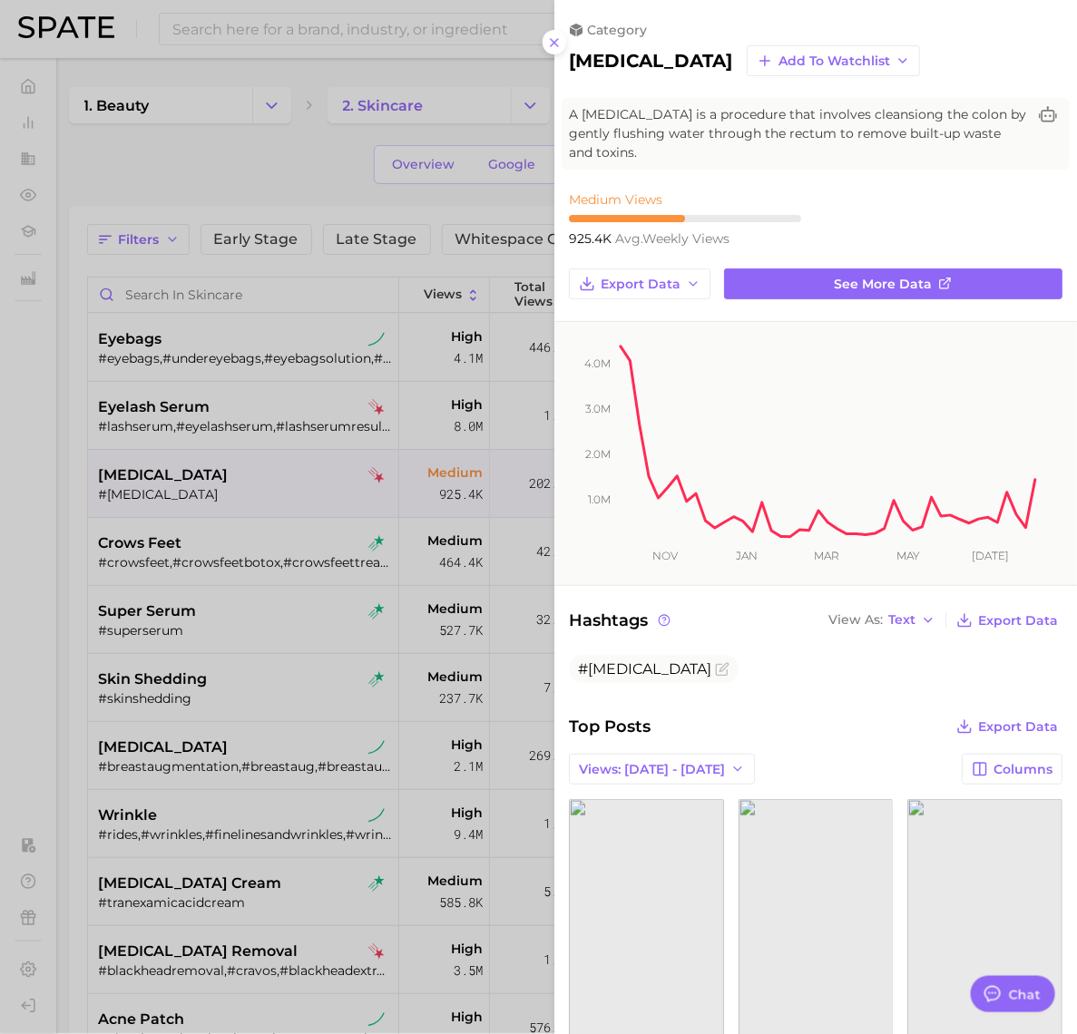
click at [560, 45] on icon at bounding box center [554, 42] width 15 height 15
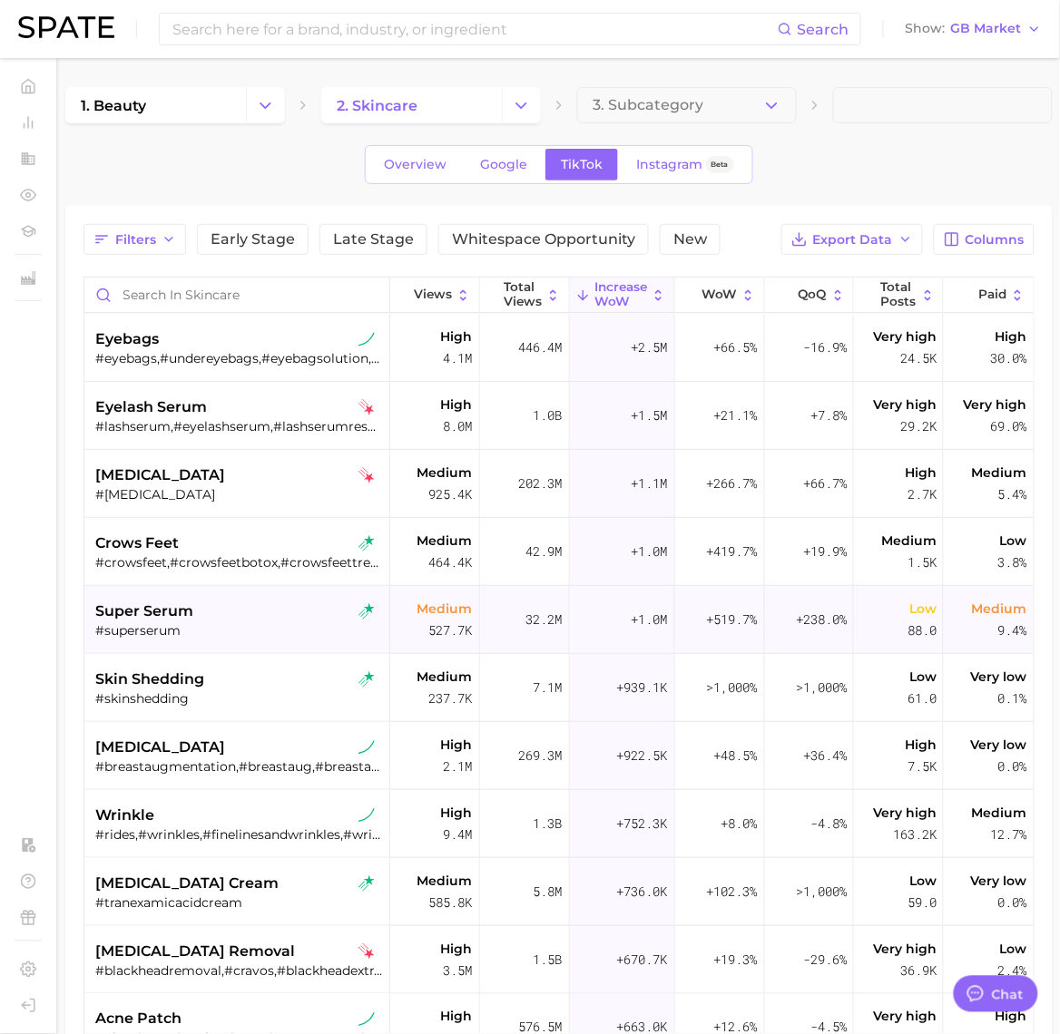
click at [178, 629] on div "#superserum" at bounding box center [238, 631] width 287 height 16
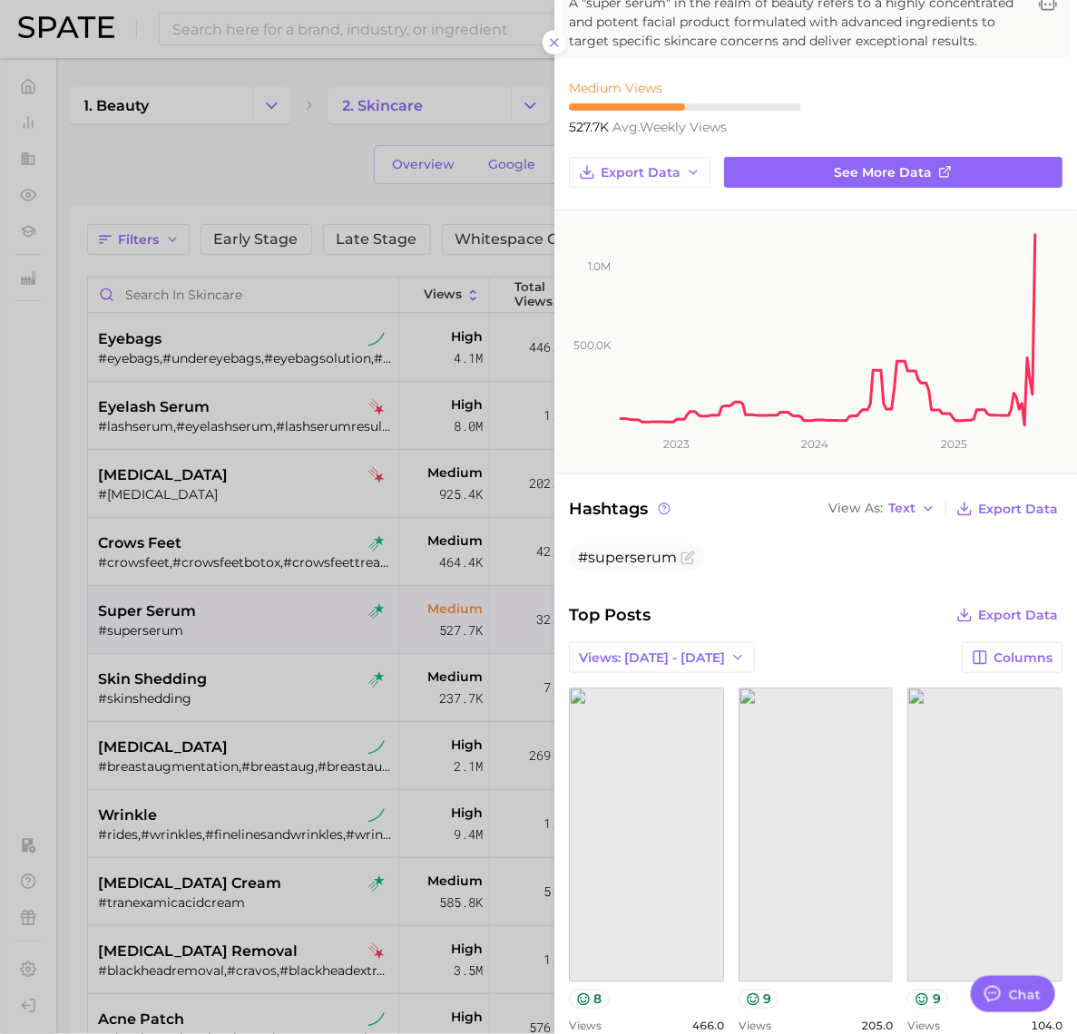
scroll to position [454, 0]
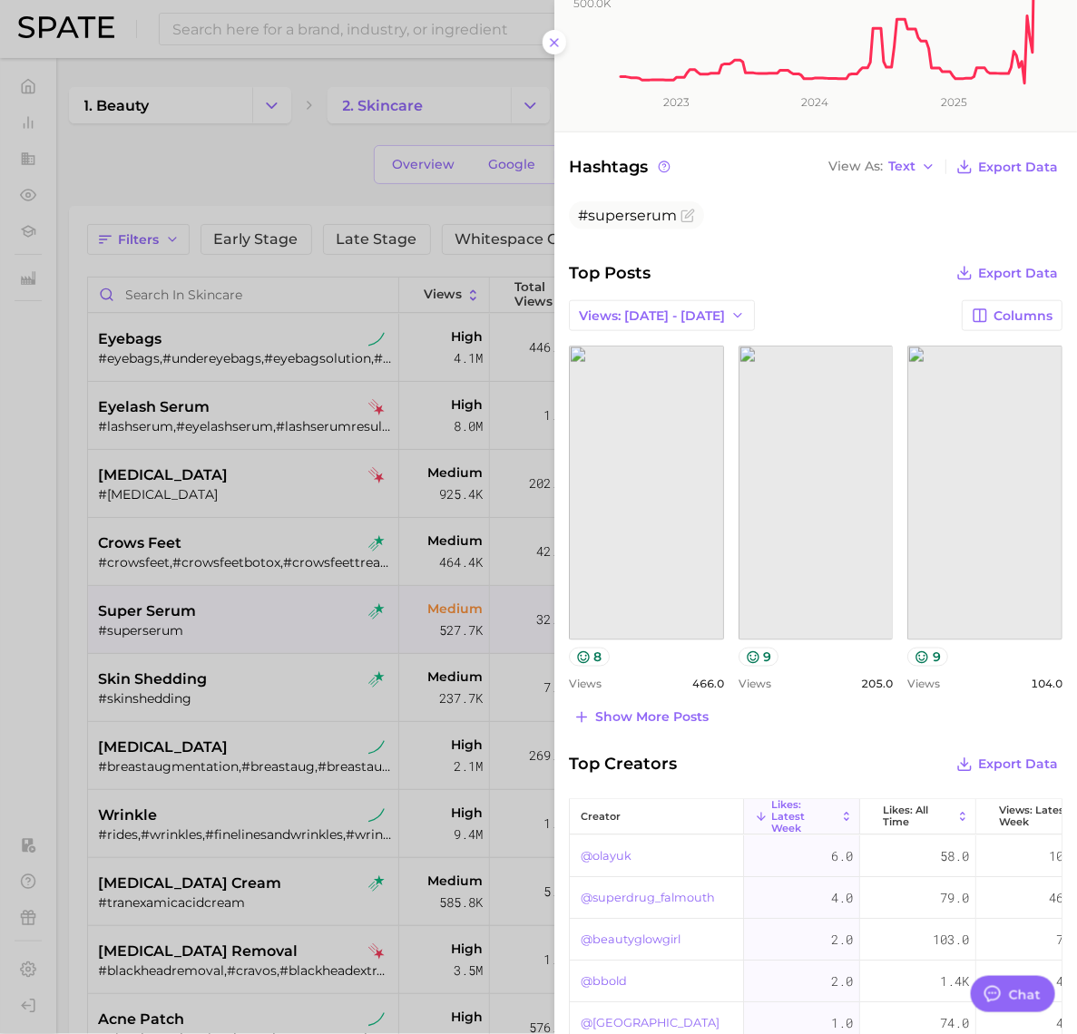
click at [70, 664] on div at bounding box center [538, 517] width 1077 height 1034
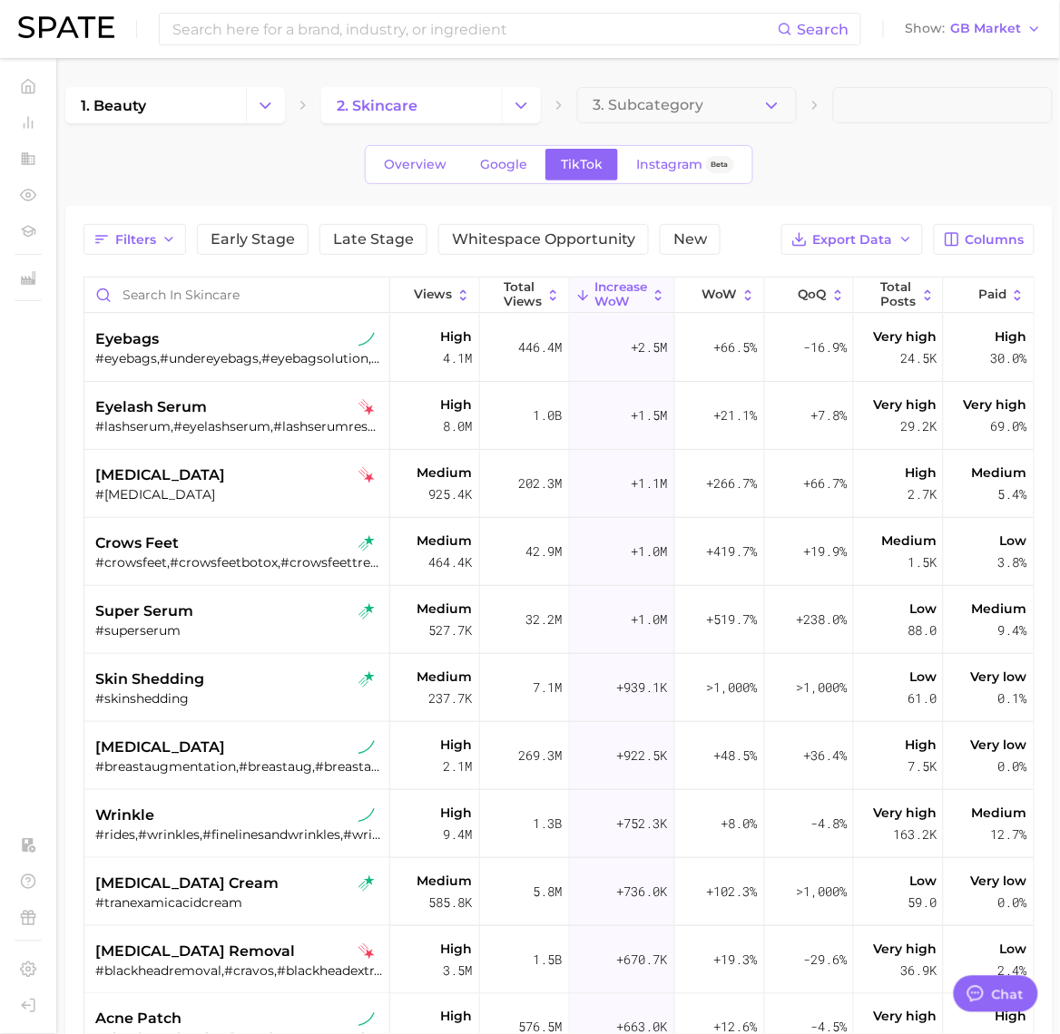
drag, startPoint x: 874, startPoint y: 186, endPoint x: 930, endPoint y: 95, distance: 106.8
click at [874, 186] on div "1. beauty 2. skincare 3. Subcategory Overview Google TikTok Instagram Beta Filt…" at bounding box center [558, 708] width 987 height 1242
click at [989, 25] on span "GB Market" at bounding box center [986, 29] width 71 height 10
click at [985, 64] on span "[GEOGRAPHIC_DATA]" at bounding box center [967, 58] width 141 height 15
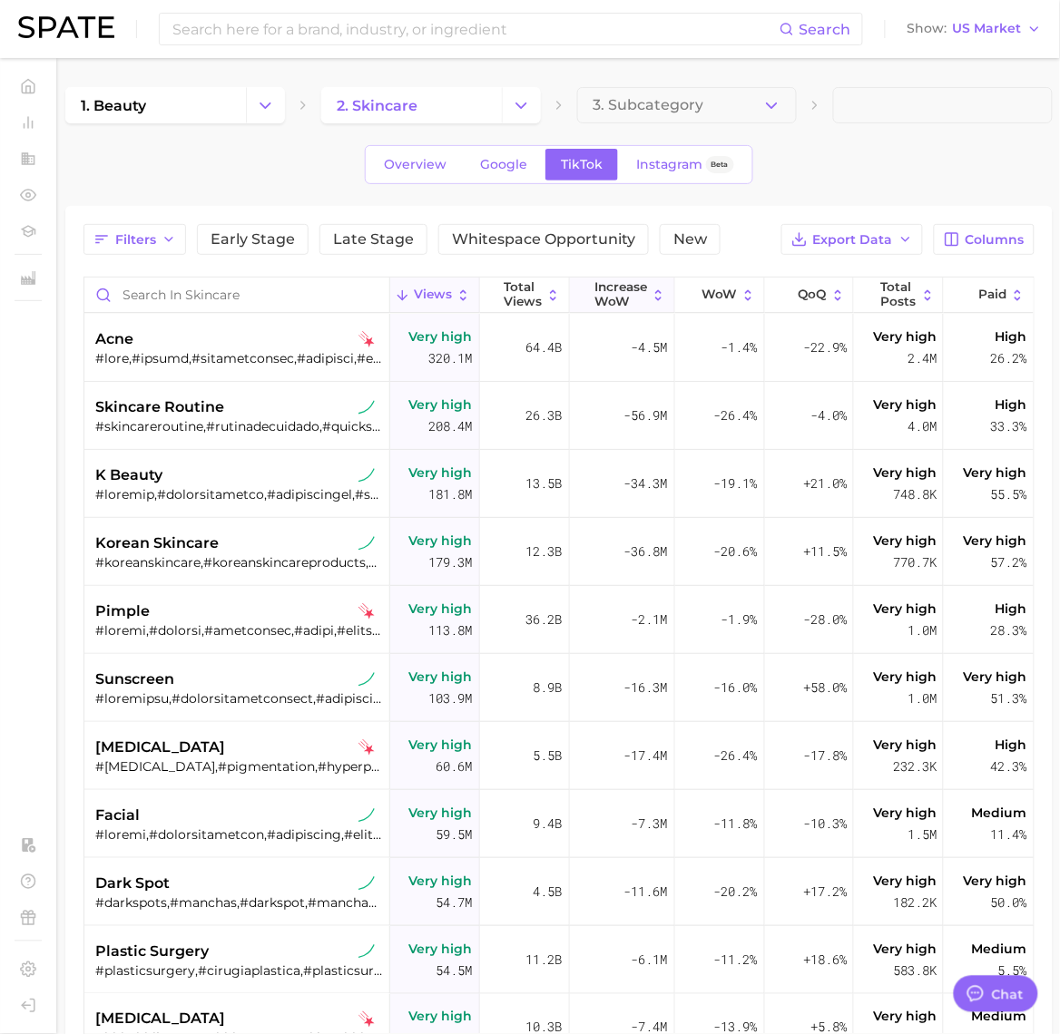
click at [627, 297] on span "Increase WoW" at bounding box center [620, 294] width 53 height 28
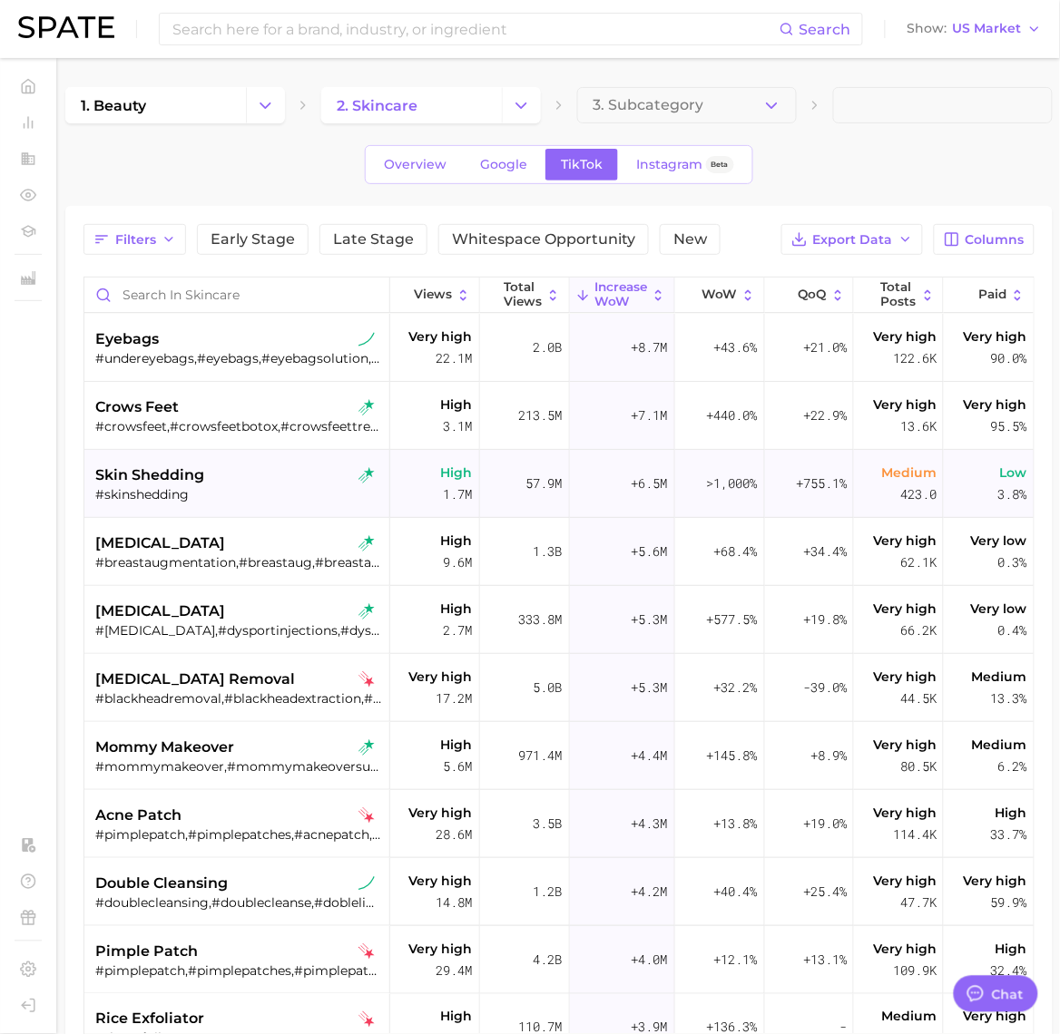
click at [155, 500] on div "#skinshedding" at bounding box center [238, 494] width 287 height 16
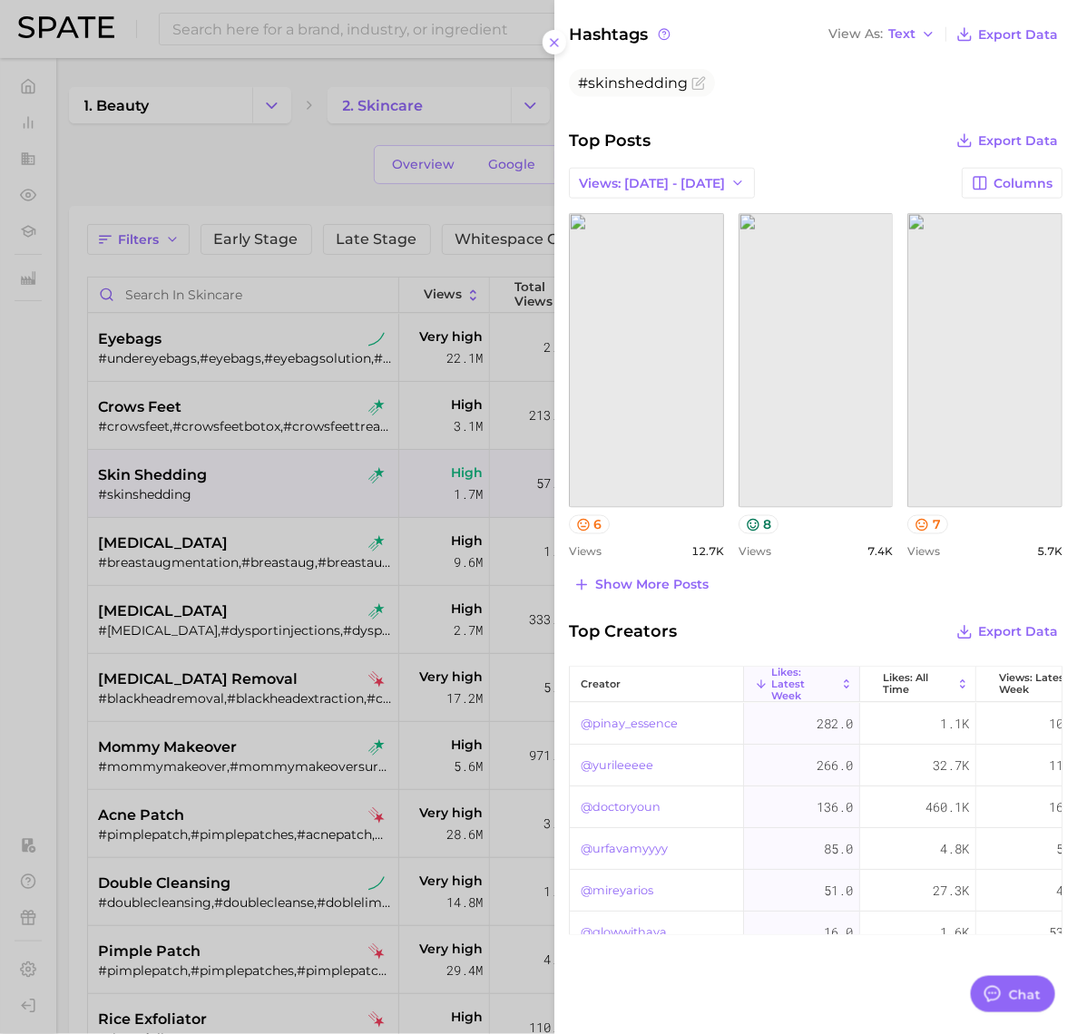
scroll to position [227, 0]
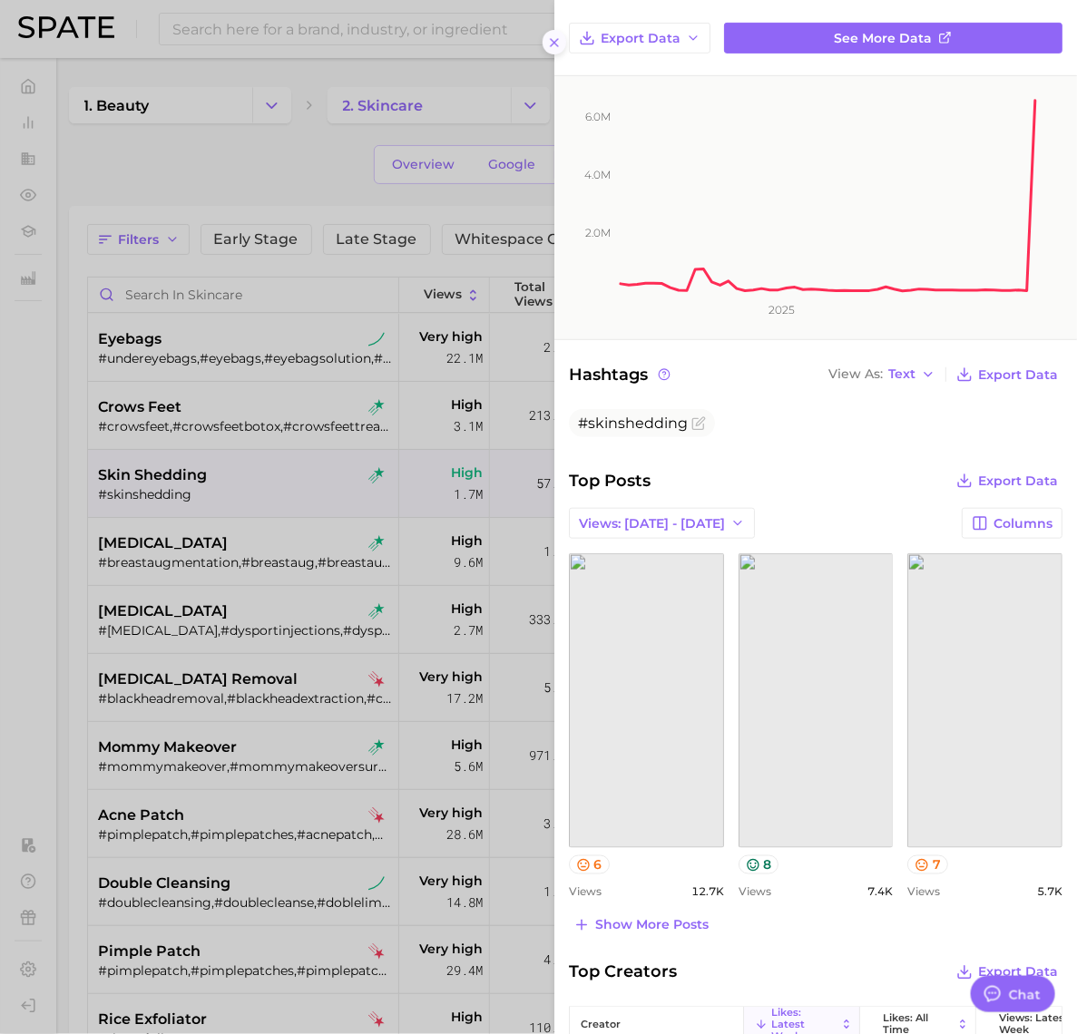
drag, startPoint x: 549, startPoint y: 44, endPoint x: 543, endPoint y: 53, distance: 11.1
click at [549, 44] on icon at bounding box center [554, 42] width 15 height 15
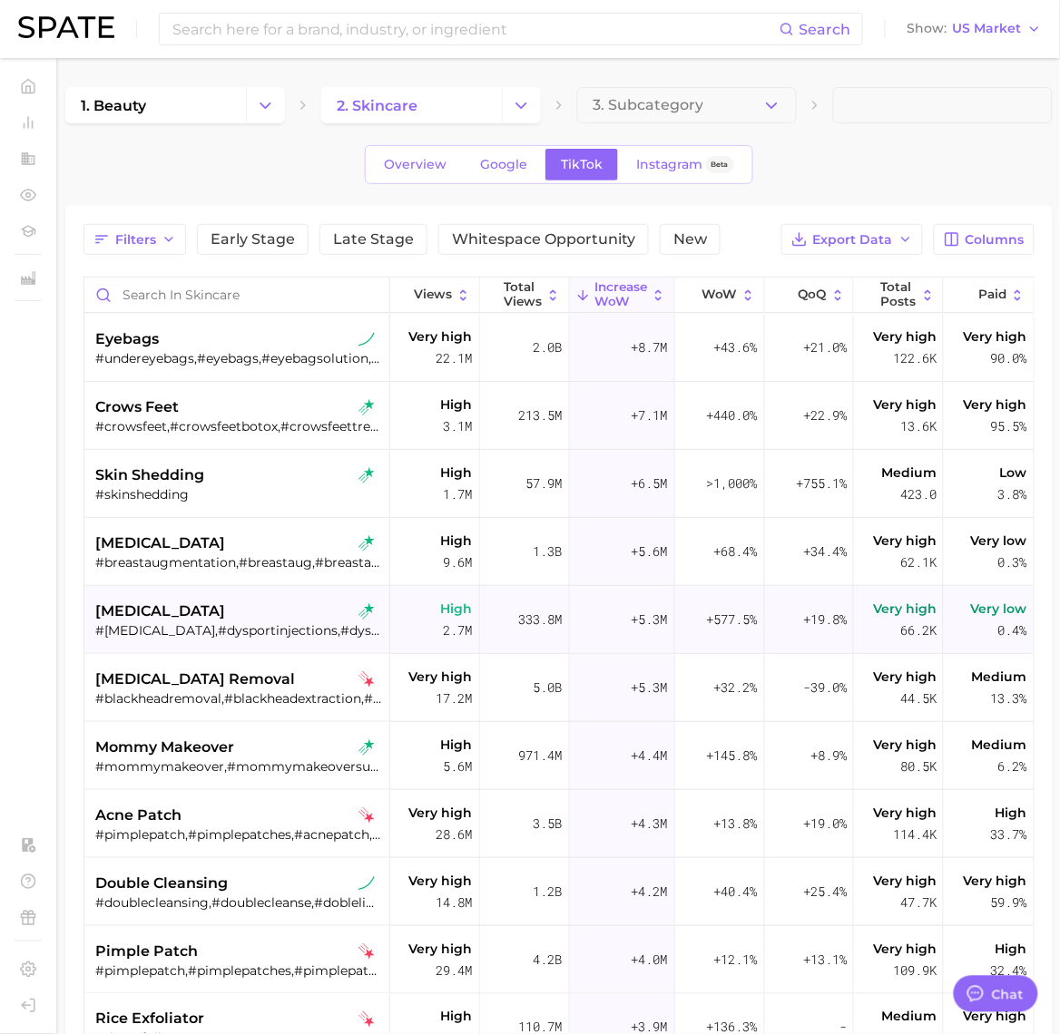
click at [159, 601] on div "[MEDICAL_DATA]" at bounding box center [238, 612] width 287 height 22
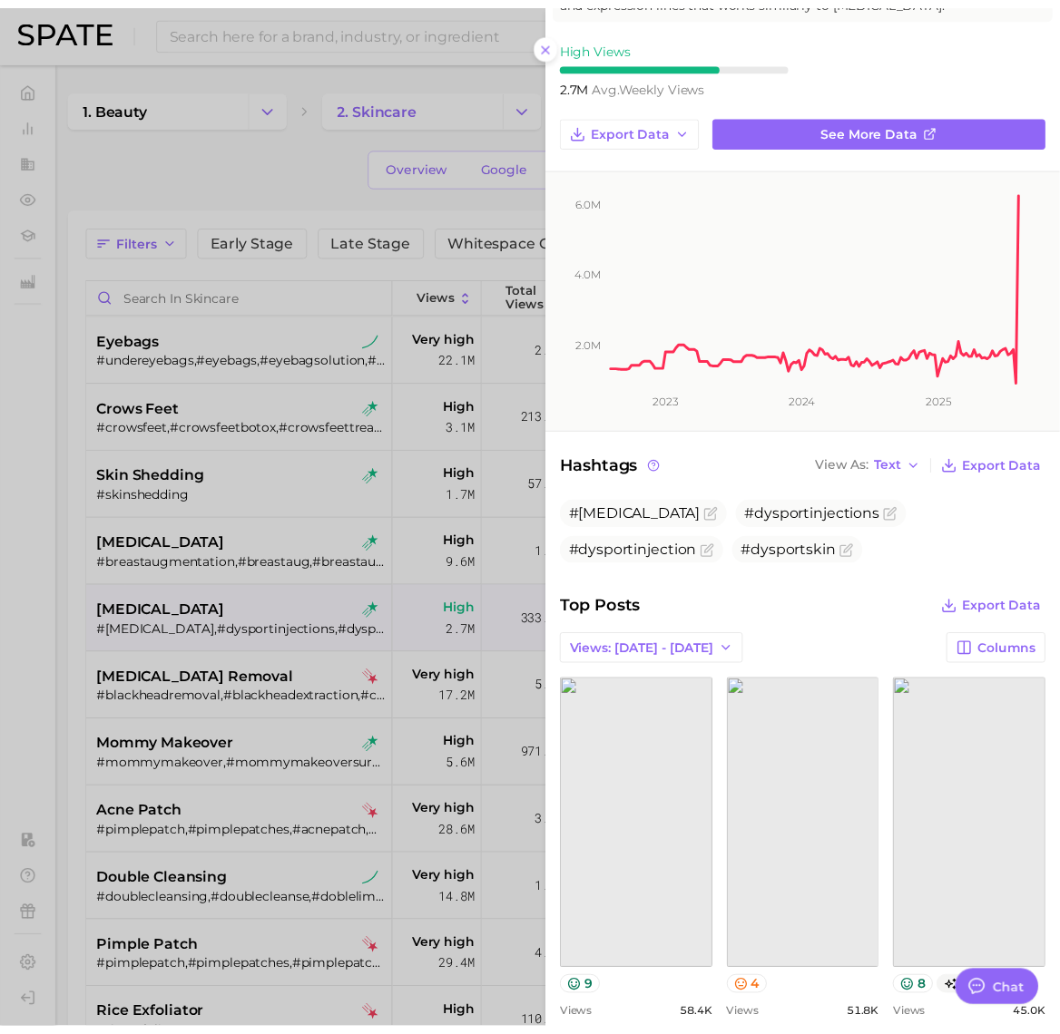
scroll to position [0, 0]
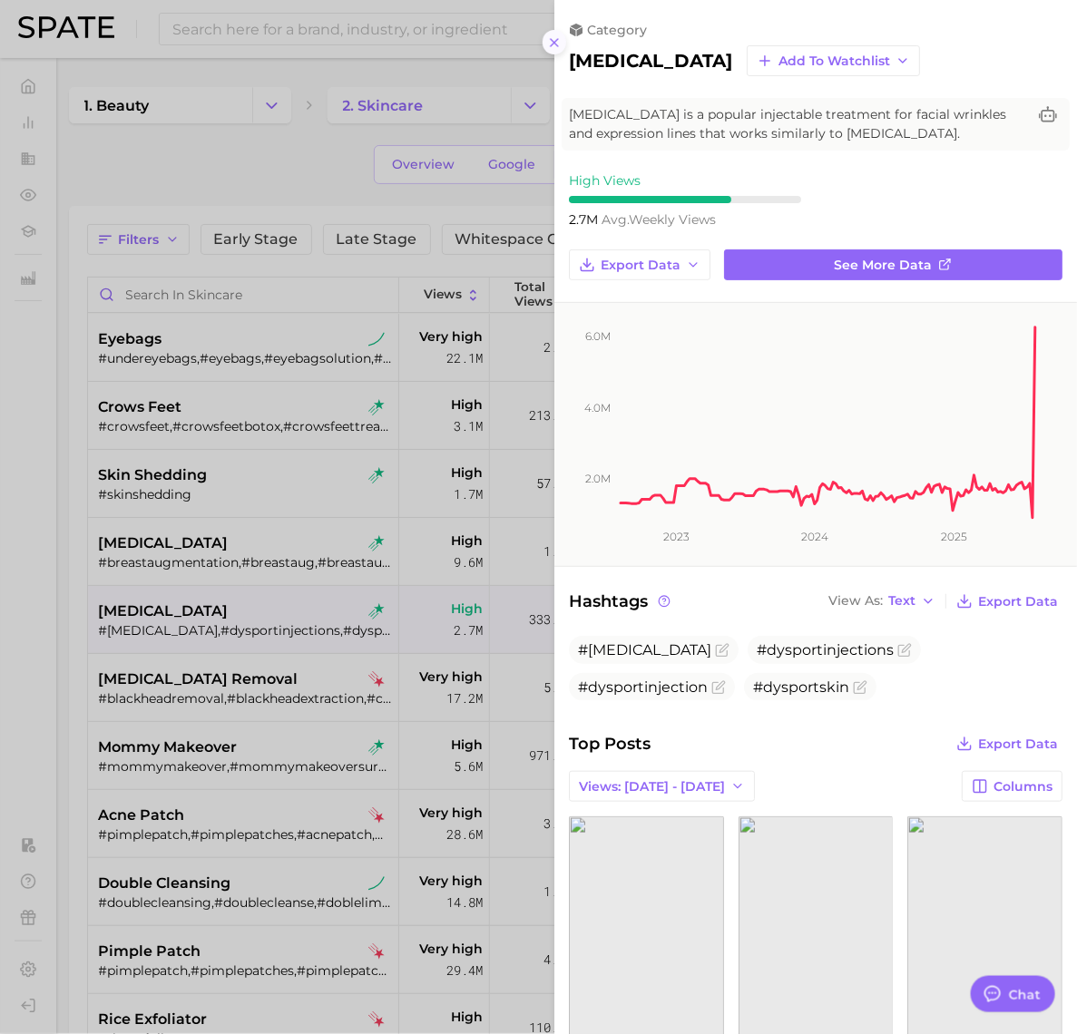
click at [547, 50] on button at bounding box center [555, 42] width 25 height 25
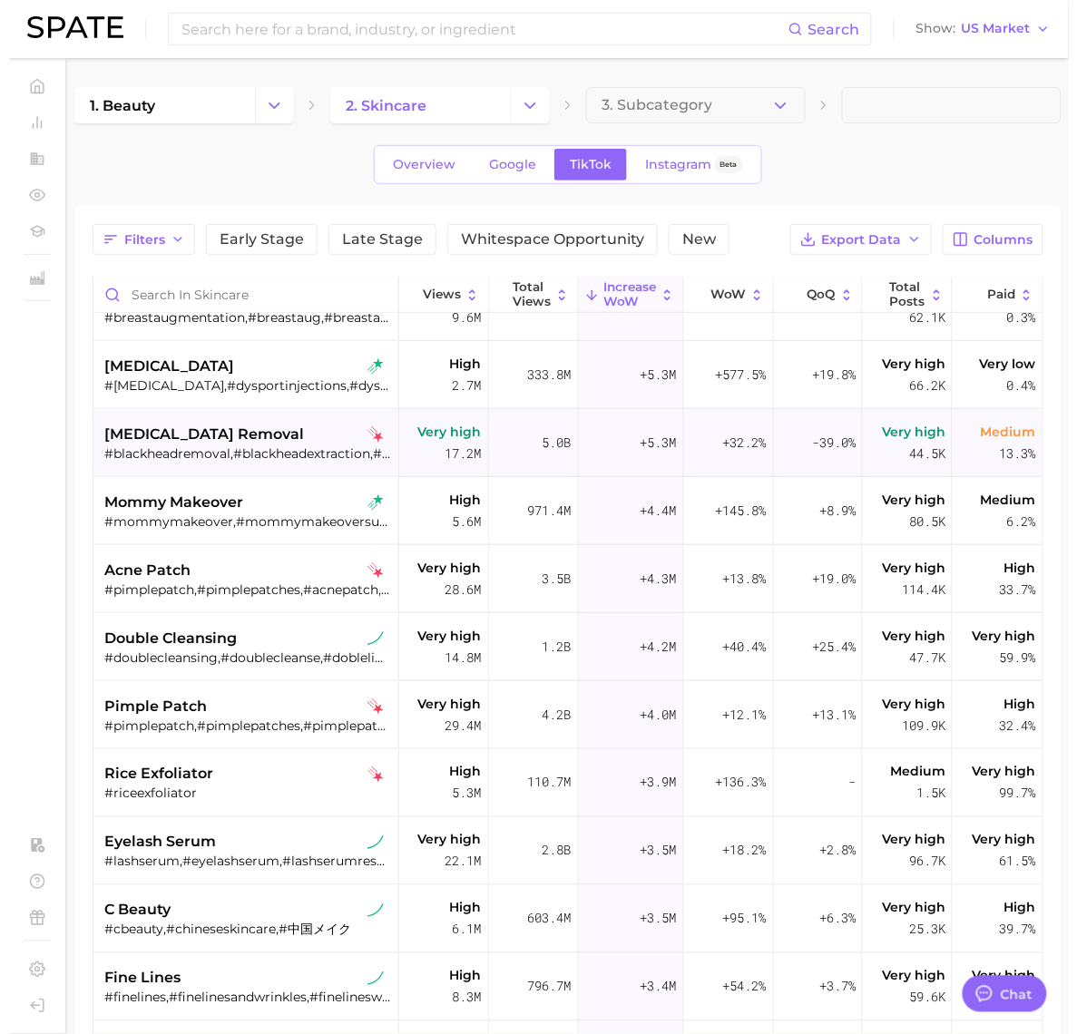
scroll to position [113, 0]
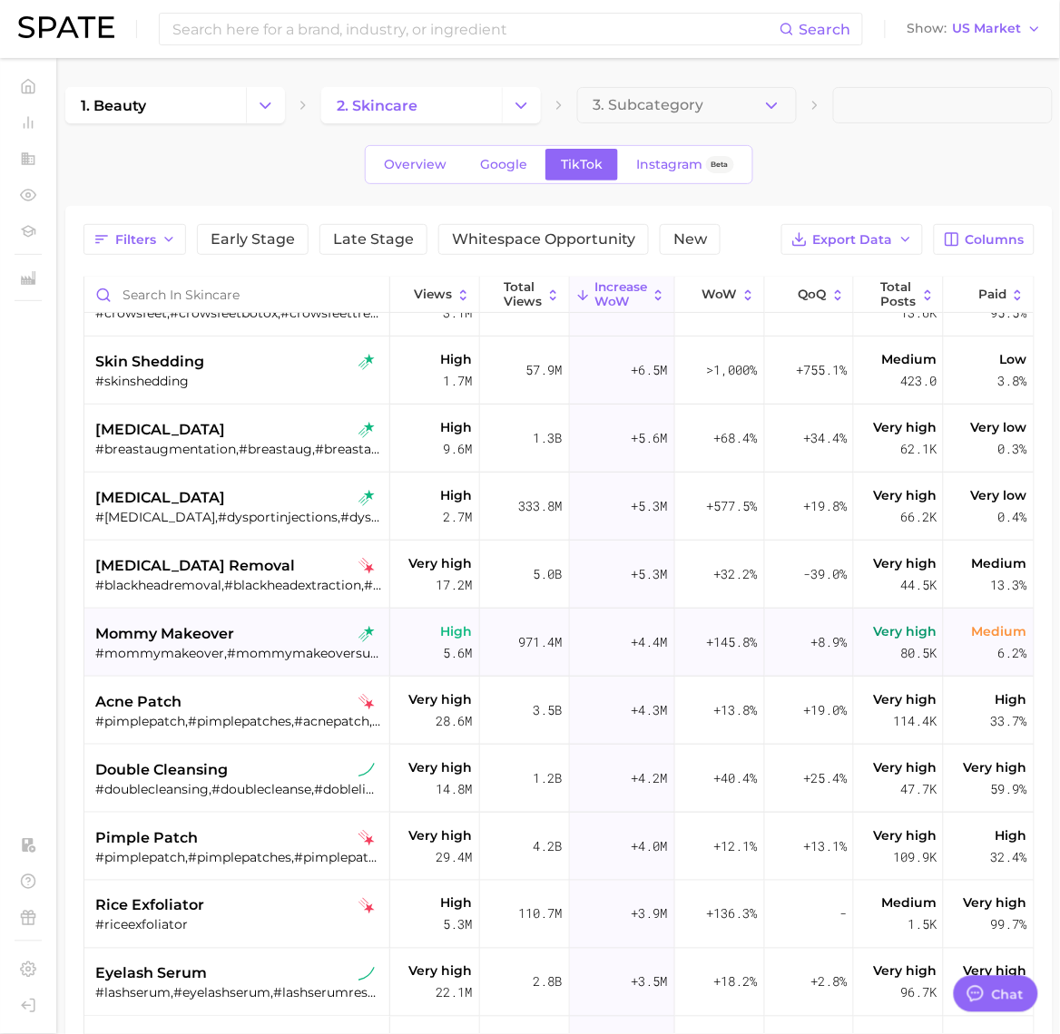
click at [191, 637] on span "mommy makeover" at bounding box center [164, 634] width 139 height 22
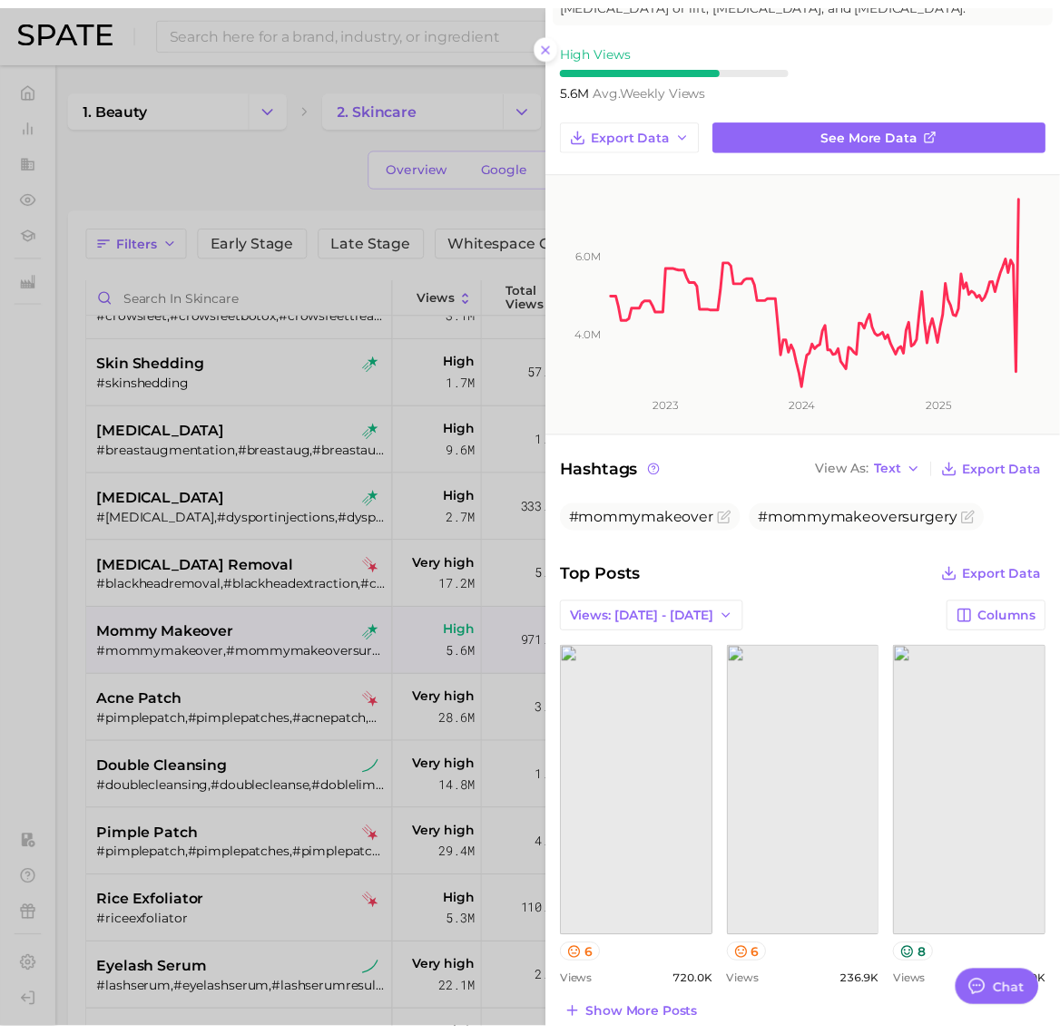
scroll to position [0, 0]
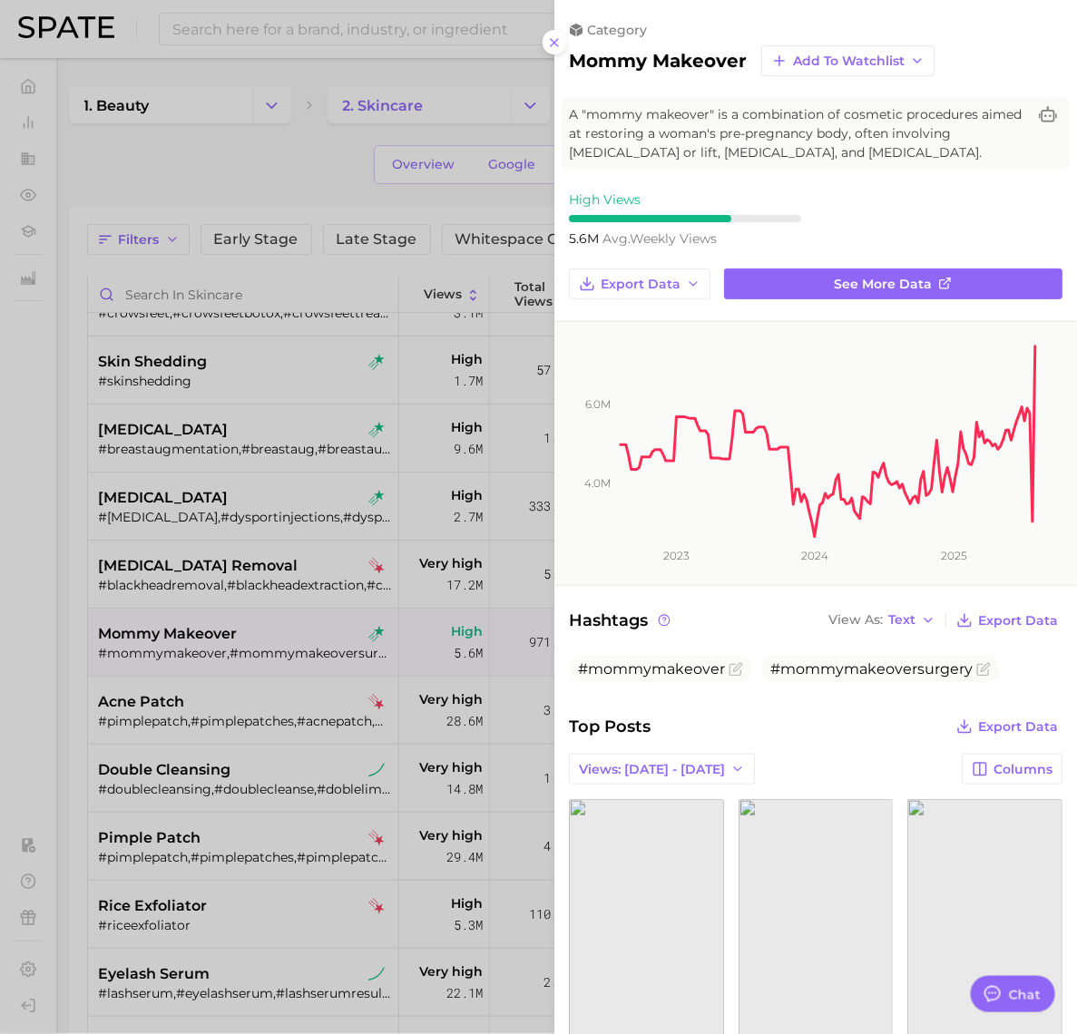
click at [305, 711] on div at bounding box center [538, 517] width 1077 height 1034
